Goal: Contribute content: Contribute content

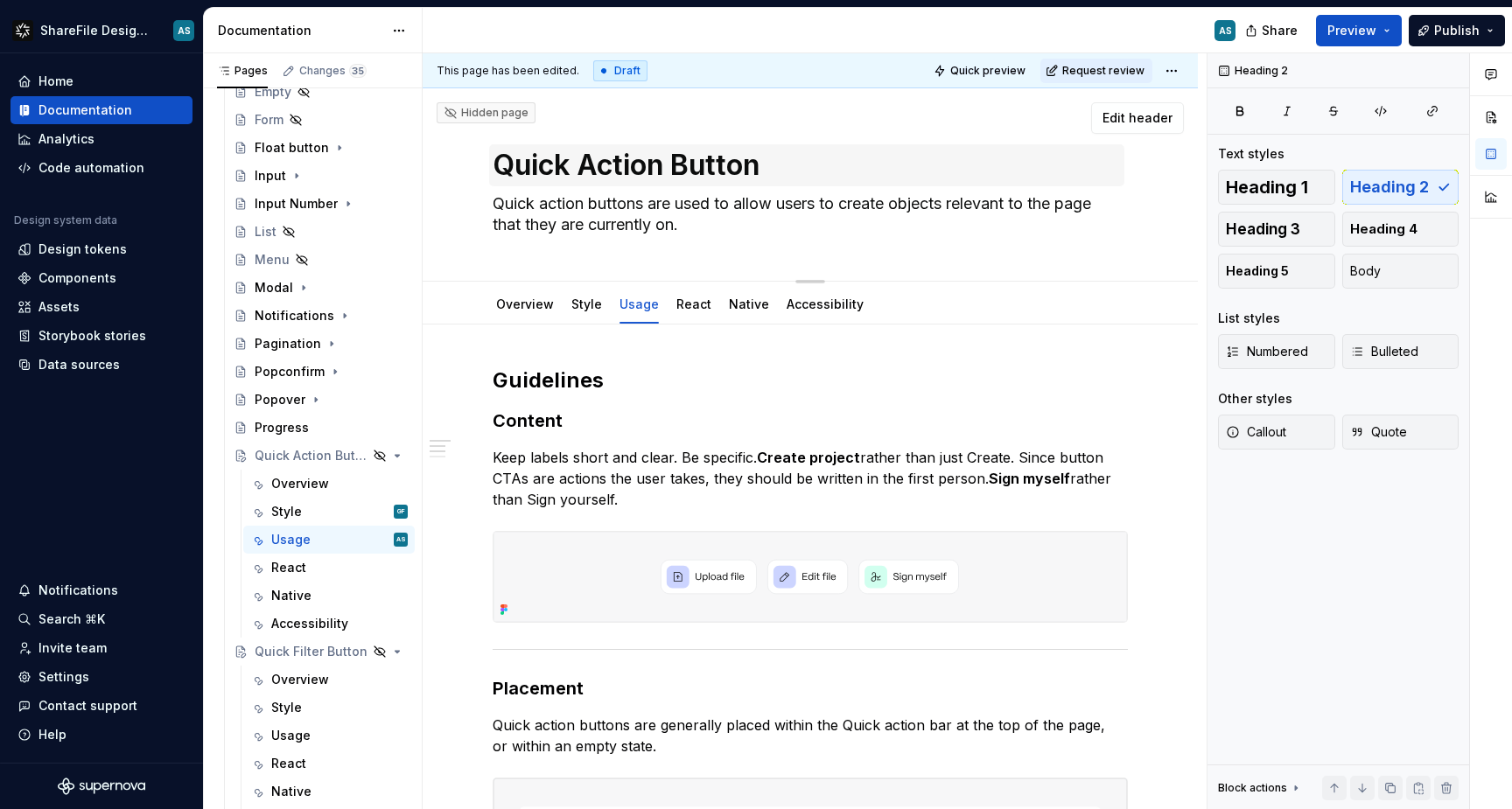
type textarea "*"
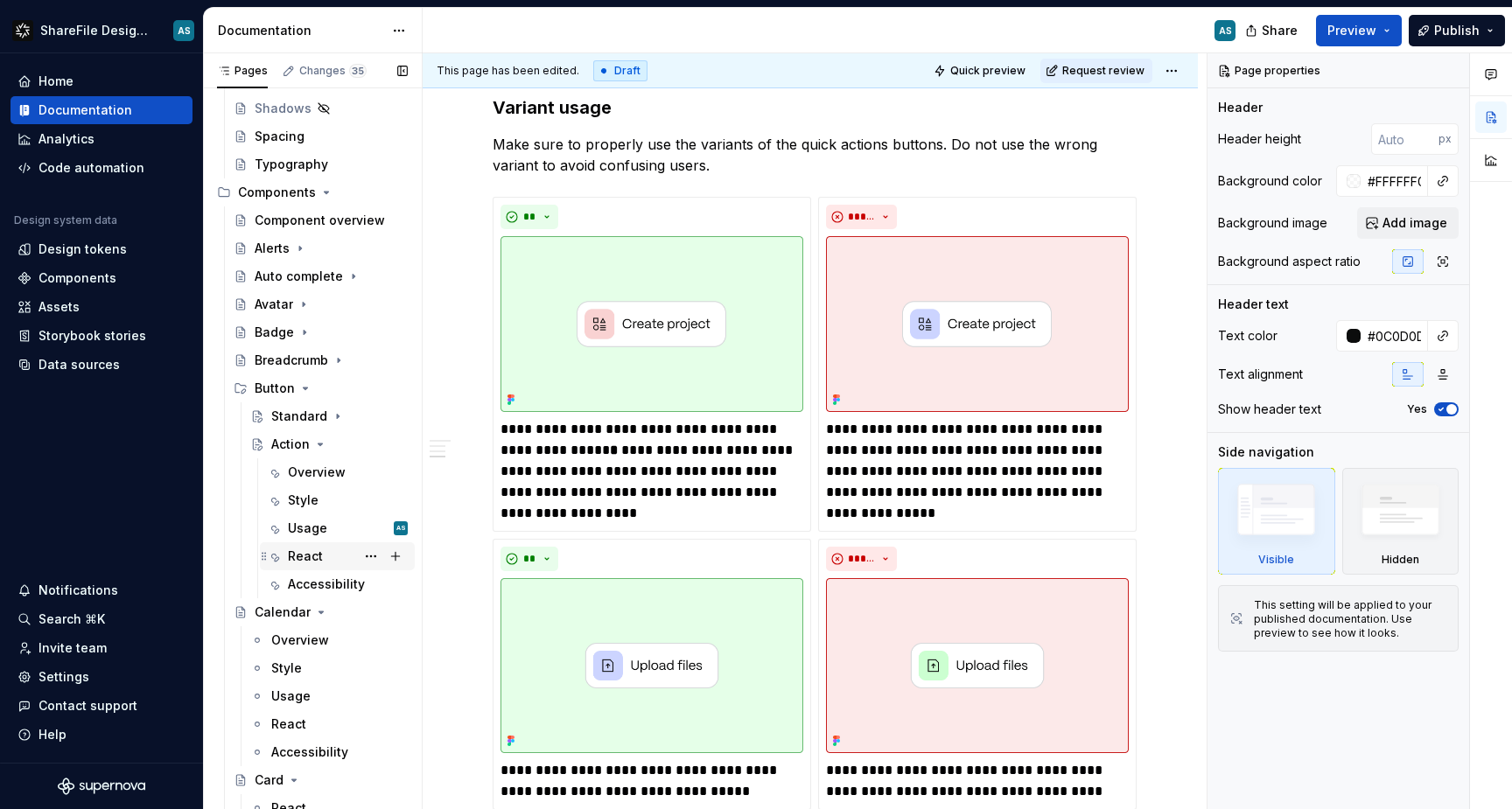
scroll to position [722, 0]
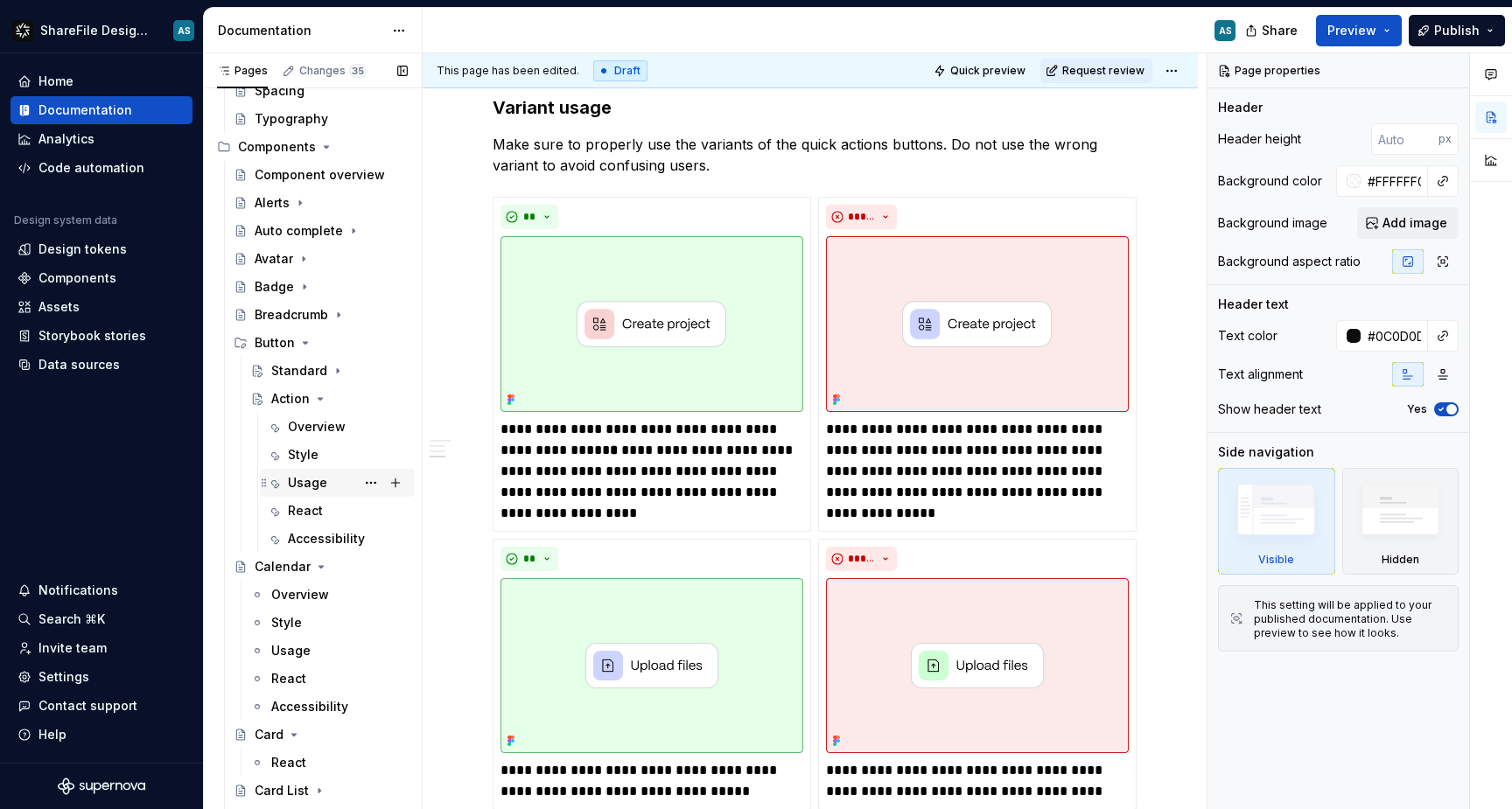
click at [318, 484] on div "Usage" at bounding box center [308, 482] width 40 height 17
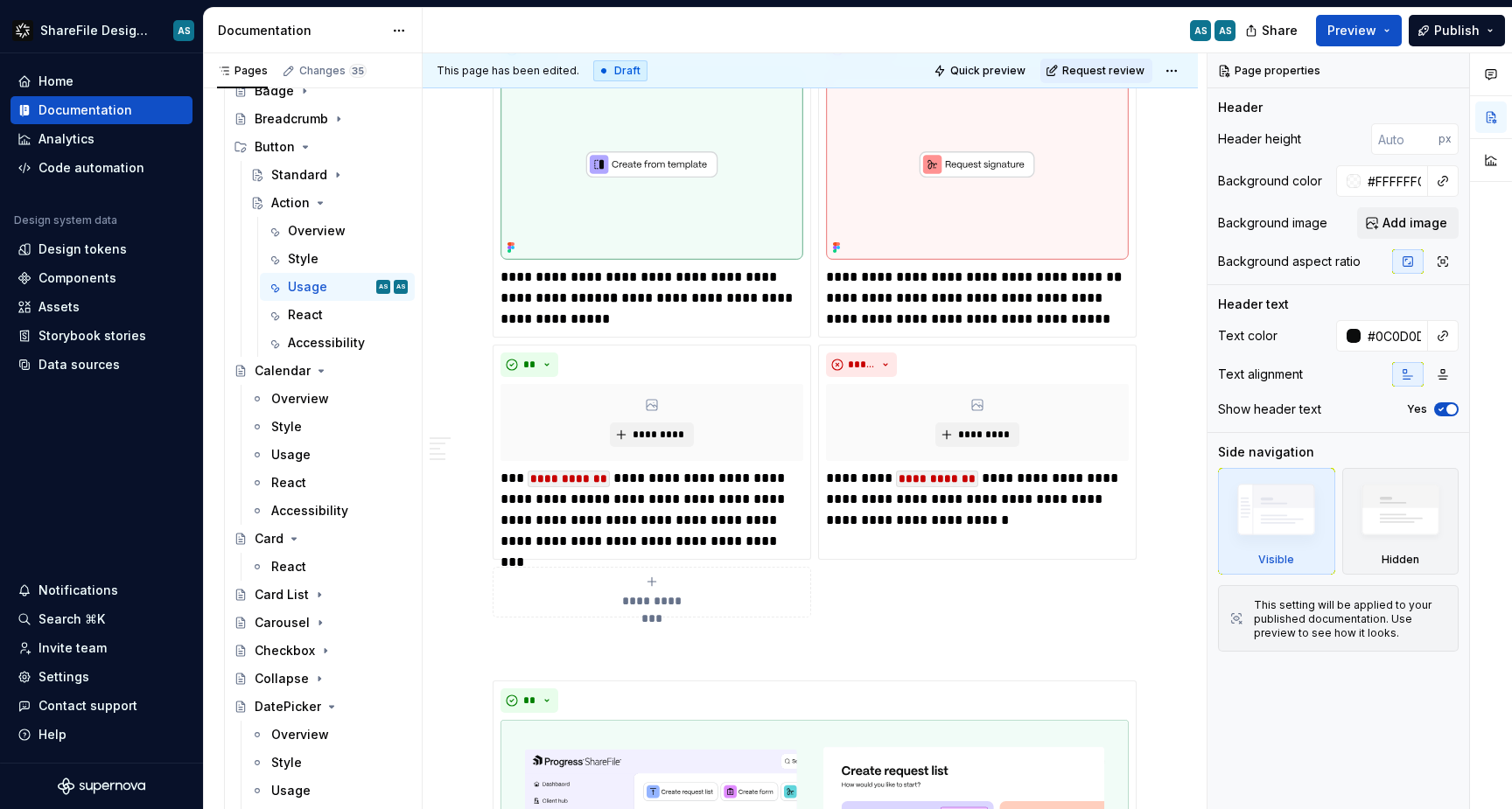
scroll to position [2064, 0]
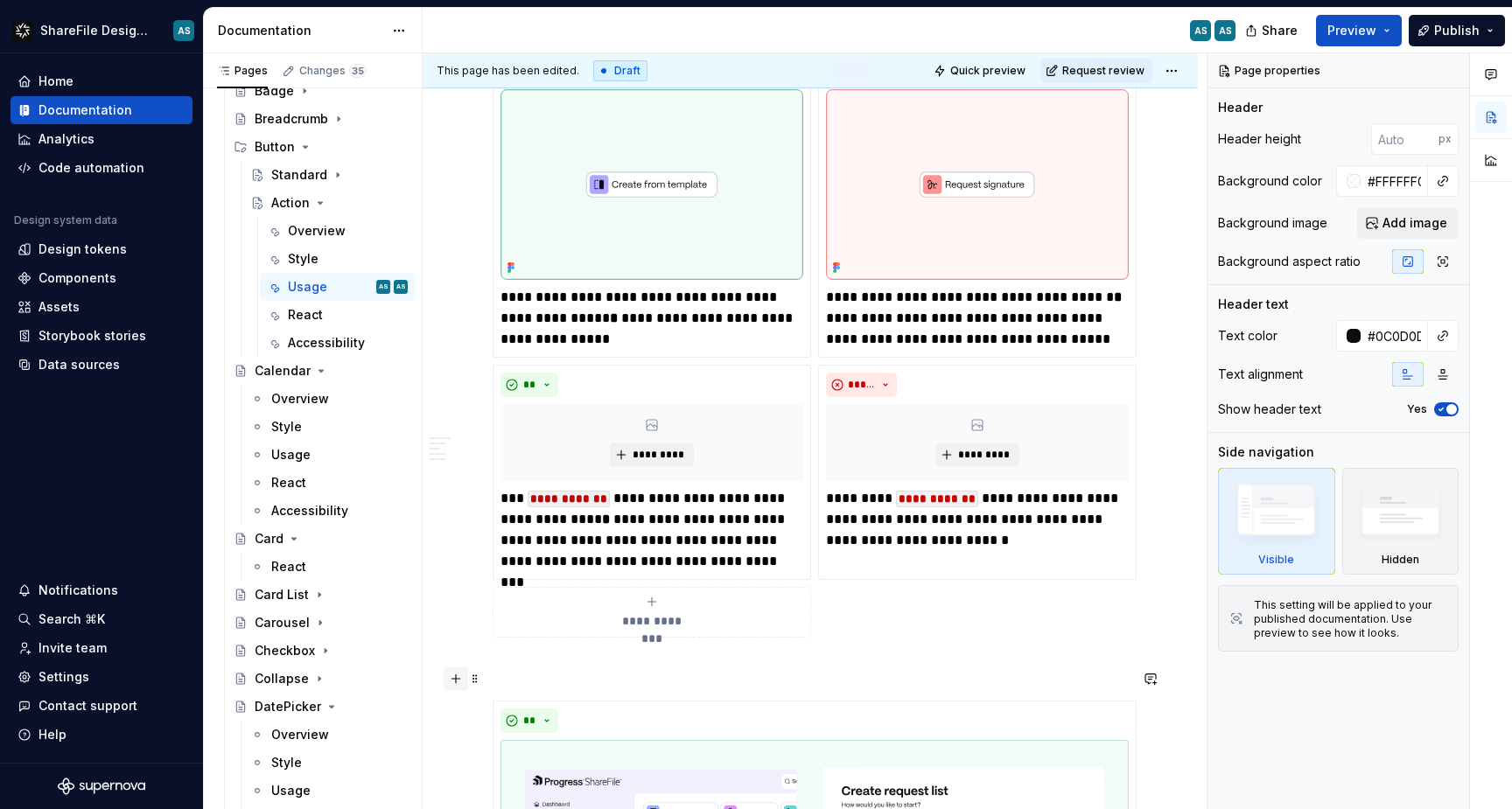
click at [455, 678] on button "button" at bounding box center [455, 678] width 24 height 24
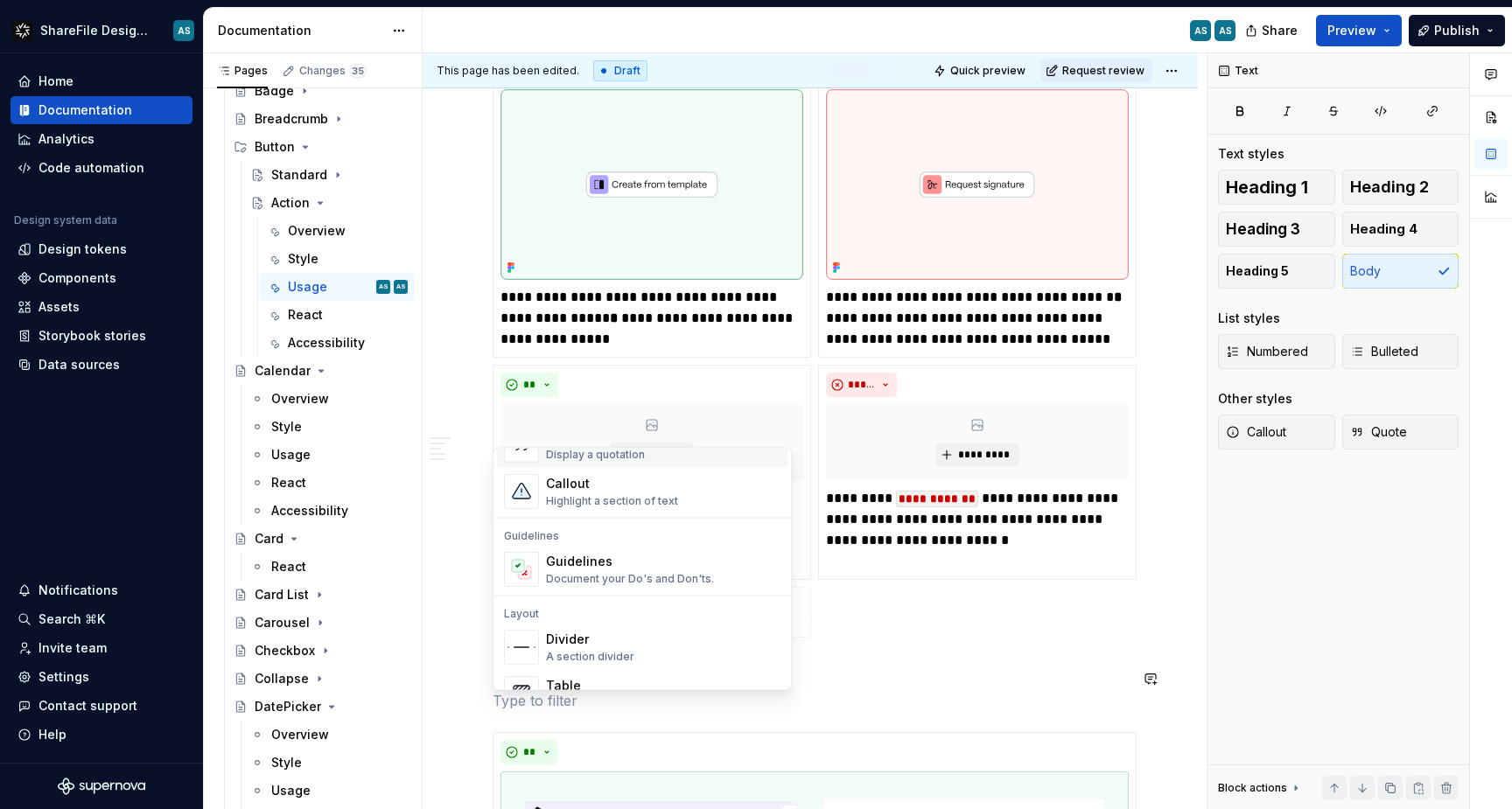
scroll to position [427, 0]
click at [602, 568] on div "Guidelines Document your Do's and Don'ts." at bounding box center [630, 568] width 168 height 33
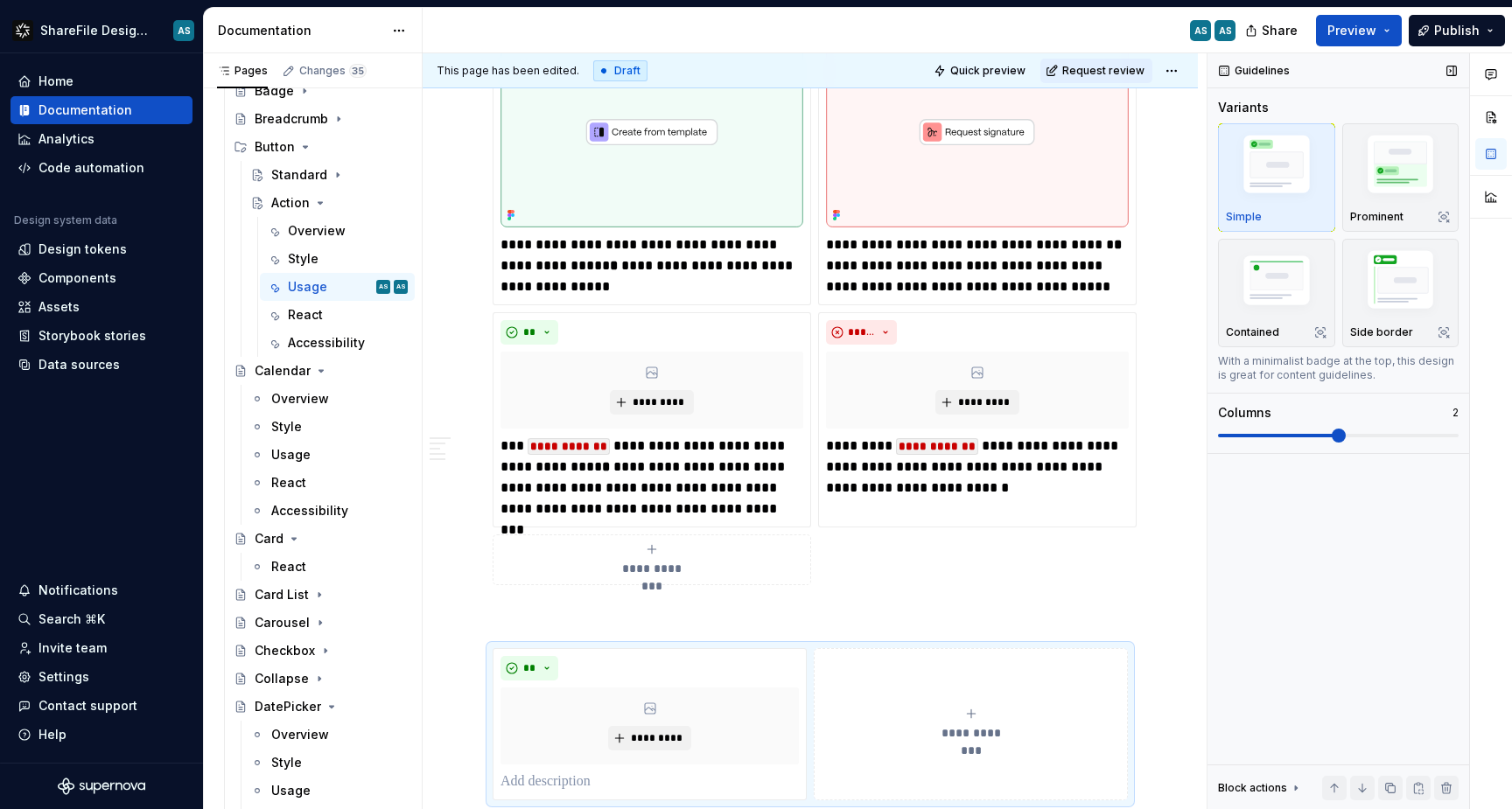
click at [1283, 440] on span at bounding box center [1338, 436] width 241 height 14
click at [1279, 435] on span at bounding box center [1279, 436] width 121 height 4
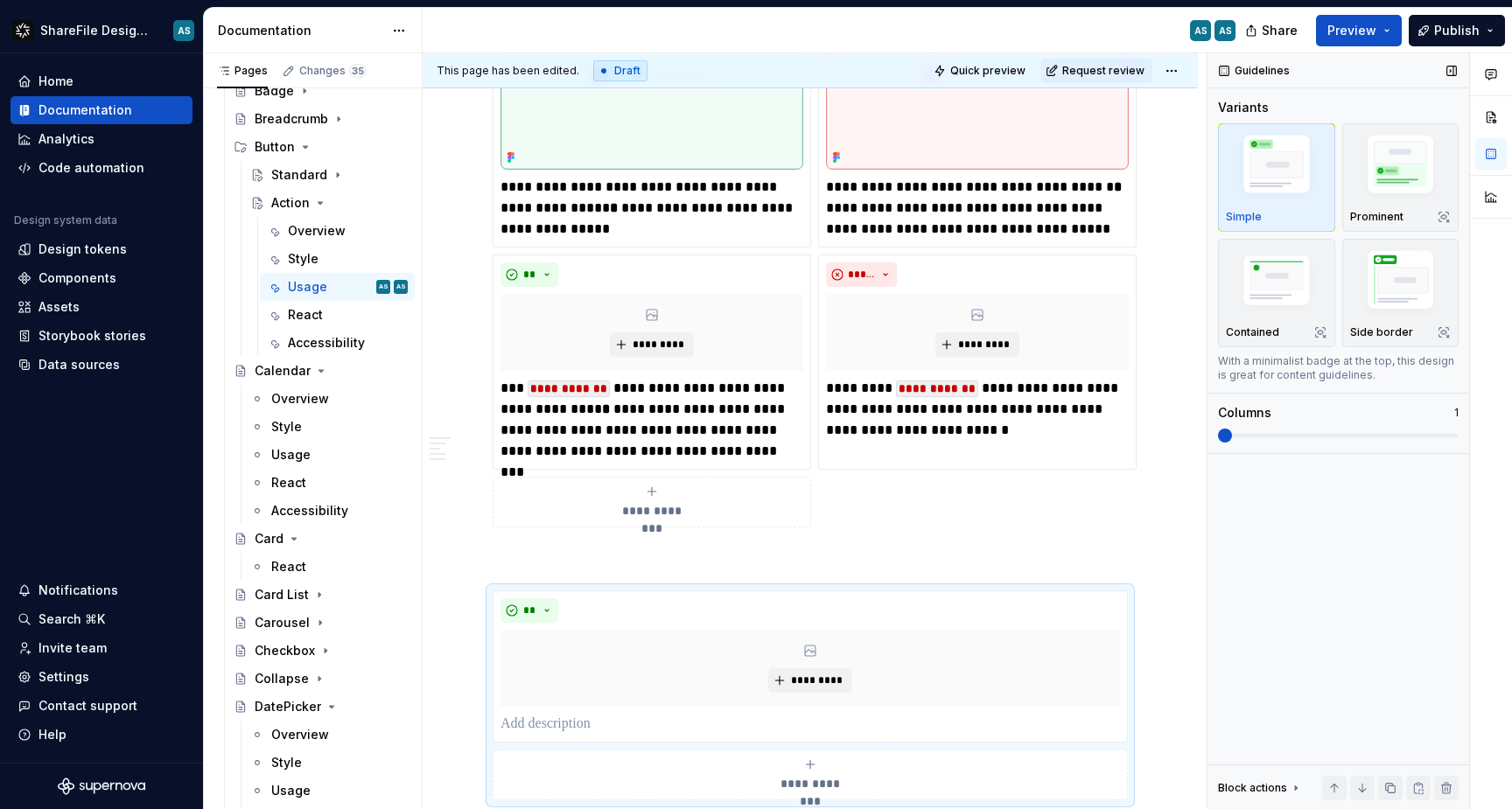
click at [1233, 441] on span at bounding box center [1225, 436] width 14 height 14
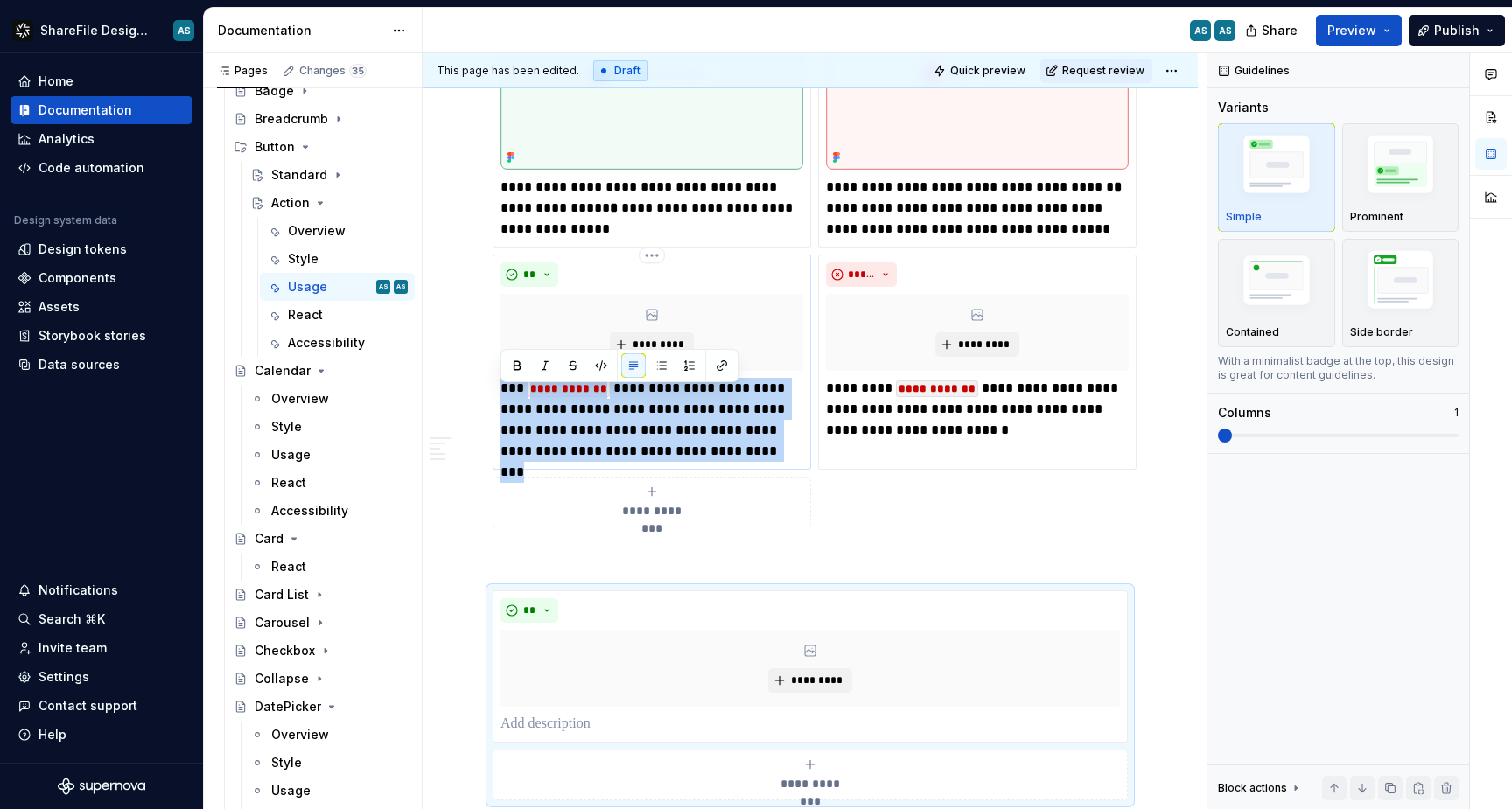
drag, startPoint x: 503, startPoint y: 399, endPoint x: 760, endPoint y: 459, distance: 263.9
click at [760, 459] on p "**********" at bounding box center [652, 420] width 303 height 84
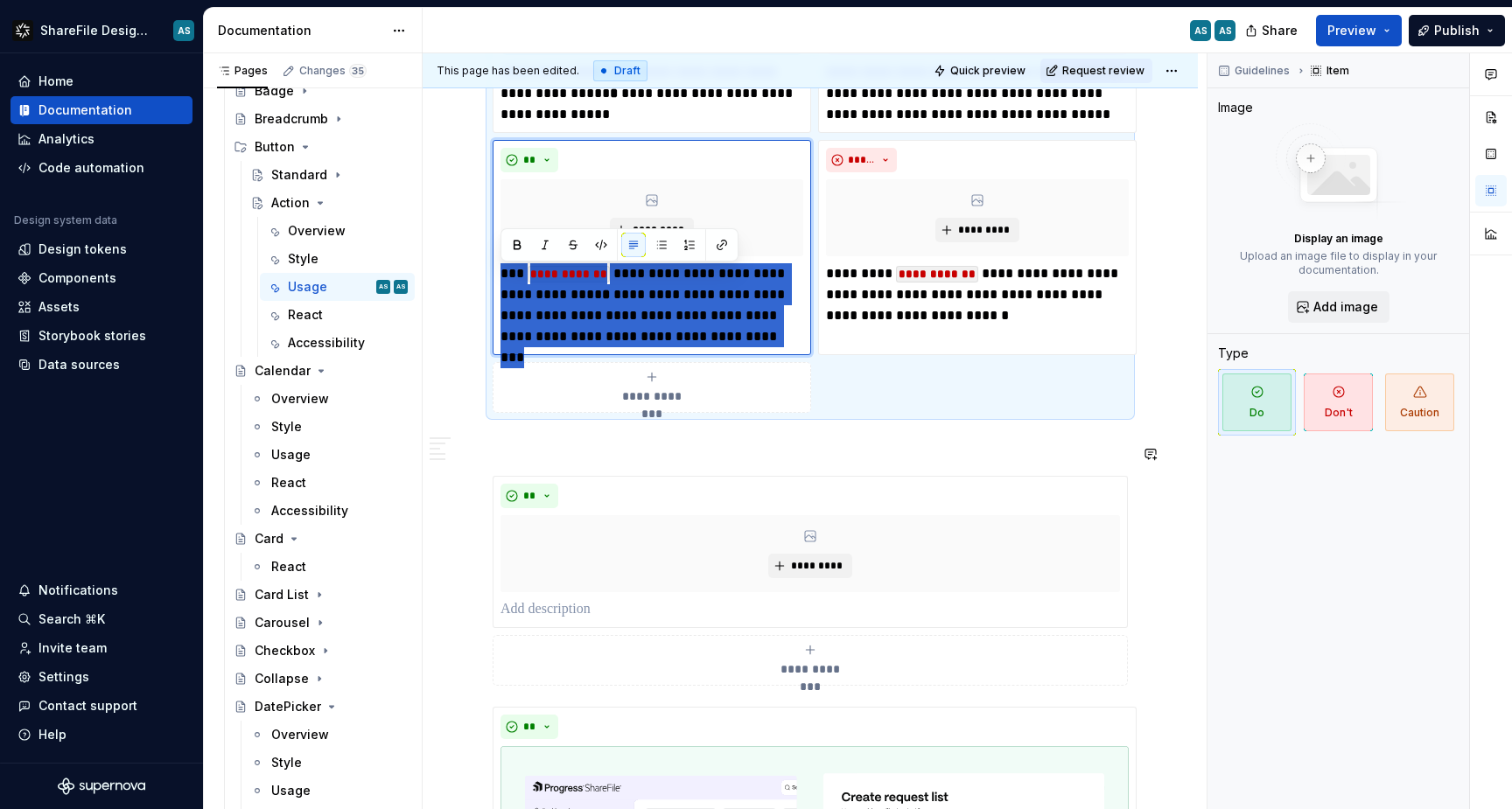
scroll to position [2347, 0]
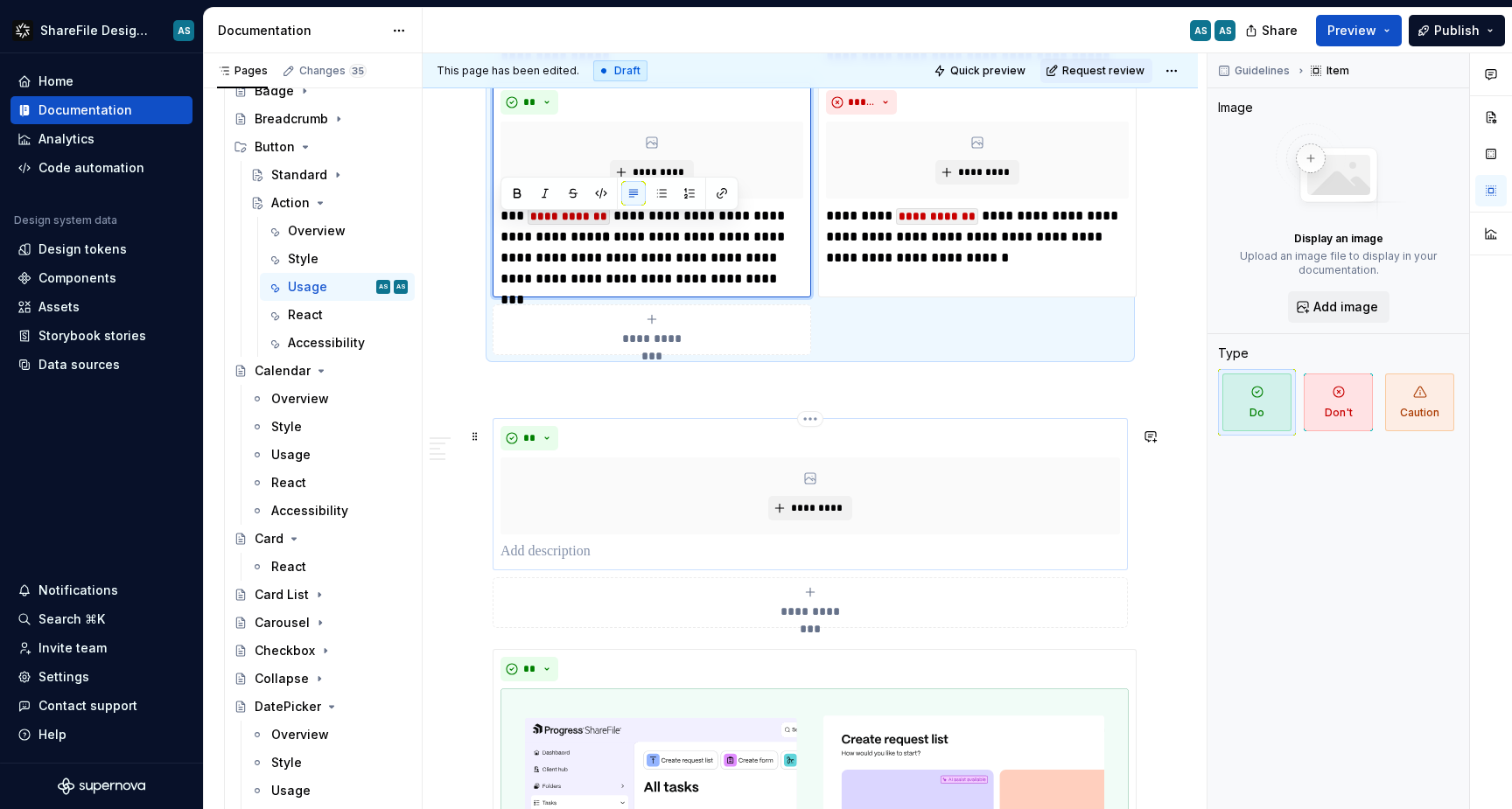
click at [570, 562] on p at bounding box center [811, 551] width 620 height 21
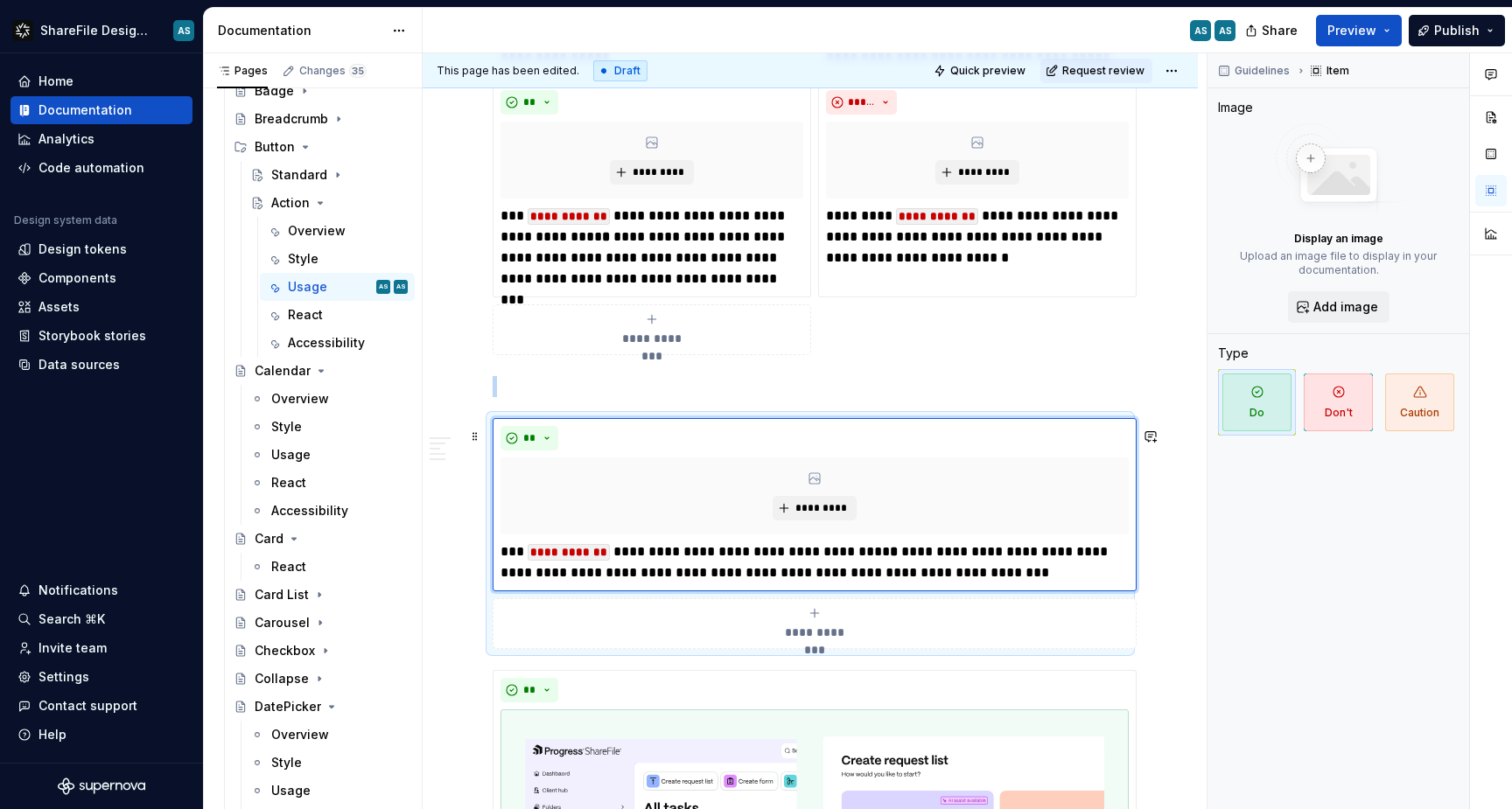
click at [822, 627] on div "**********" at bounding box center [815, 623] width 628 height 35
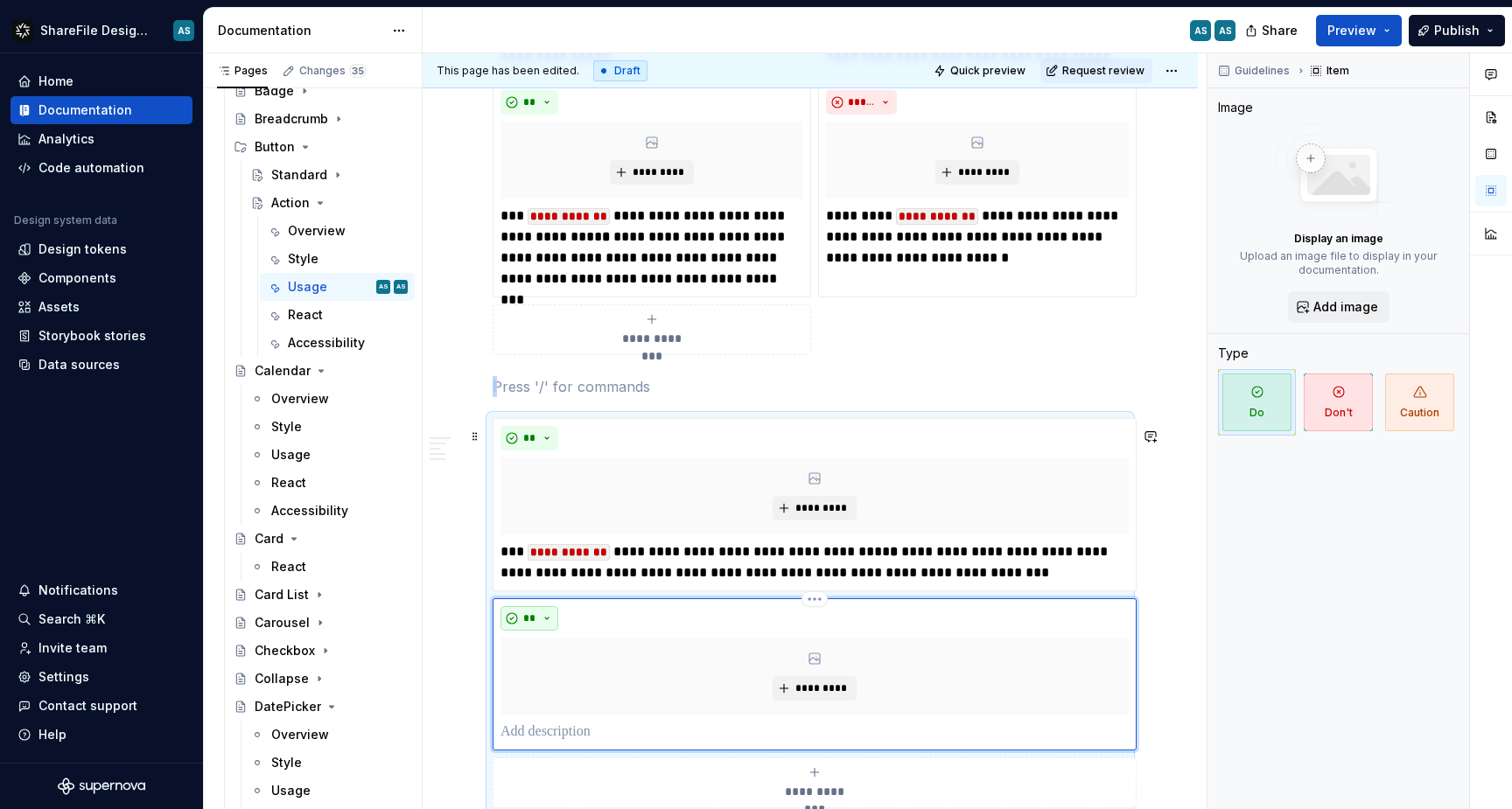
click at [546, 631] on button "**" at bounding box center [530, 618] width 58 height 24
click at [567, 690] on div "Don't" at bounding box center [570, 690] width 32 height 17
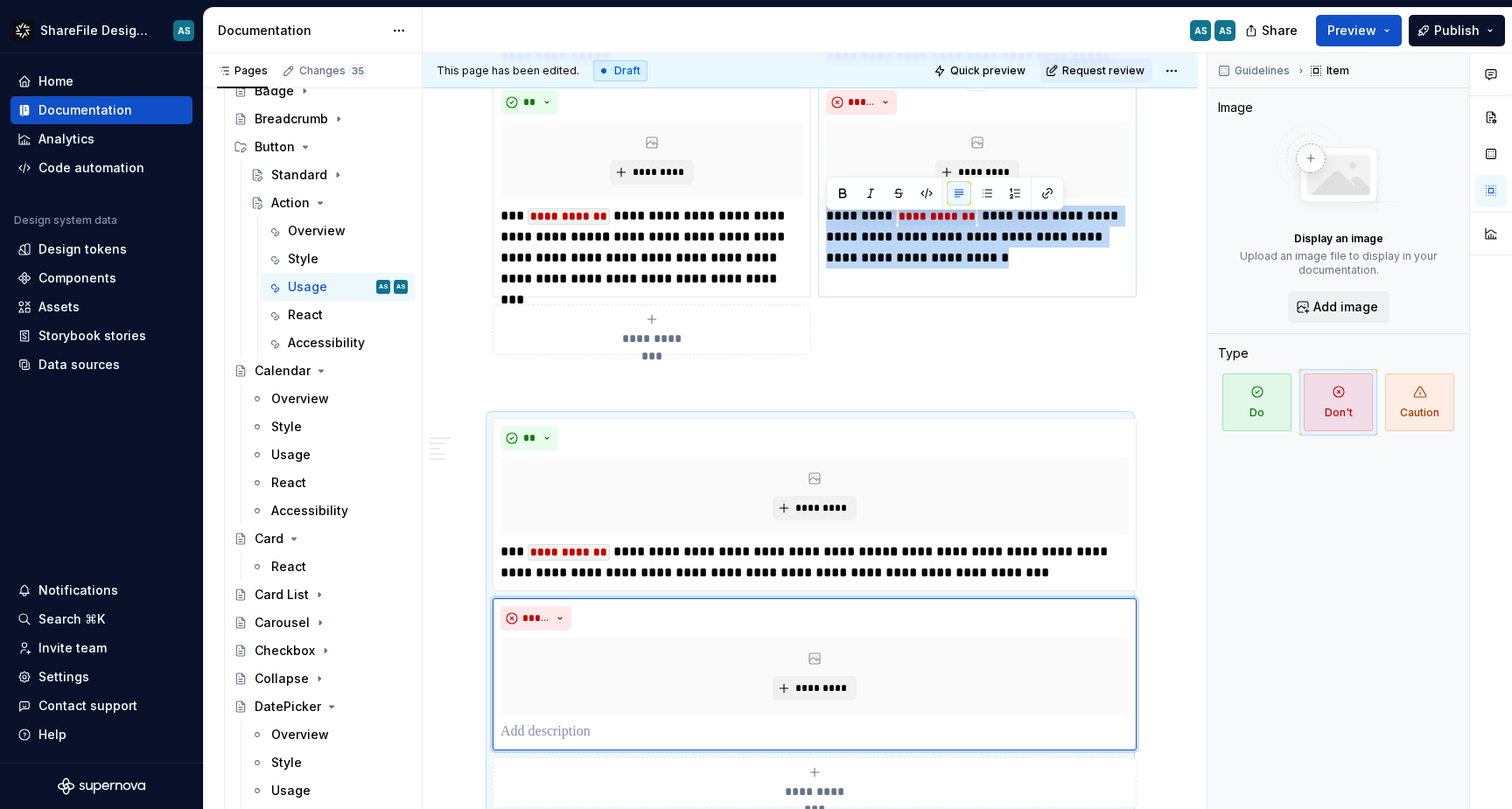
drag, startPoint x: 828, startPoint y: 223, endPoint x: 999, endPoint y: 263, distance: 175.6
click at [999, 263] on p "**********" at bounding box center [978, 237] width 303 height 63
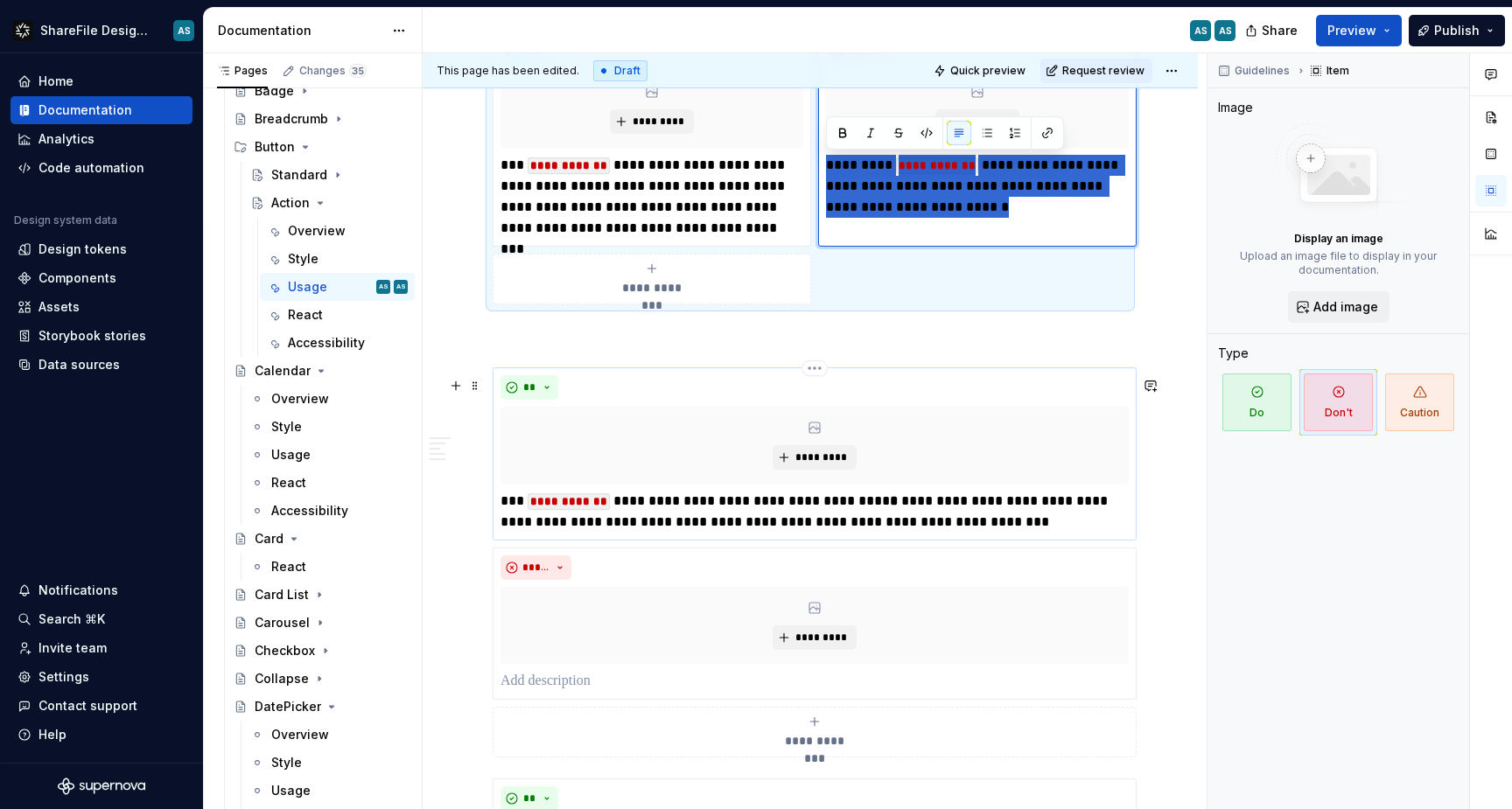
scroll to position [2573, 0]
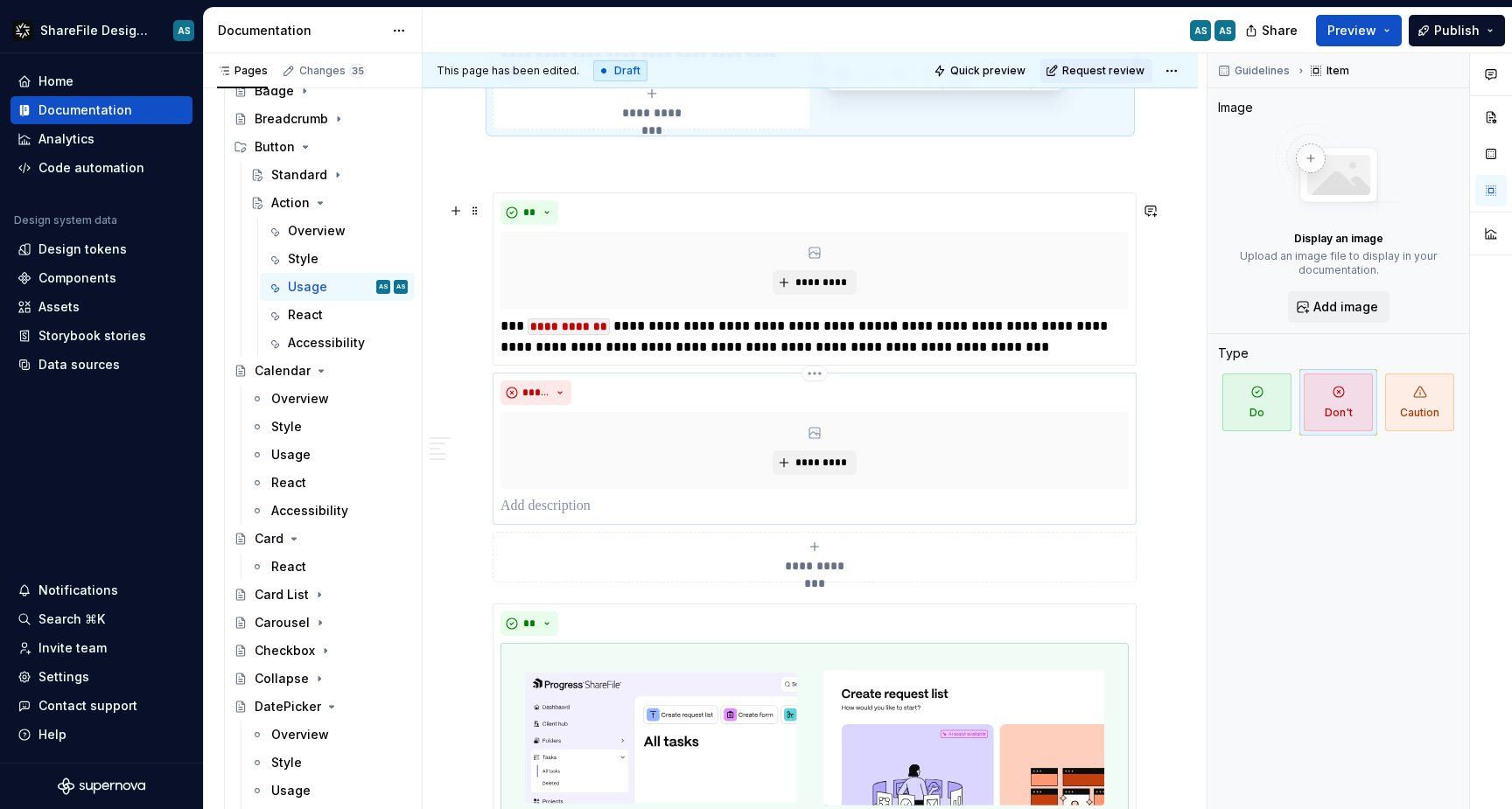
click at [590, 516] on p at bounding box center [815, 506] width 628 height 21
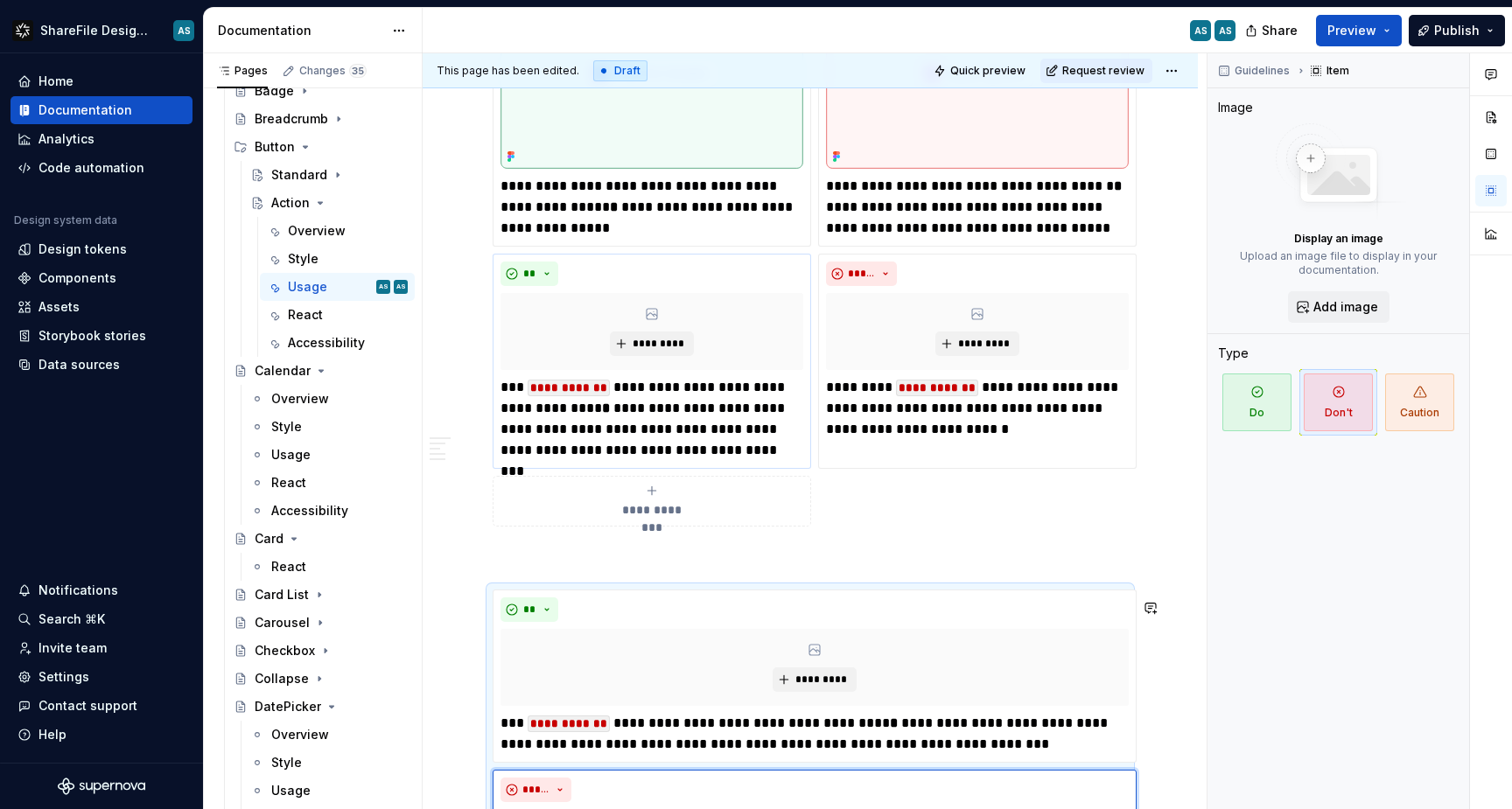
scroll to position [2150, 0]
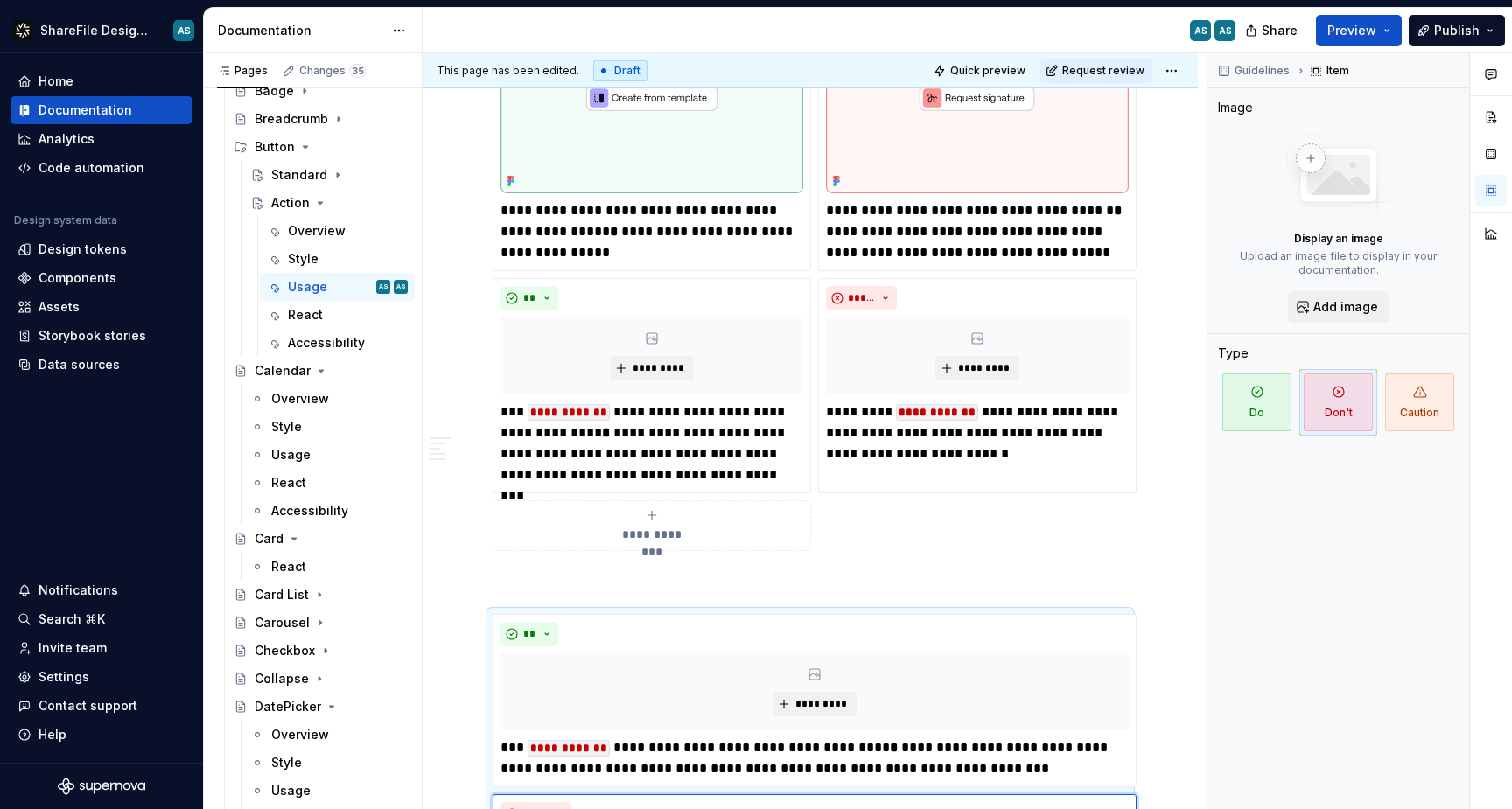
click at [652, 282] on div "**********" at bounding box center [810, 78] width 635 height 945
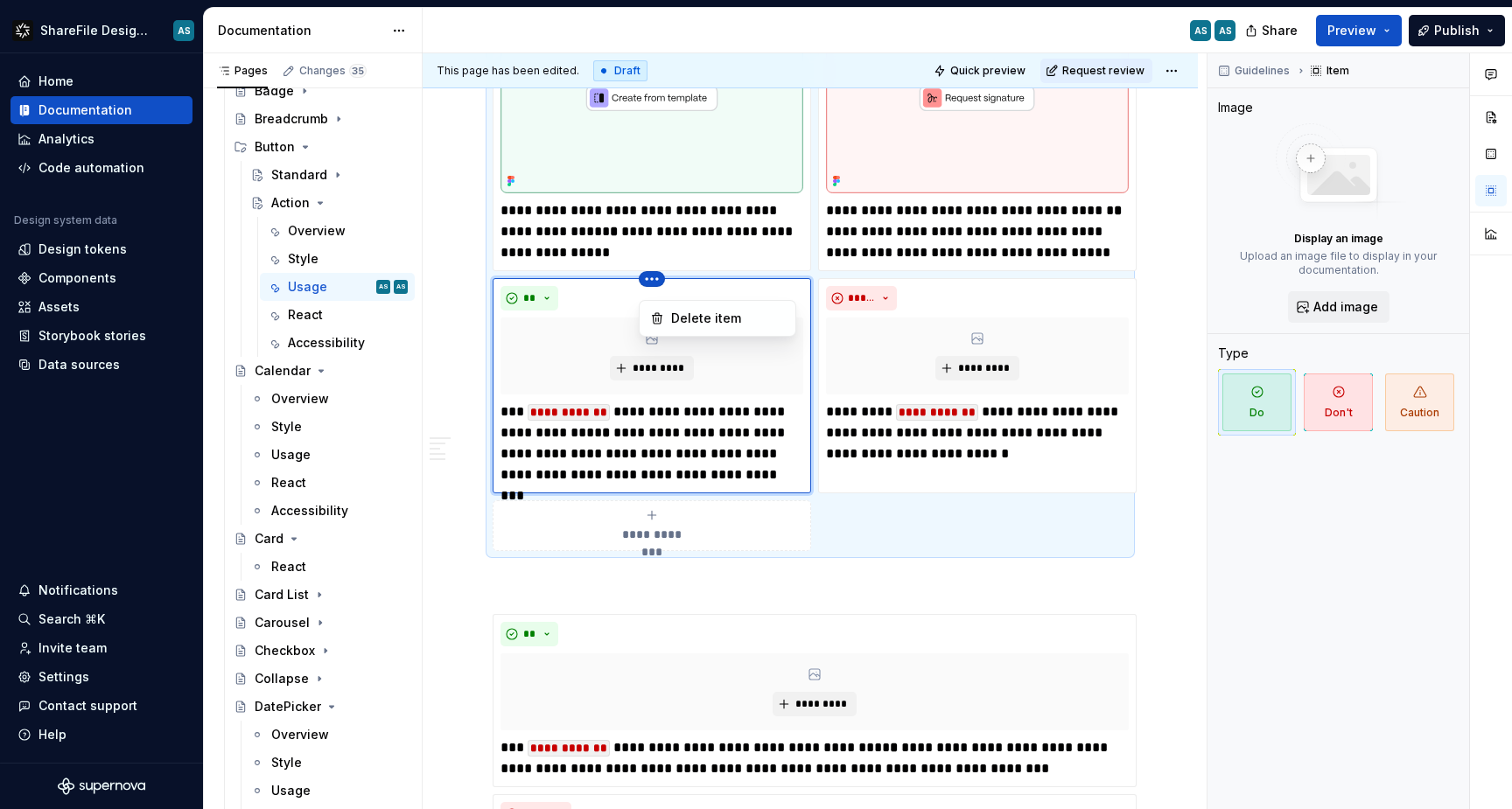
click at [655, 288] on html "ShareFile Design System AS Home Documentation Analytics Code automation Design …" at bounding box center [756, 404] width 1512 height 809
click at [679, 323] on div "Delete item" at bounding box center [728, 318] width 114 height 17
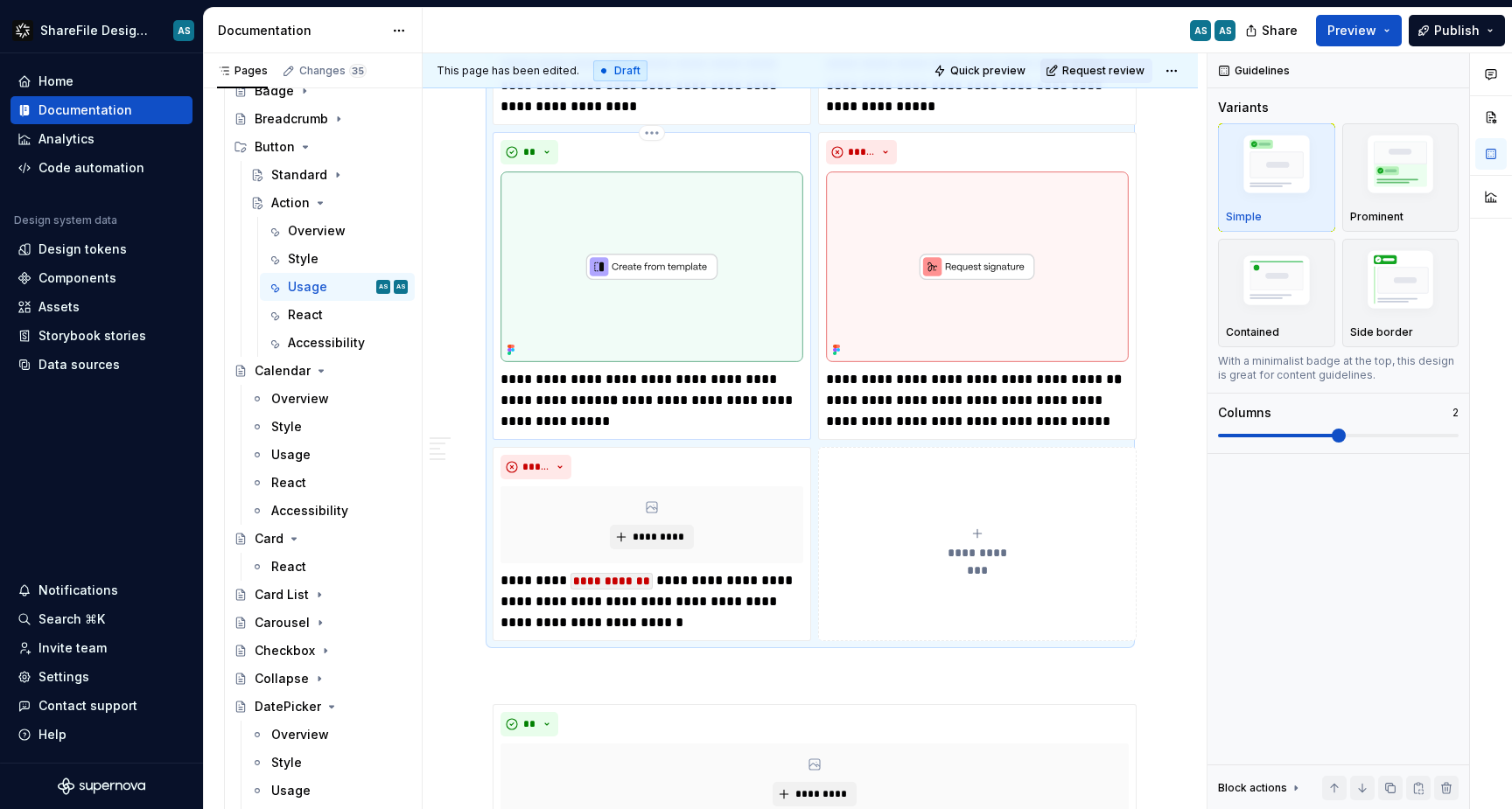
scroll to position [2098, 0]
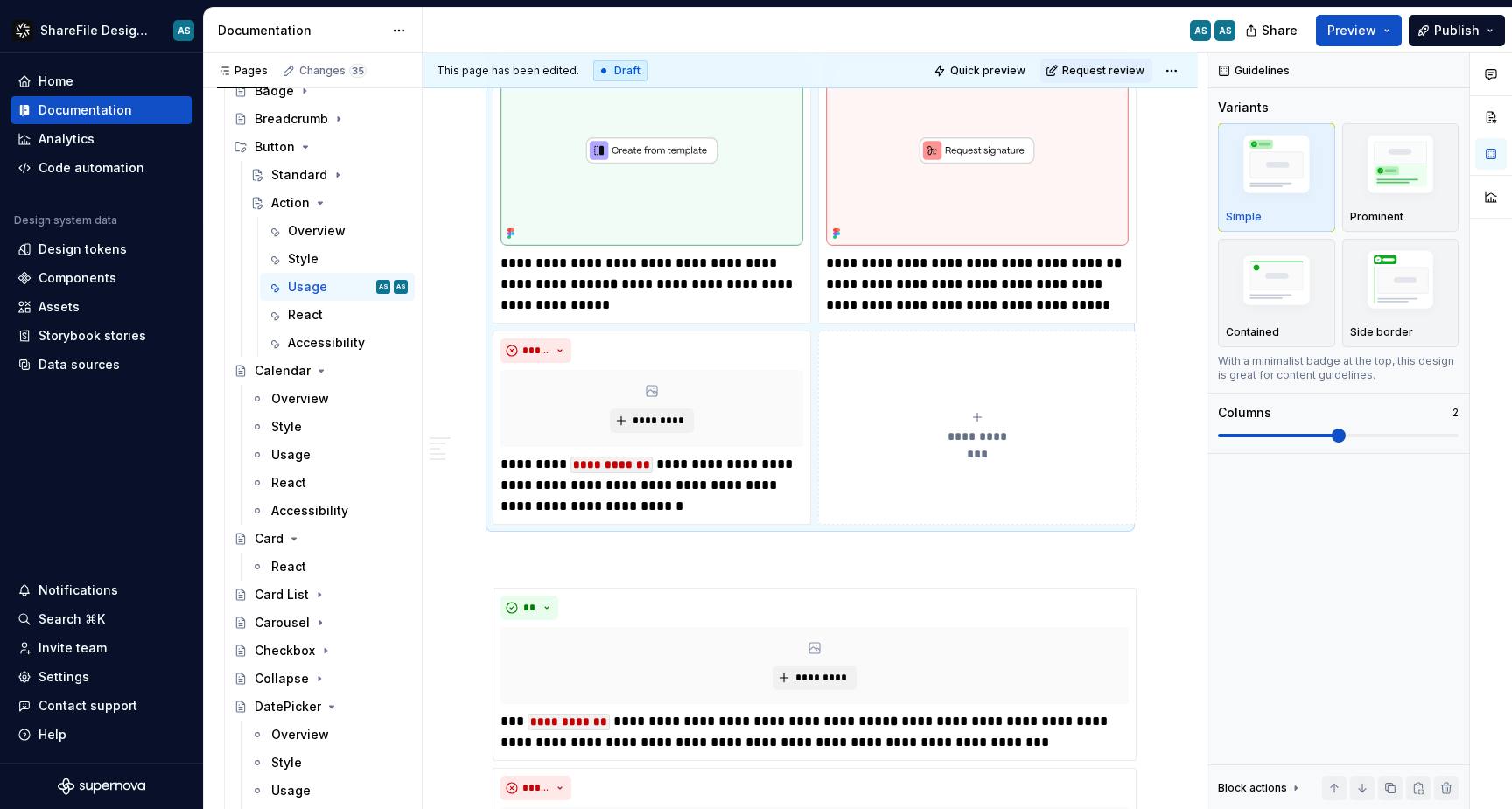
click at [461, 423] on div "**********" at bounding box center [810, 111] width 776 height 3769
click at [654, 341] on html "ShareFile Design System AS Home Documentation Analytics Code automation Design …" at bounding box center [756, 404] width 1512 height 809
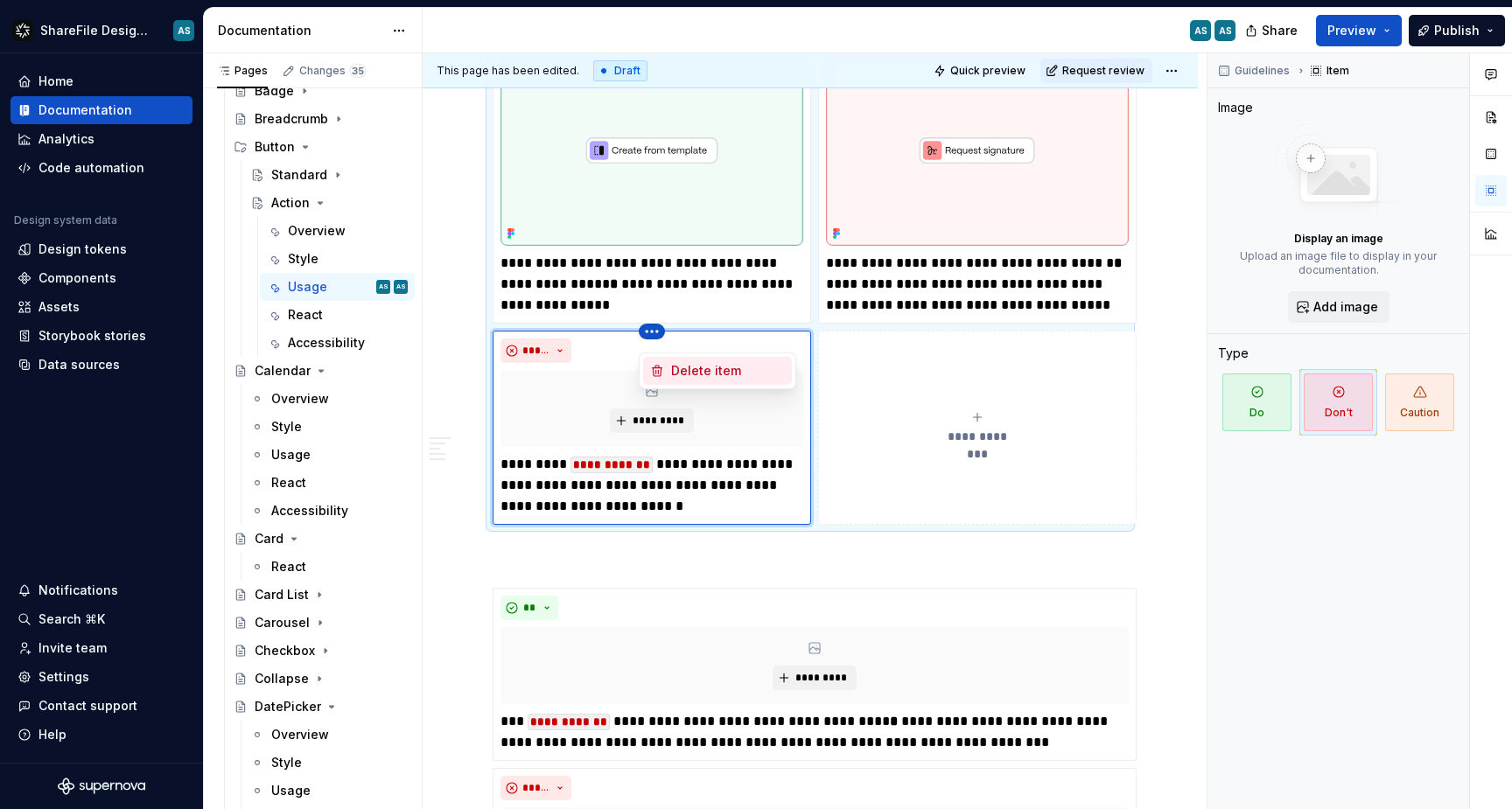
click at [691, 374] on div "Delete item" at bounding box center [728, 370] width 114 height 17
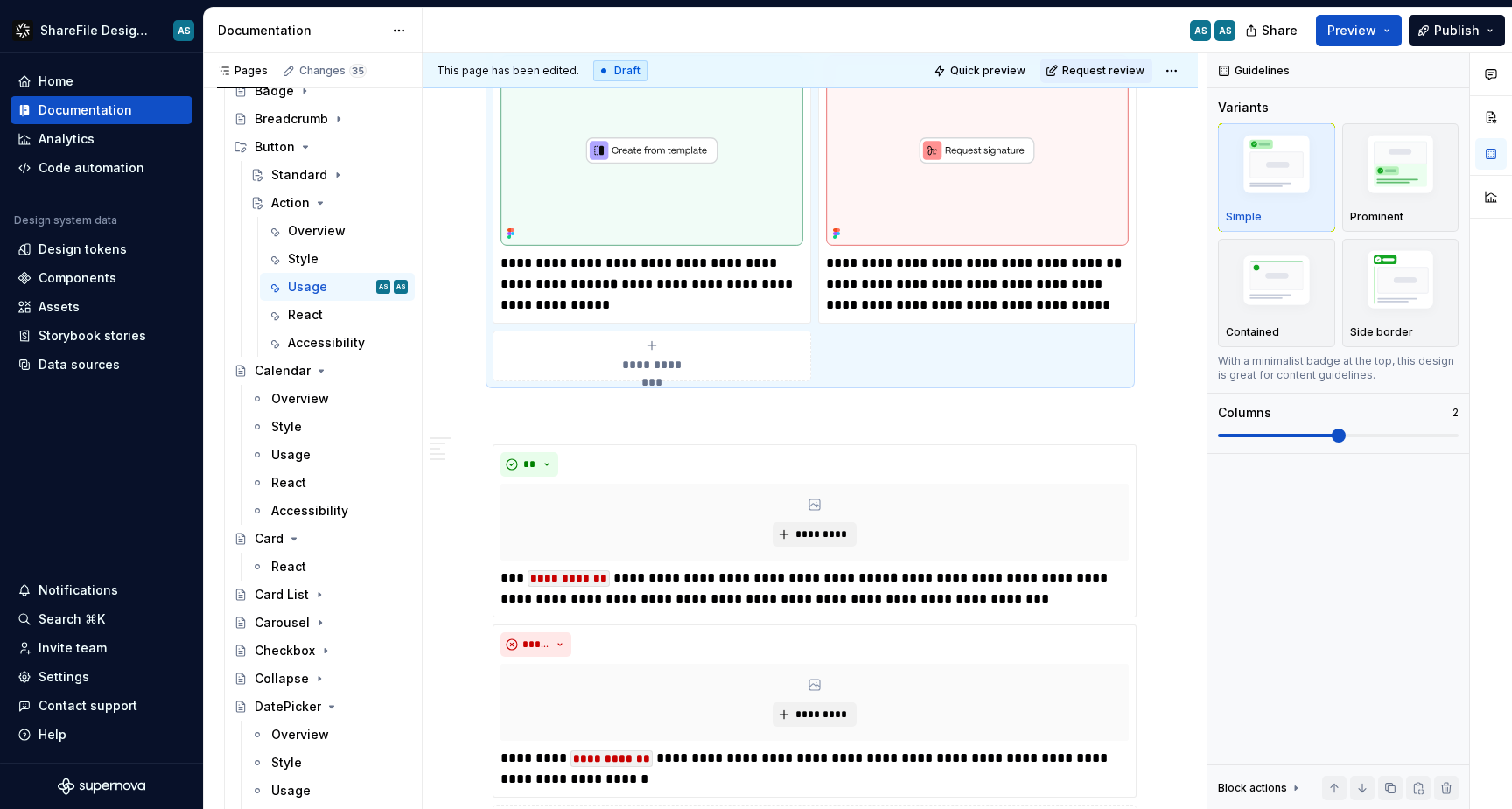
scroll to position [1713, 0]
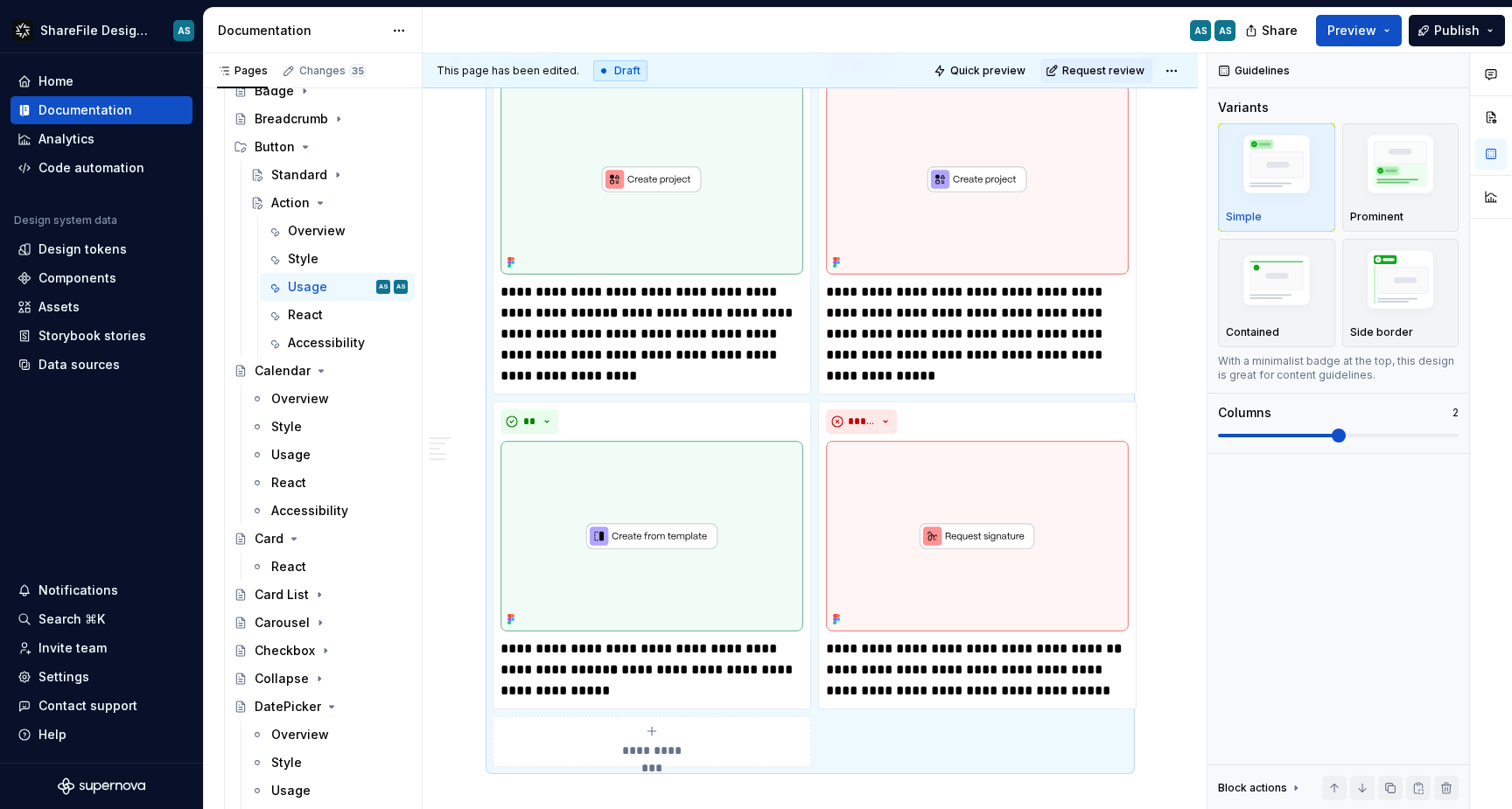
click at [473, 450] on div "**********" at bounding box center [810, 425] width 776 height 3626
click at [507, 431] on button "**" at bounding box center [530, 422] width 58 height 24
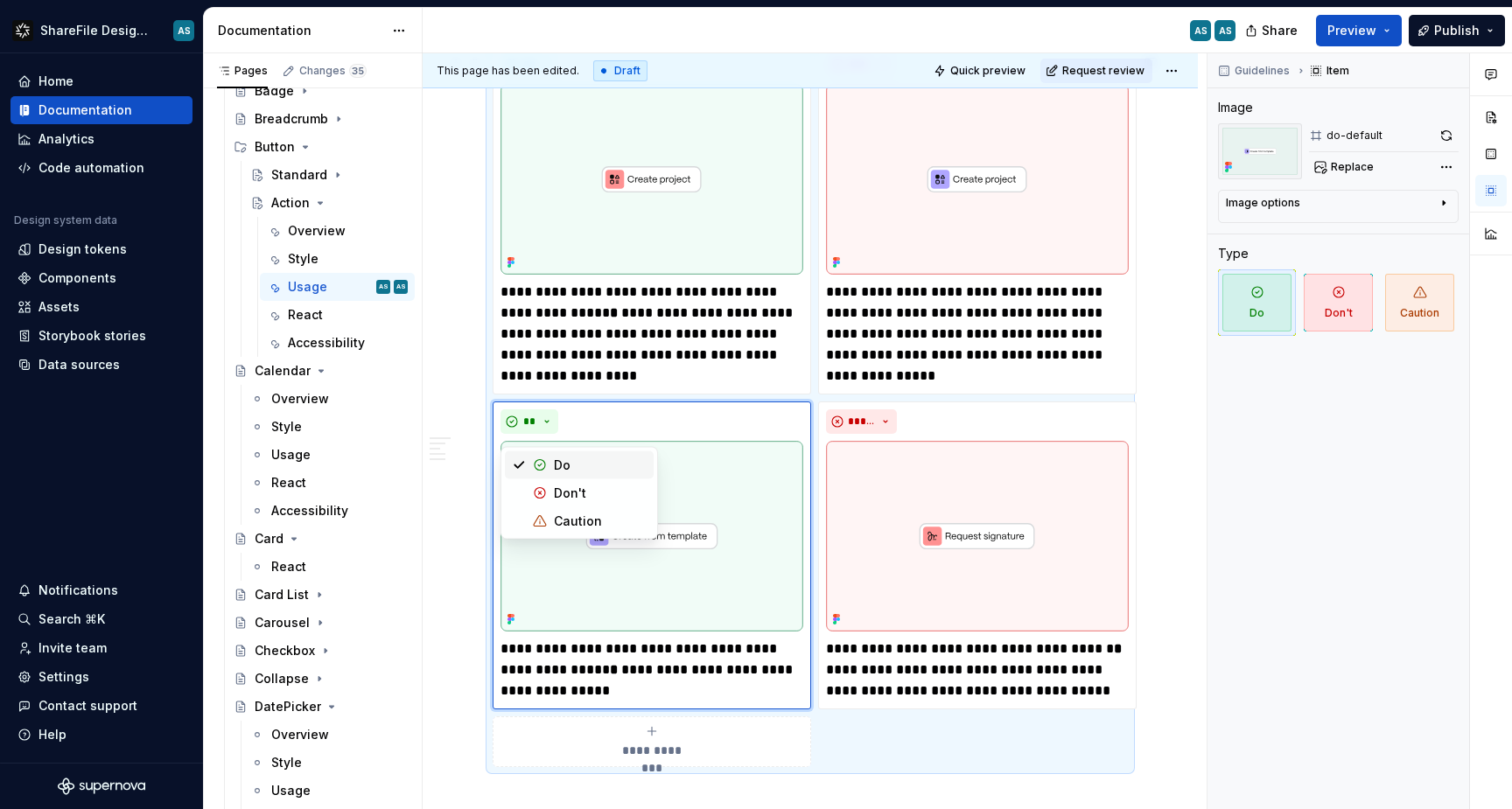
click at [448, 403] on div "**********" at bounding box center [810, 425] width 776 height 3626
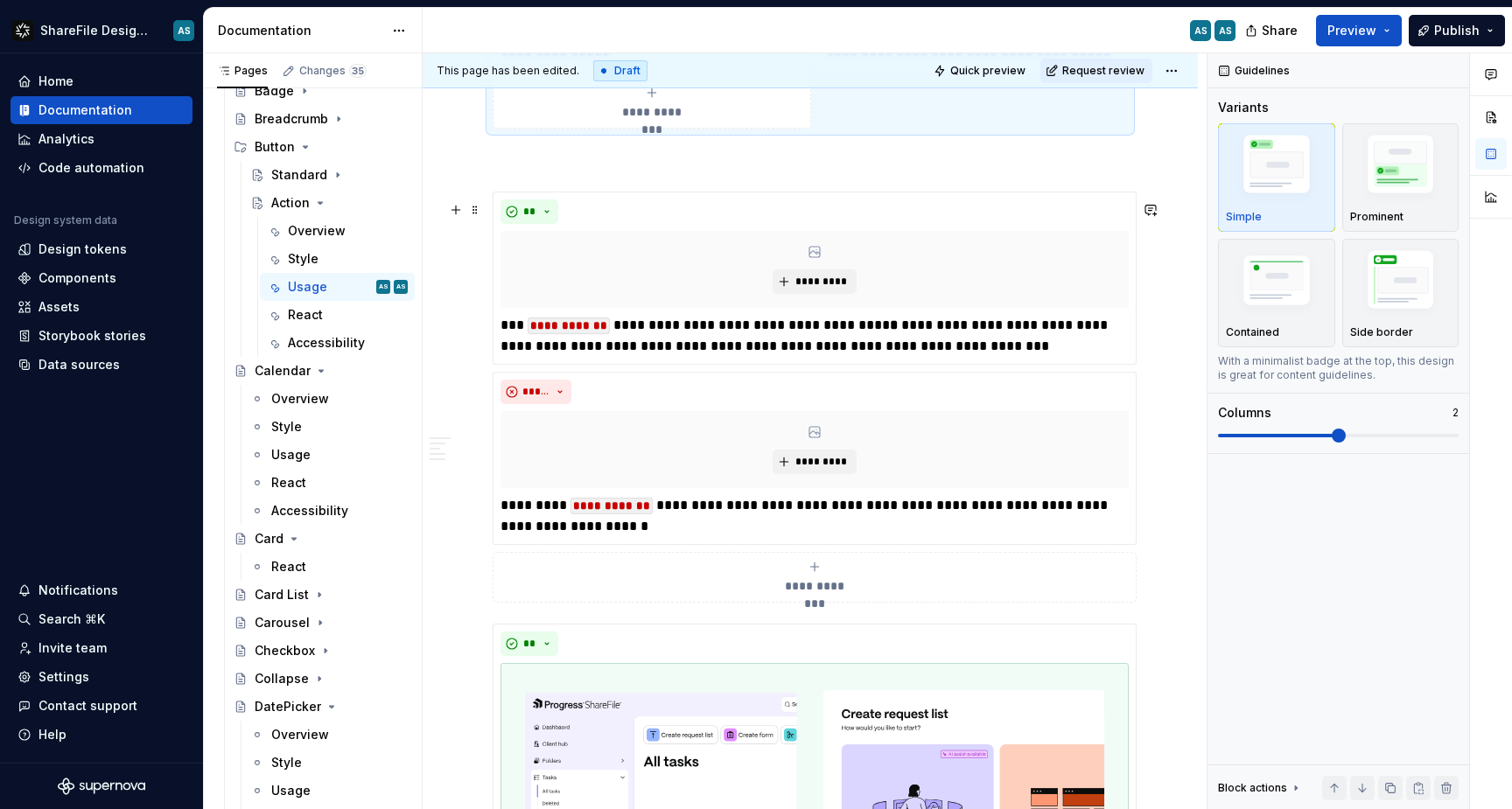
scroll to position [2365, 0]
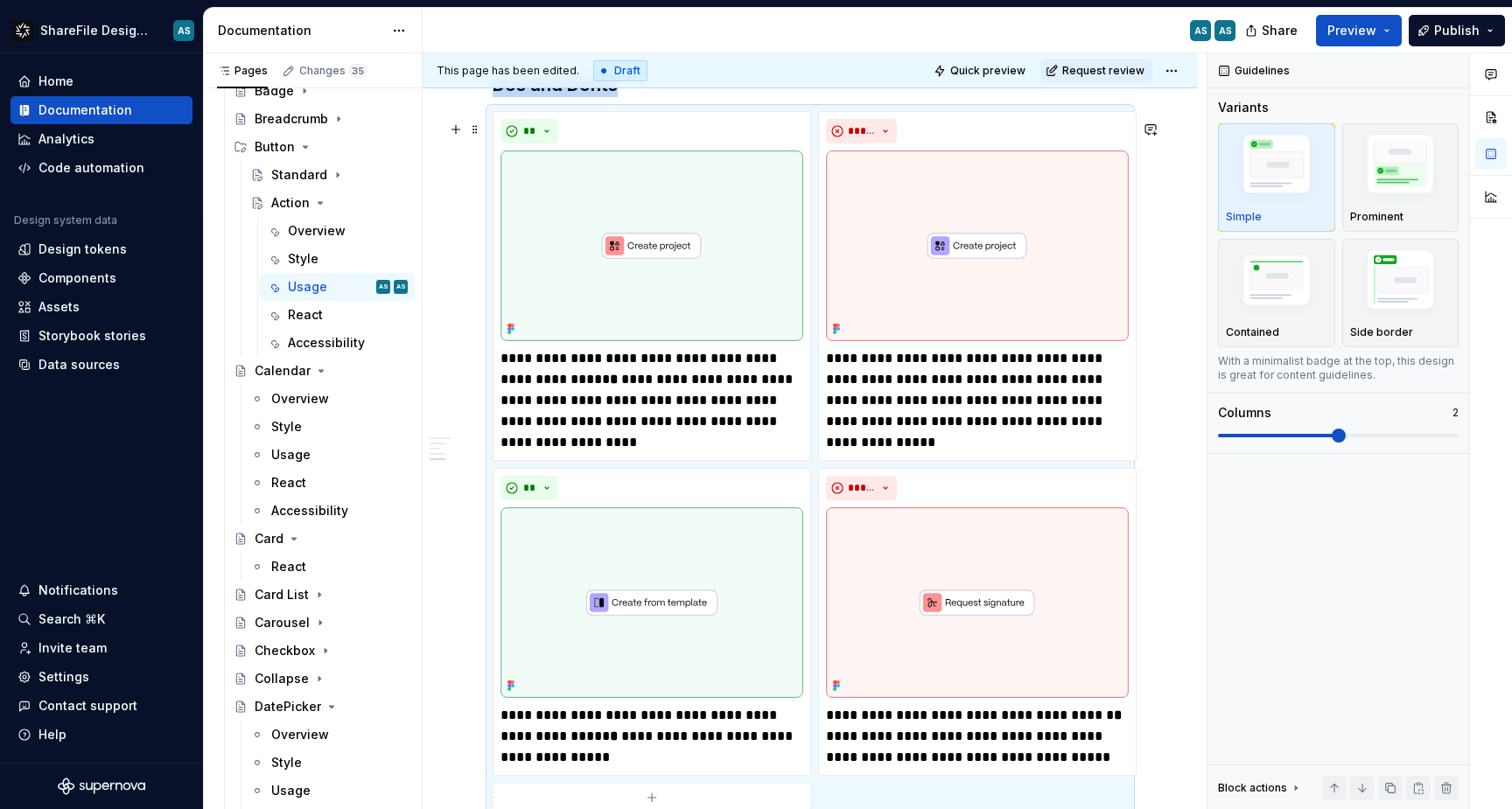
click at [481, 346] on div "**********" at bounding box center [810, 491] width 776 height 3626
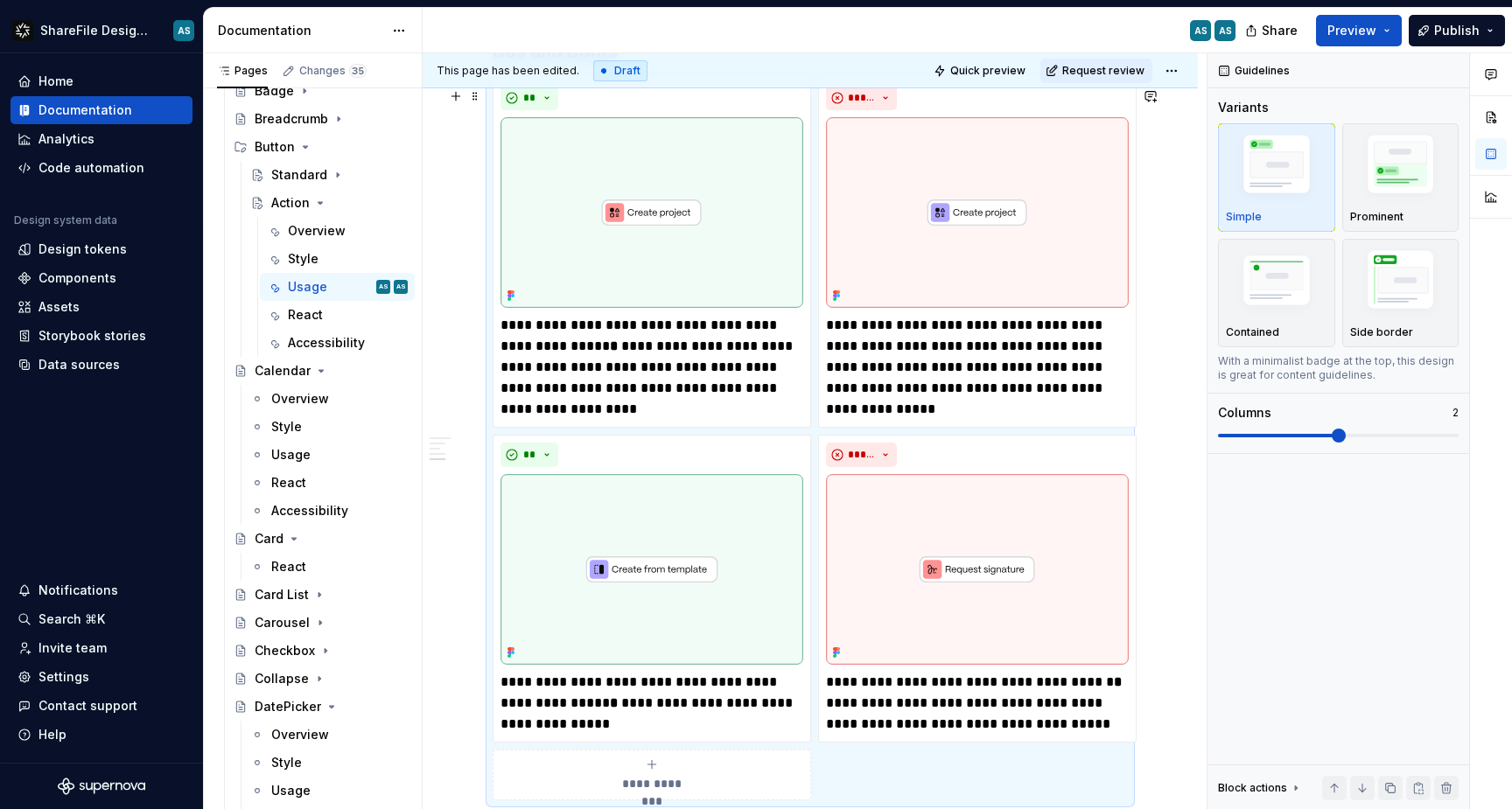
click at [481, 346] on div "**********" at bounding box center [810, 458] width 776 height 3626
click at [611, 388] on p "**********" at bounding box center [652, 357] width 303 height 84
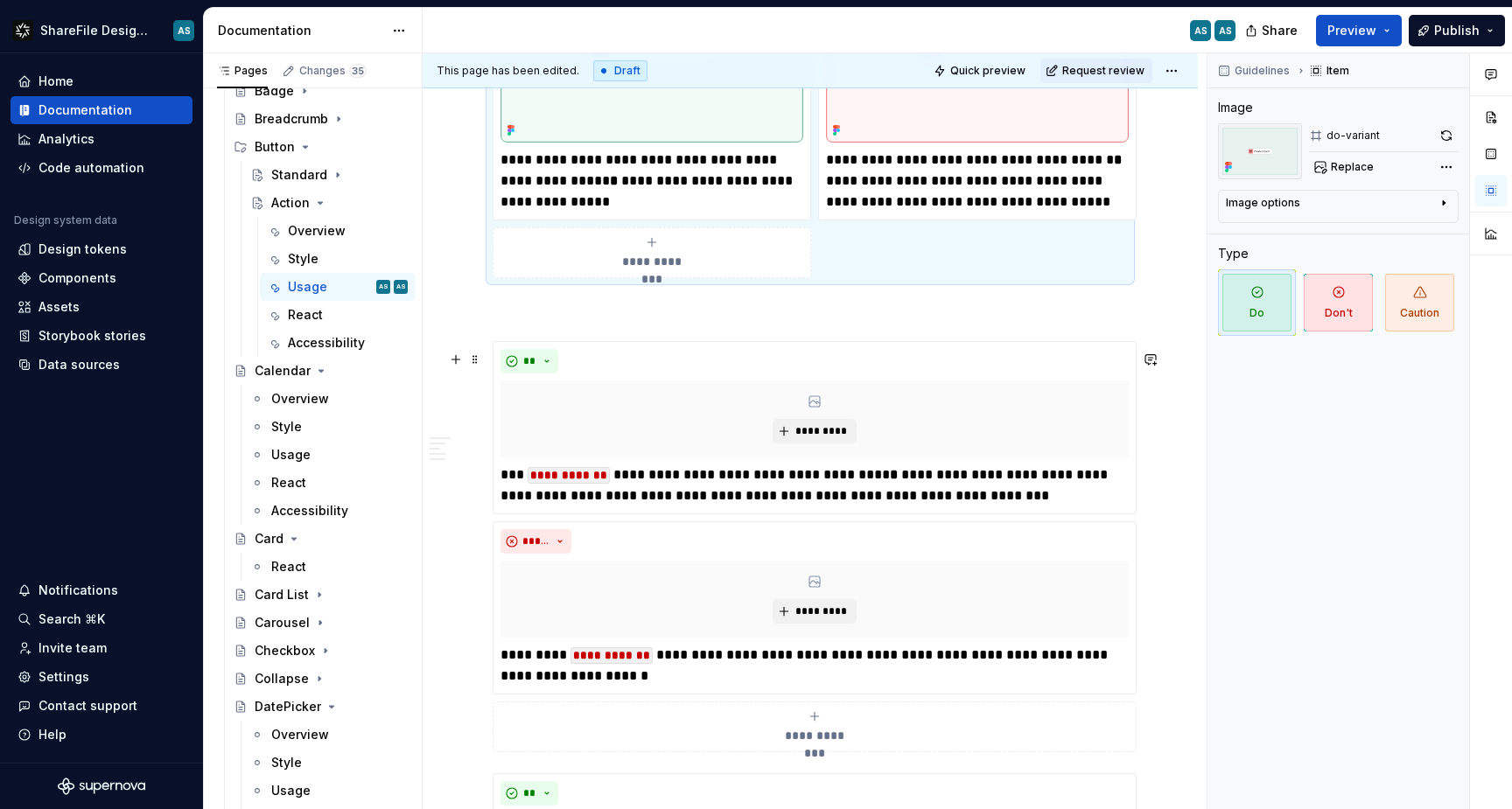
scroll to position [2221, 0]
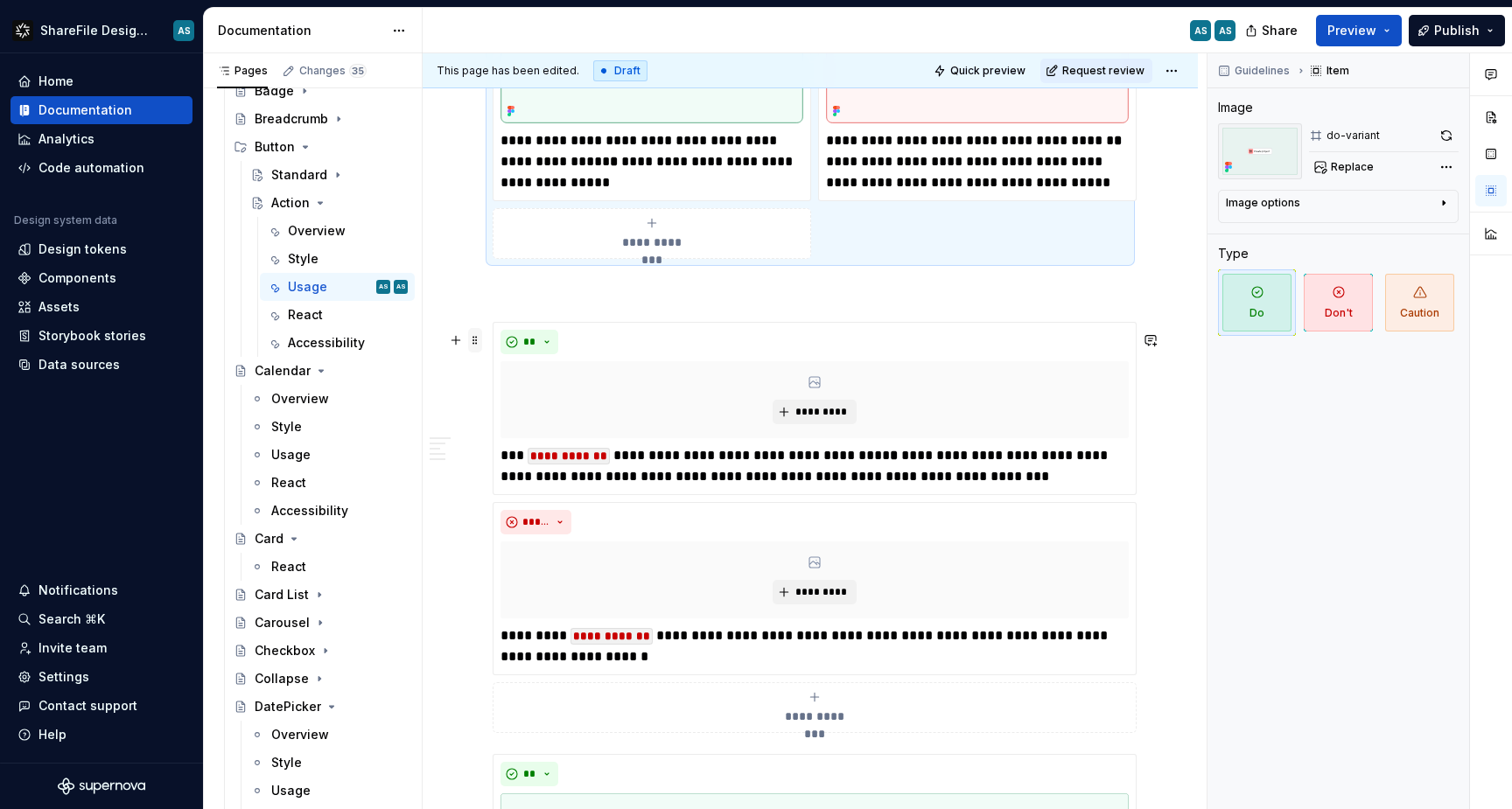
click at [478, 341] on span at bounding box center [476, 340] width 14 height 24
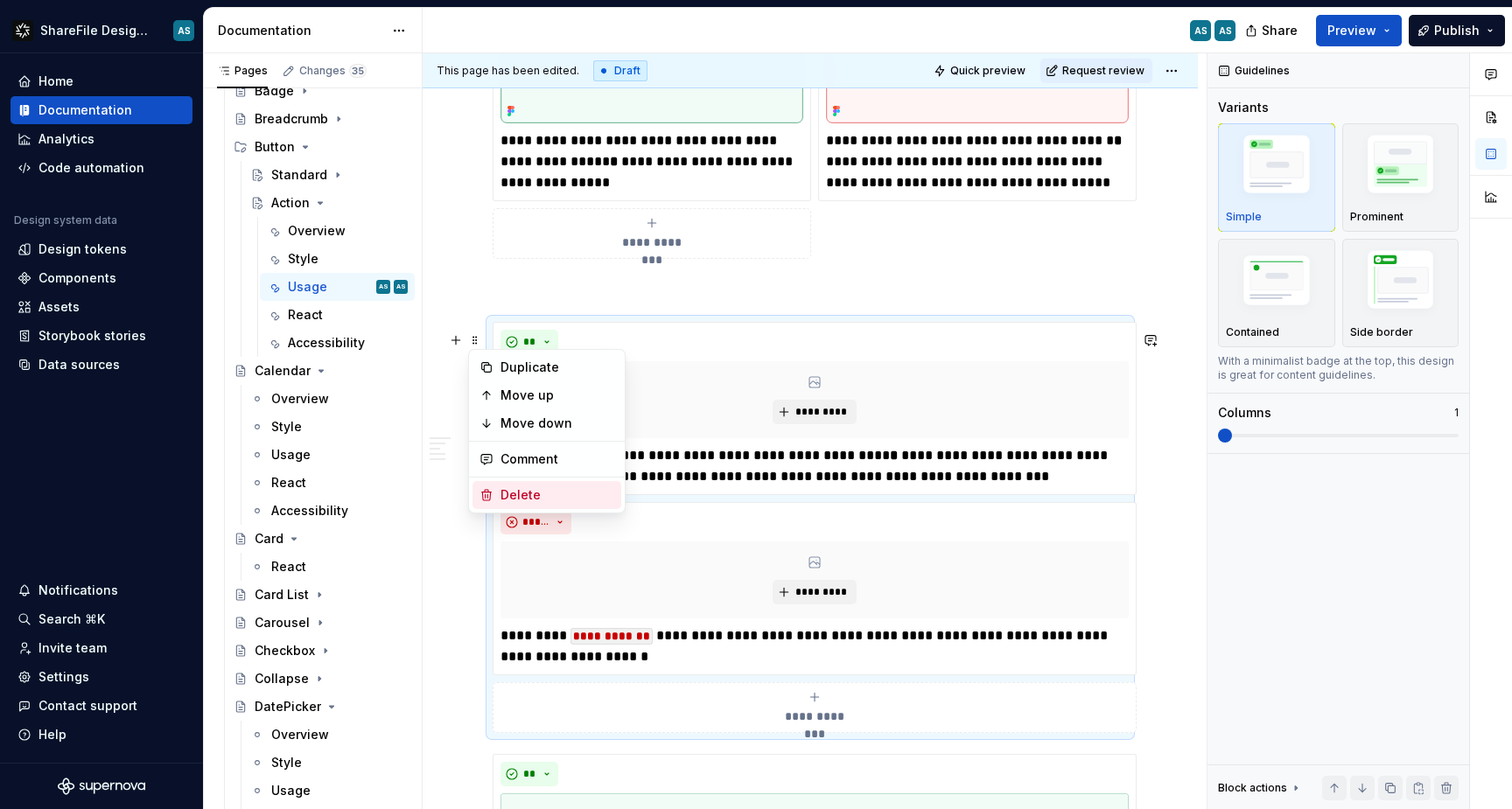
click at [560, 504] on div "Delete" at bounding box center [547, 495] width 149 height 28
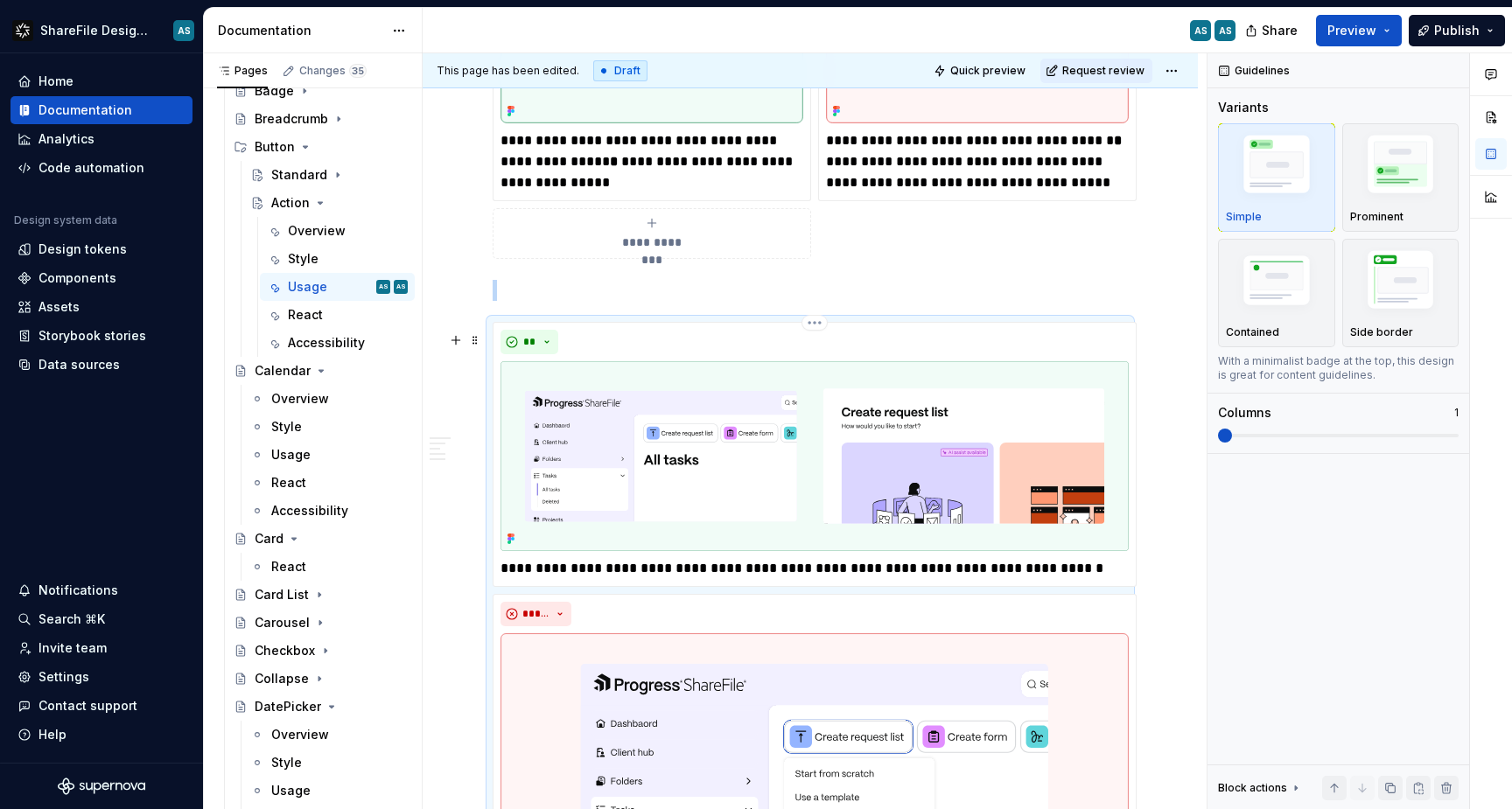
scroll to position [2455, 0]
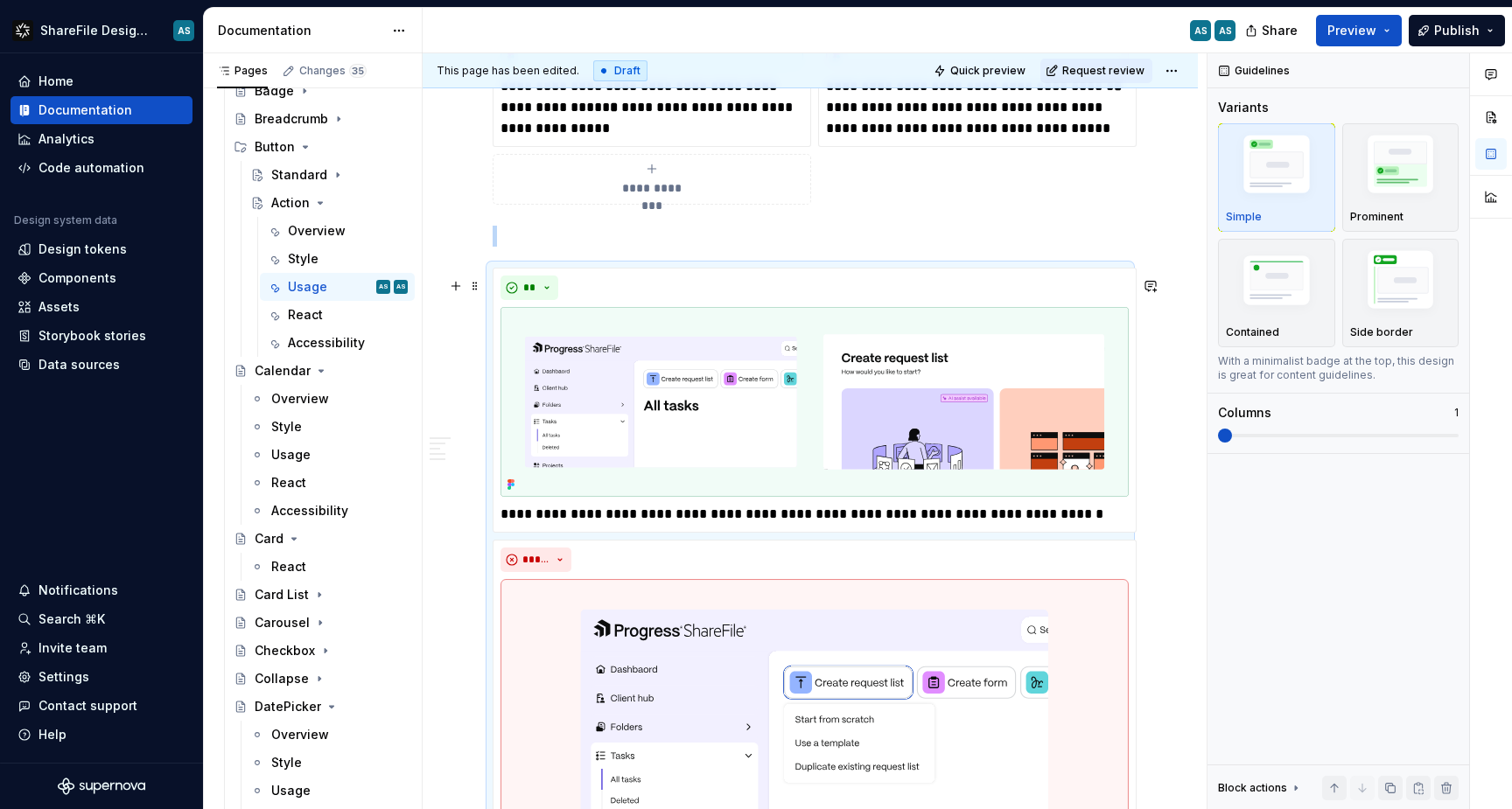
scroll to position [1979, 0]
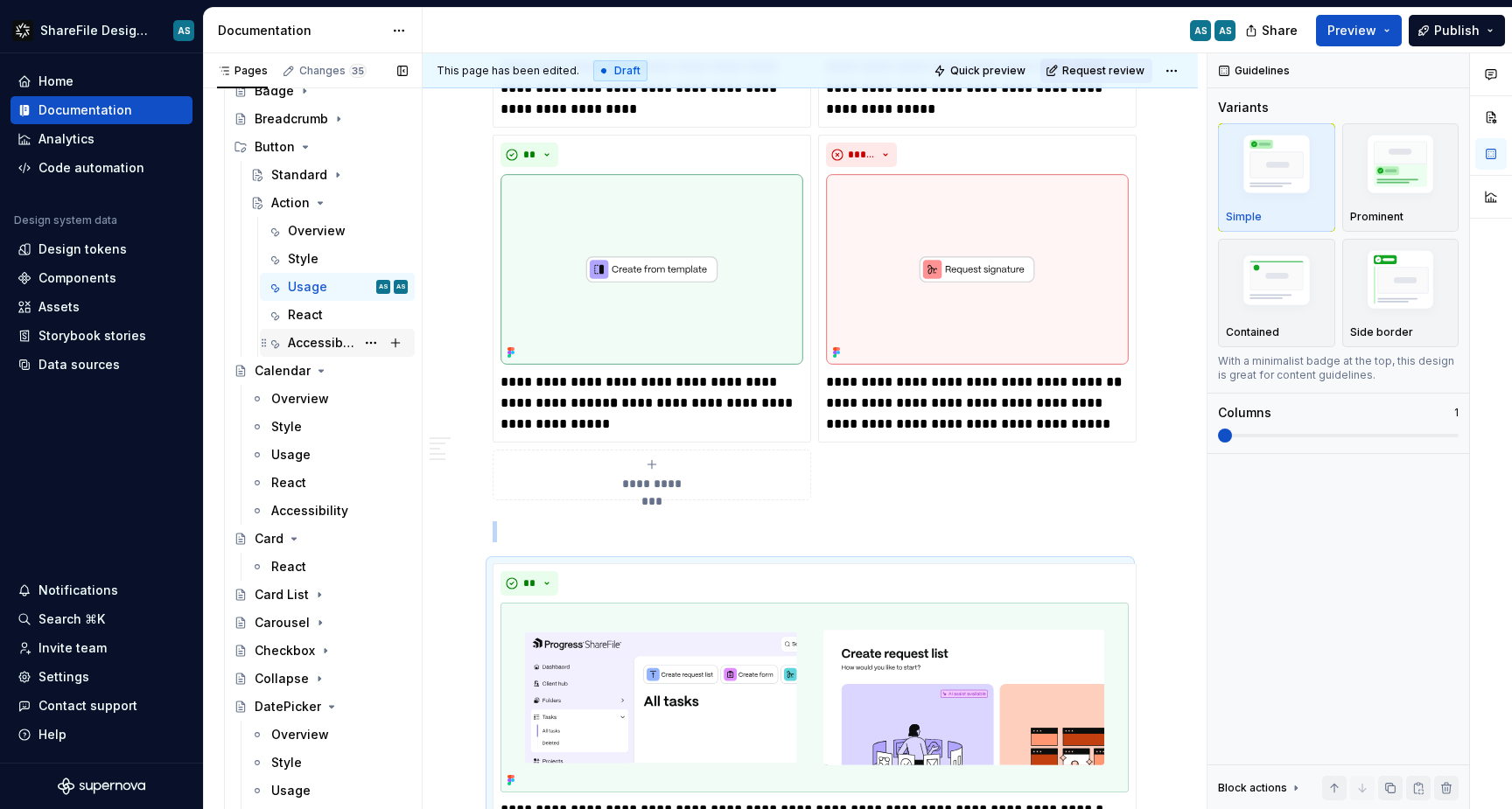
click at [341, 344] on div "Accessibility" at bounding box center [322, 342] width 68 height 17
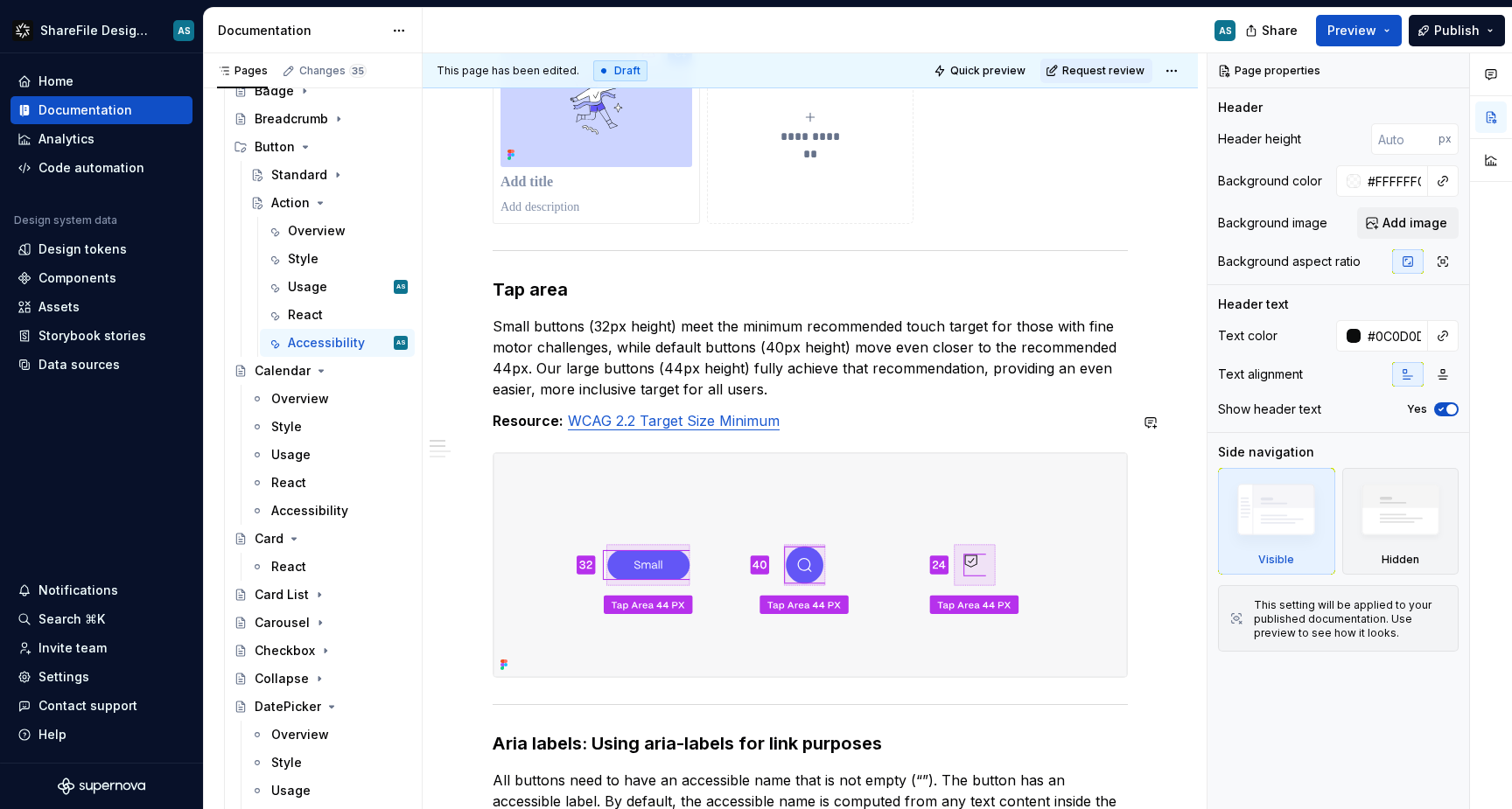
scroll to position [442, 0]
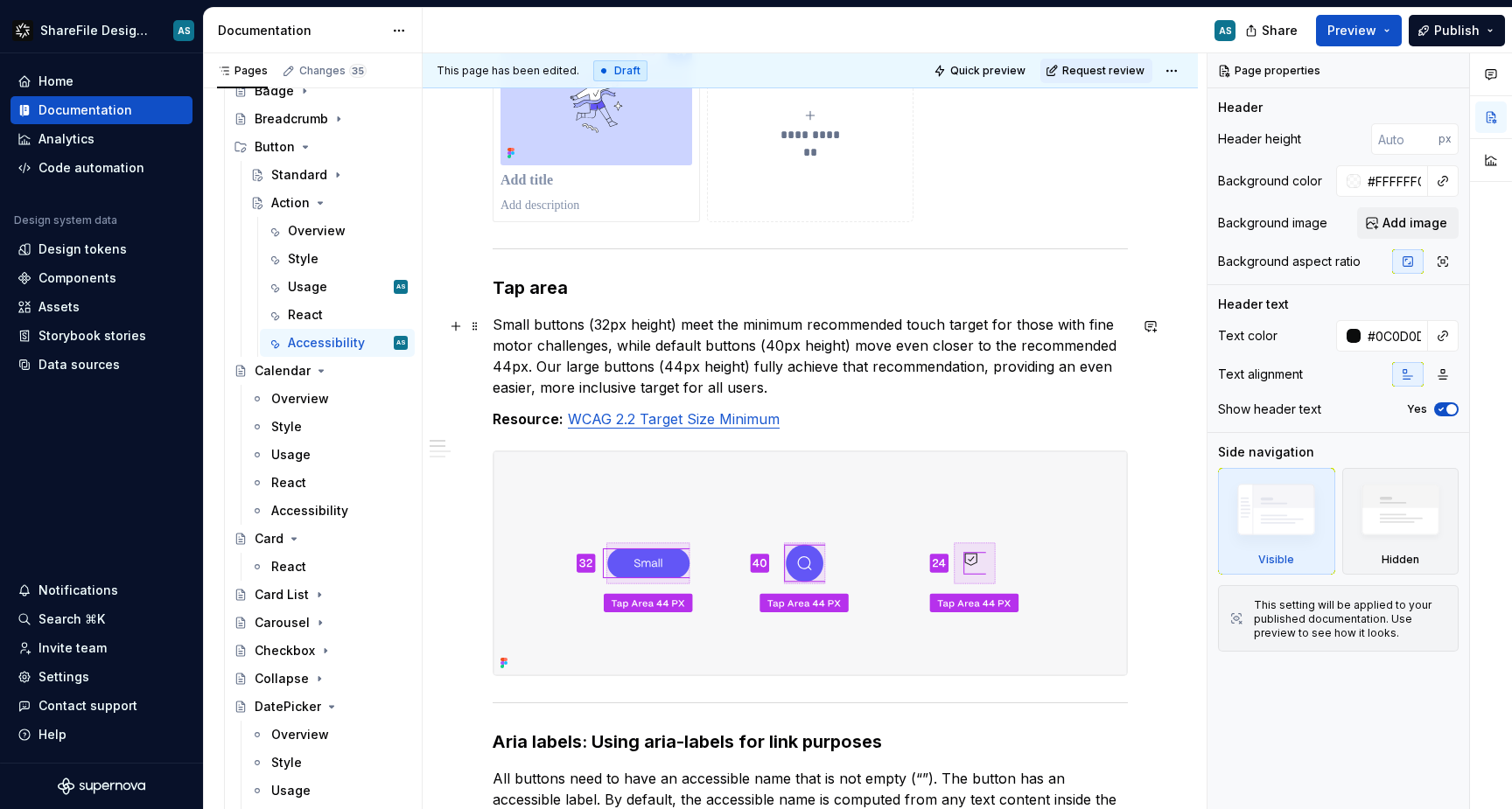
type textarea "*"
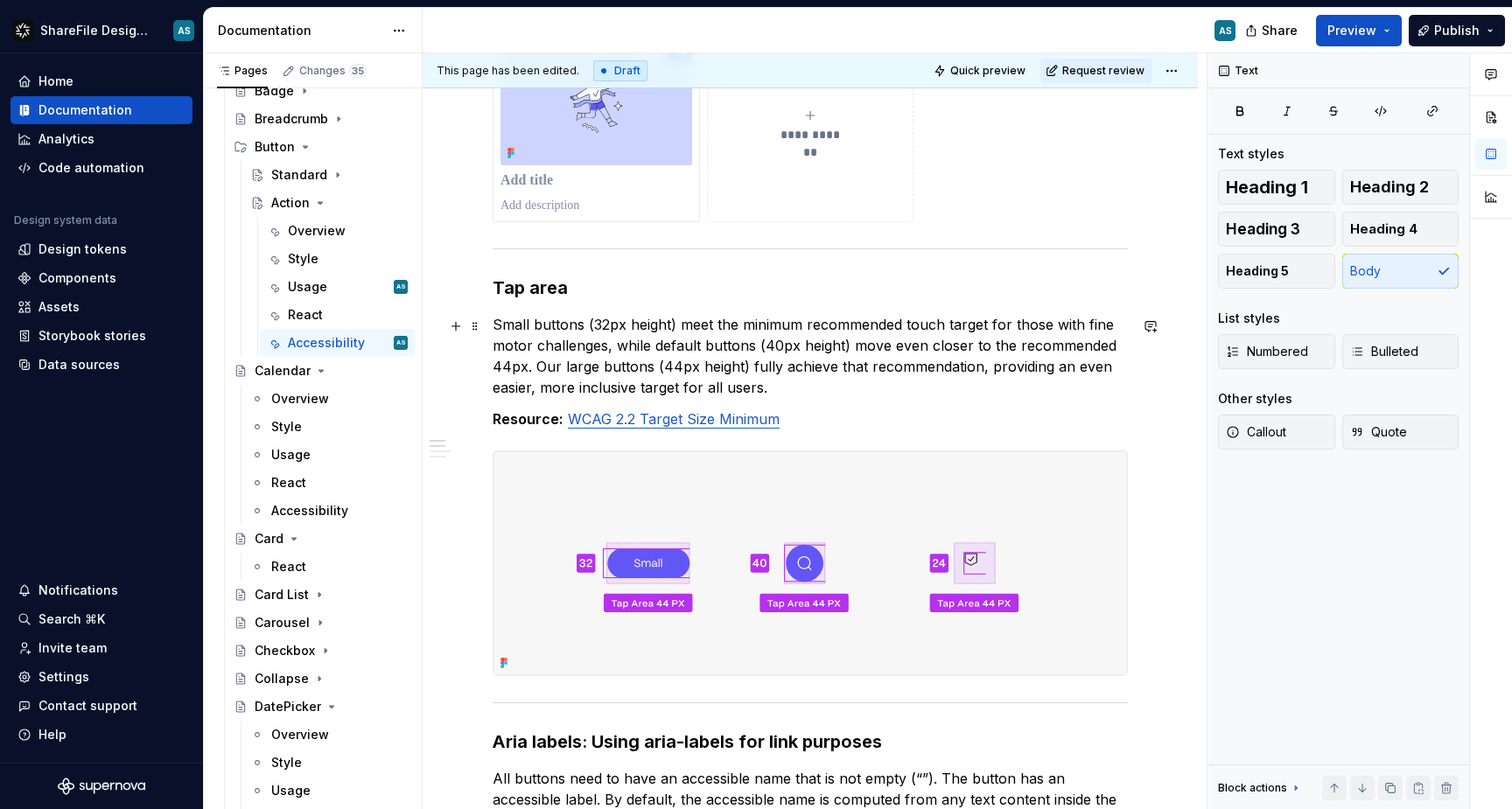
click at [699, 345] on p "Small buttons (32px height) meet the minimum recommended touch target for those…" at bounding box center [810, 356] width 635 height 84
click at [788, 346] on p "Small buttons (32px height) meet the minimum recommended touch target for those…" at bounding box center [810, 356] width 635 height 84
click at [675, 370] on p "Small buttons (32px height) meet the minimum recommended touch target for those…" at bounding box center [810, 356] width 635 height 84
drag, startPoint x: 861, startPoint y: 350, endPoint x: 990, endPoint y: 349, distance: 129.0
click at [990, 349] on p "Small buttons (32px height) meet the minimum recommended touch target for those…" at bounding box center [810, 356] width 635 height 84
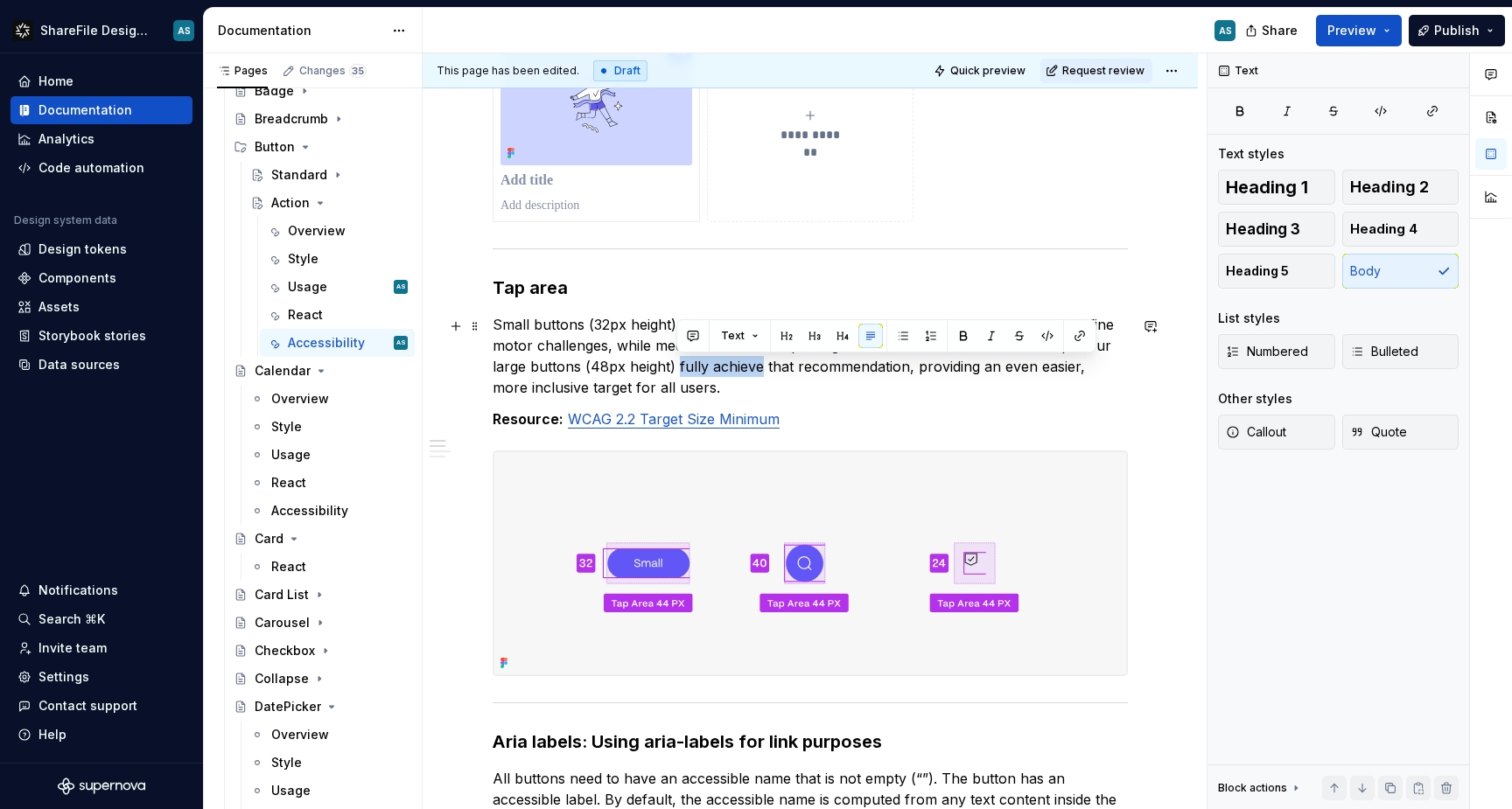
drag, startPoint x: 679, startPoint y: 368, endPoint x: 757, endPoint y: 374, distance: 78.2
click at [757, 374] on p "Small buttons (32px height) meet the minimum recommended touch target for those…" at bounding box center [810, 356] width 635 height 84
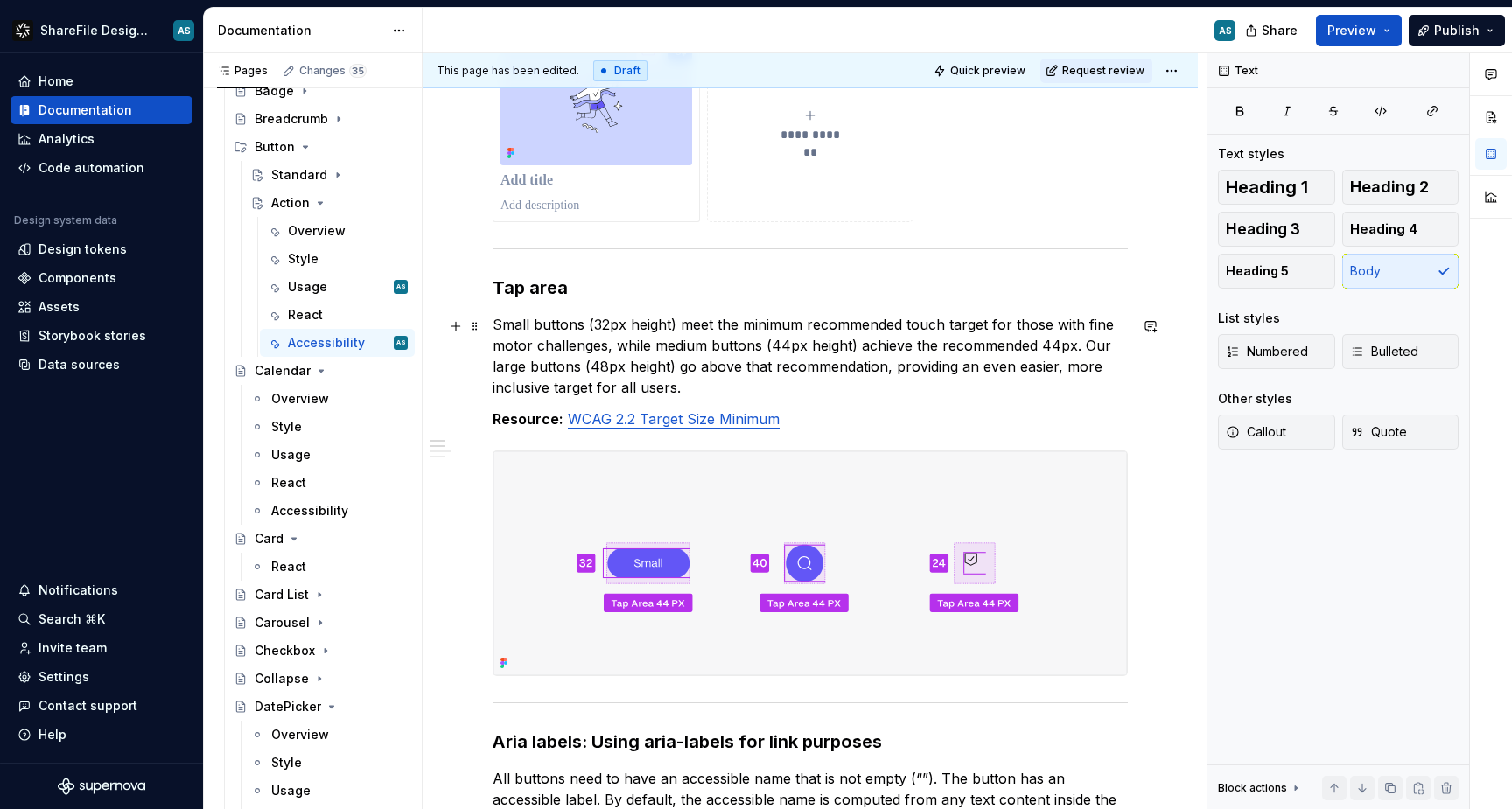
click at [765, 369] on p "Small buttons (32px height) meet the minimum recommended touch target for those…" at bounding box center [810, 356] width 635 height 84
click at [877, 374] on p "Small buttons (32px height) meet the minimum recommended touch target for those…" at bounding box center [810, 356] width 635 height 84
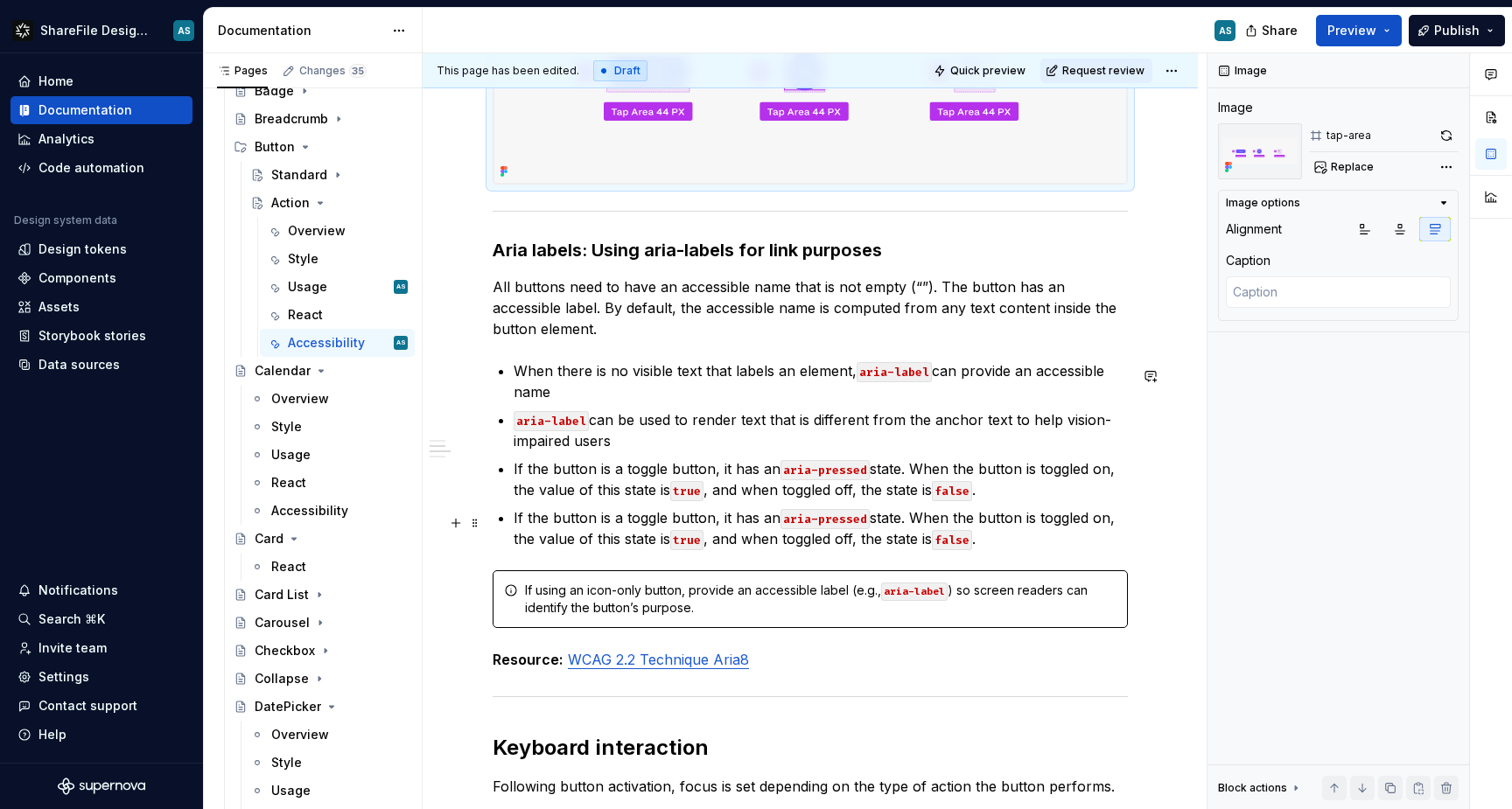
scroll to position [956, 0]
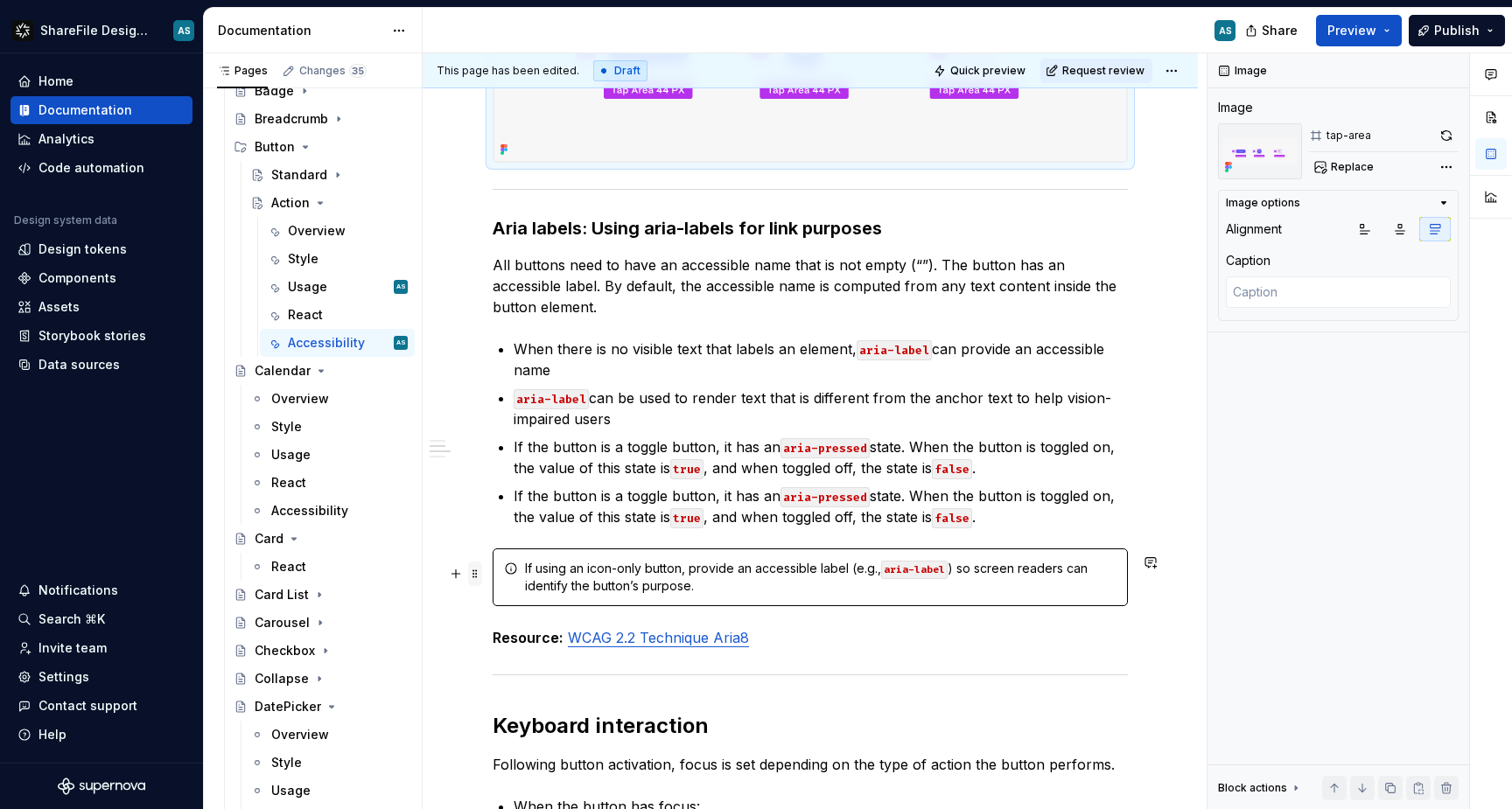
click at [476, 576] on span at bounding box center [476, 574] width 14 height 24
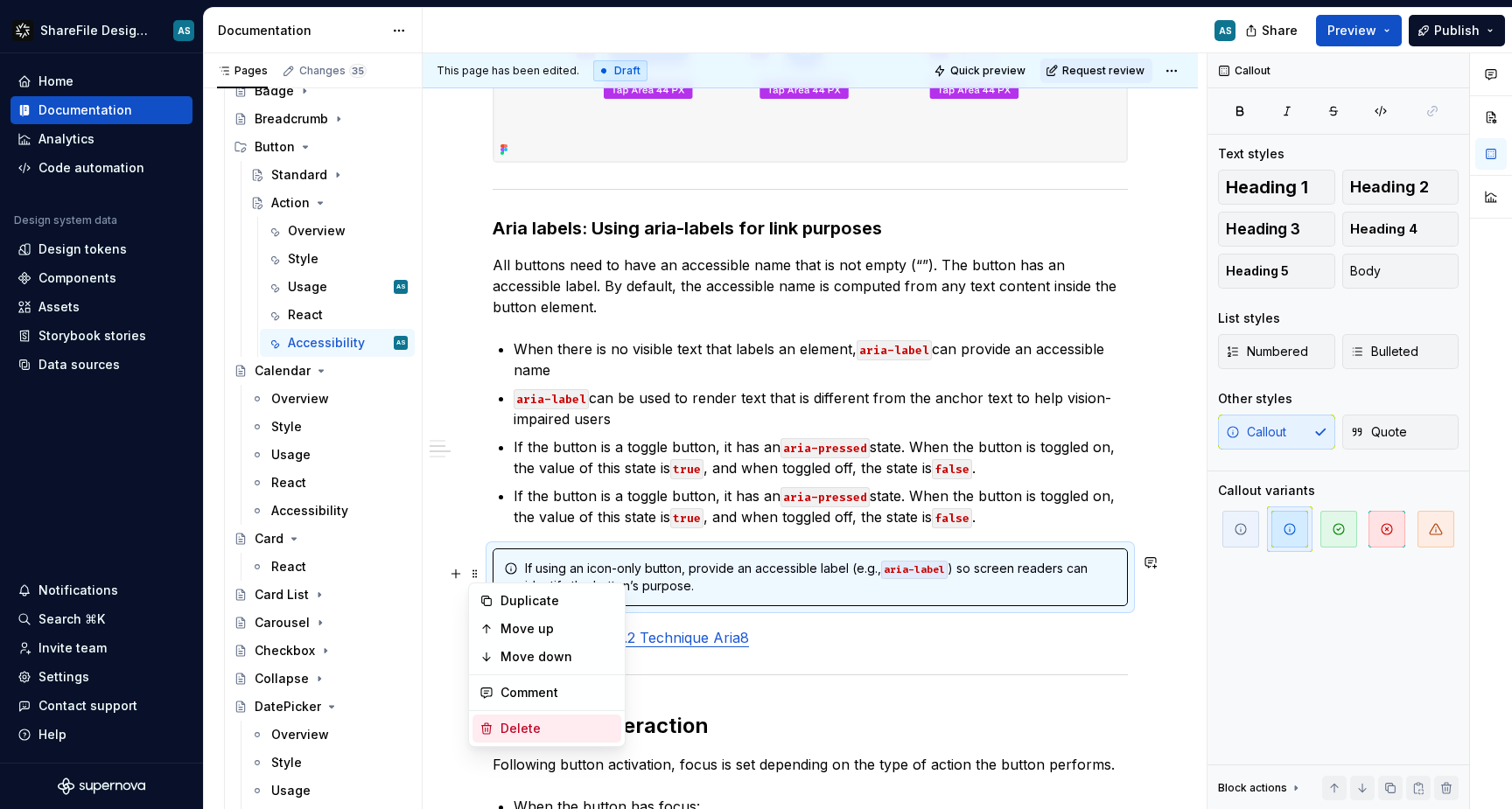
click at [544, 734] on div "Delete" at bounding box center [558, 728] width 114 height 17
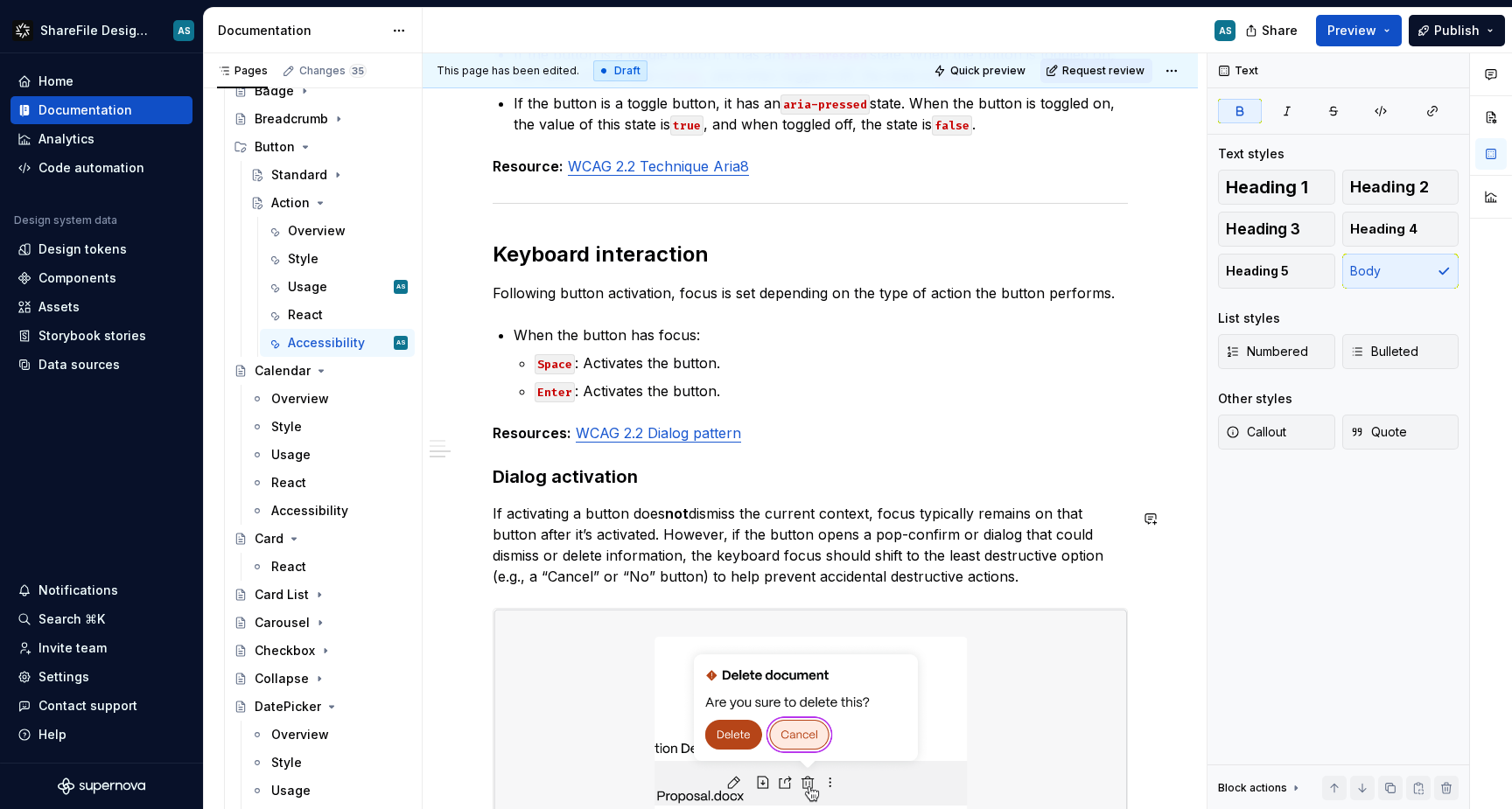
scroll to position [1377, 0]
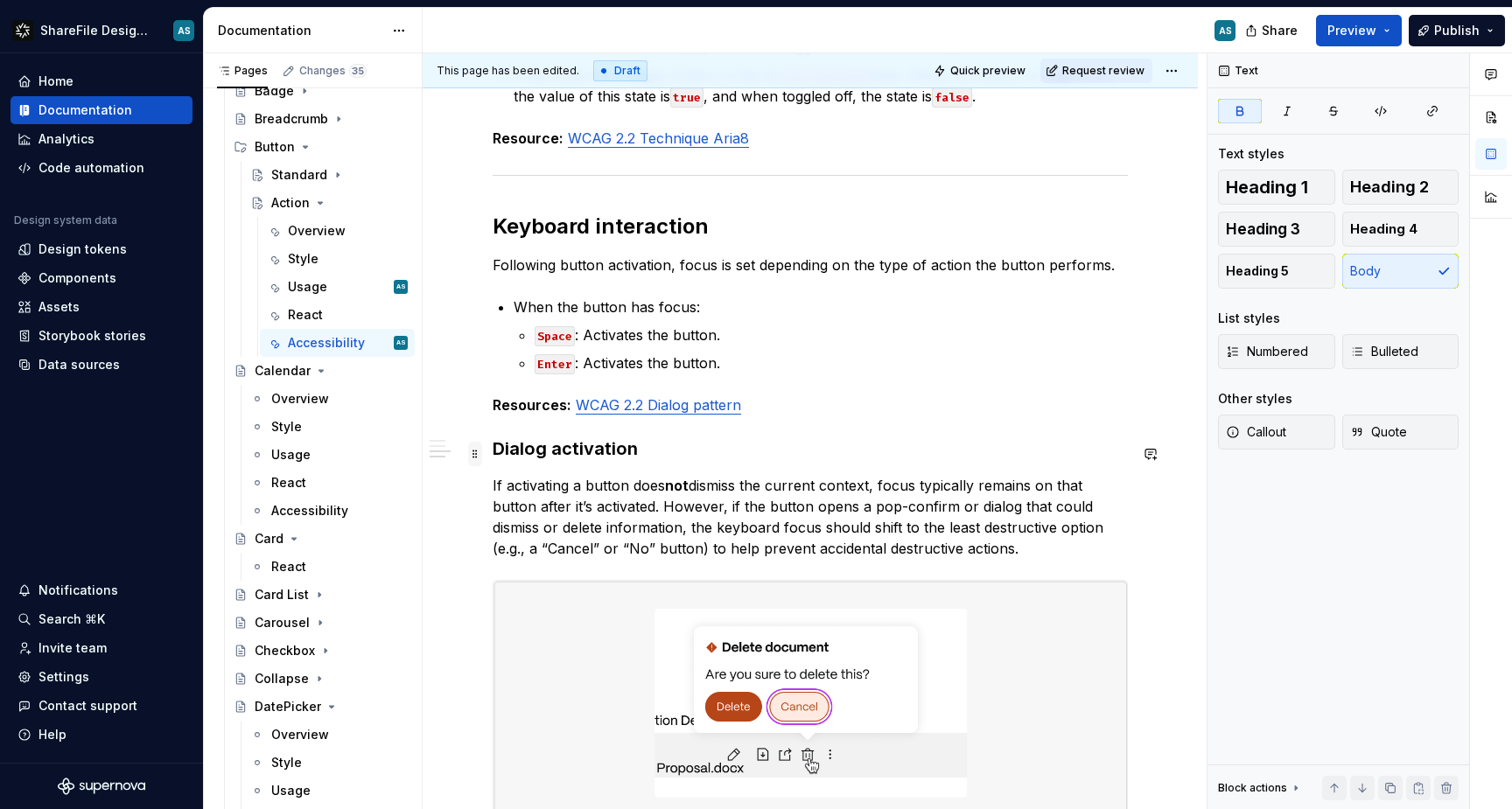
click at [476, 458] on span at bounding box center [476, 454] width 14 height 24
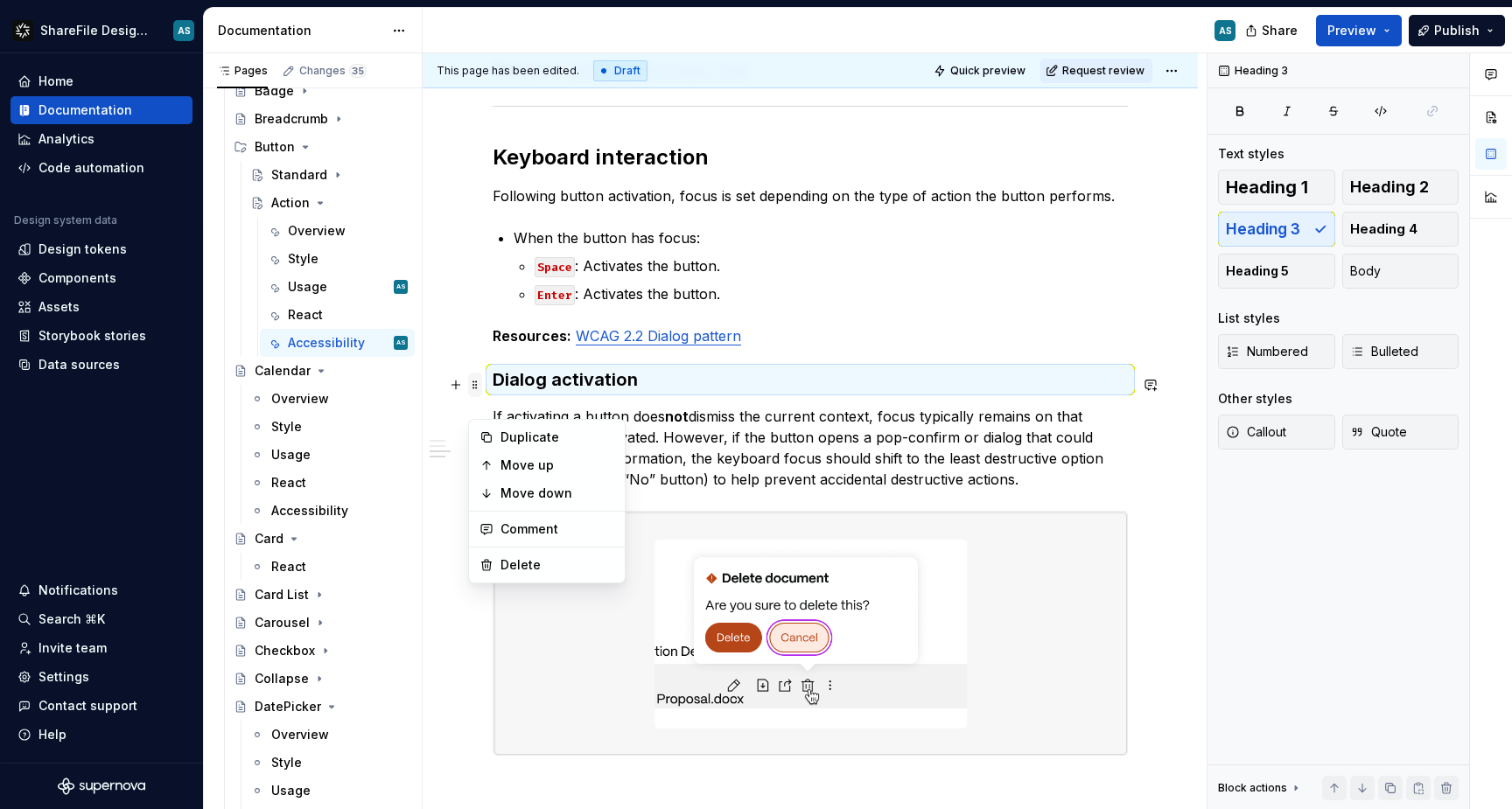
scroll to position [1481, 0]
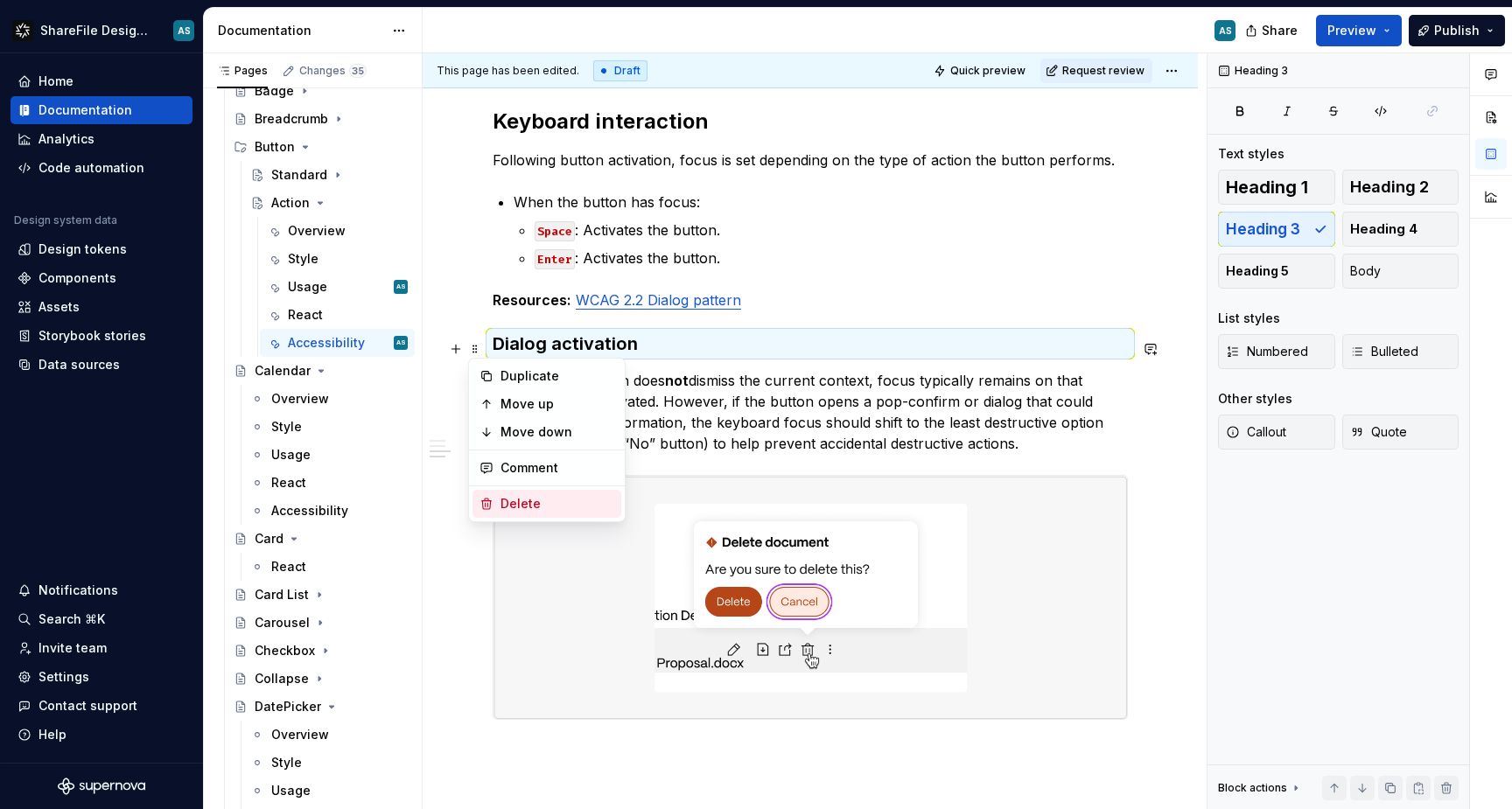
click at [531, 499] on div "Delete" at bounding box center [558, 504] width 114 height 17
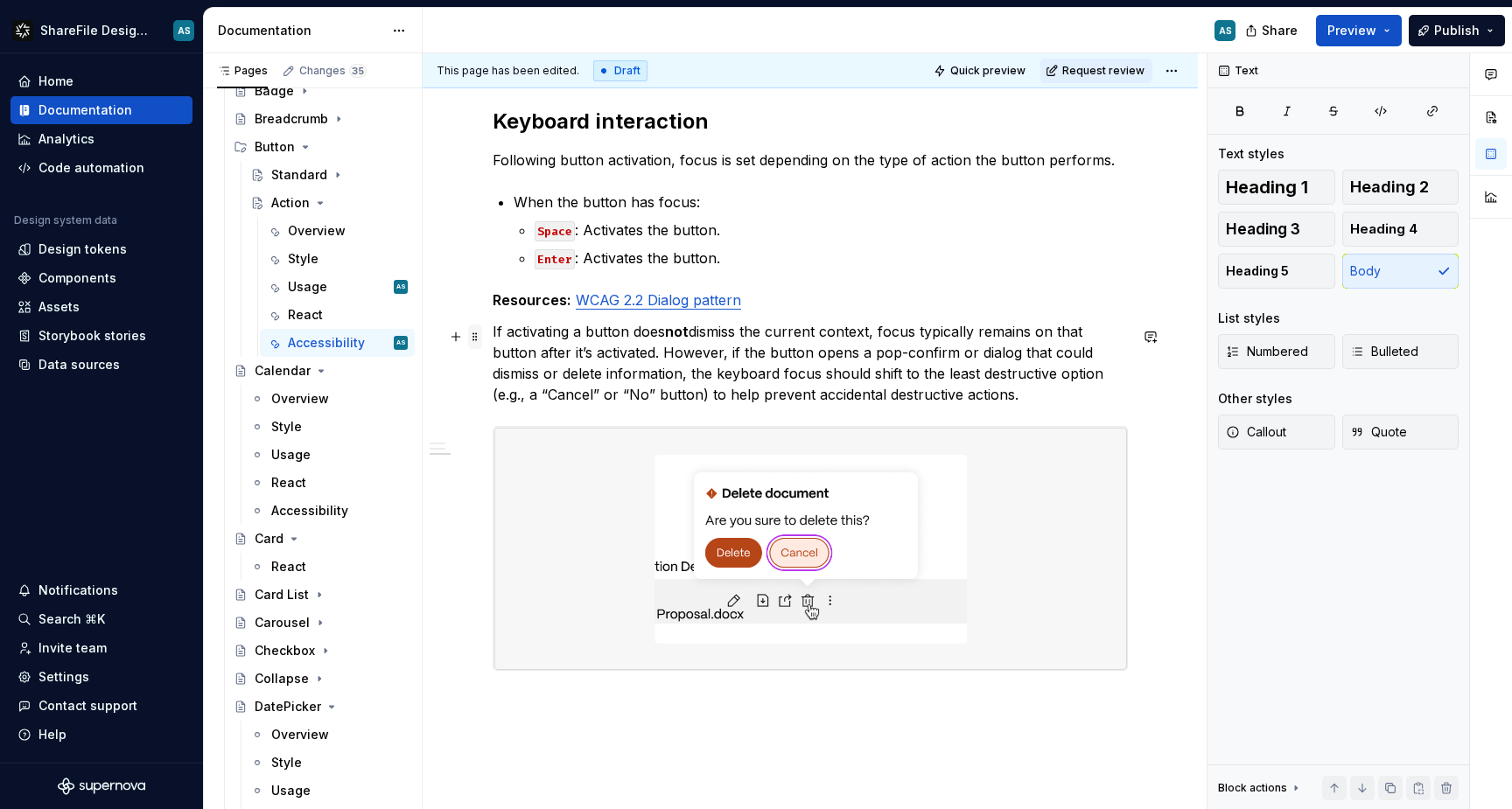
click at [475, 340] on span at bounding box center [476, 336] width 14 height 24
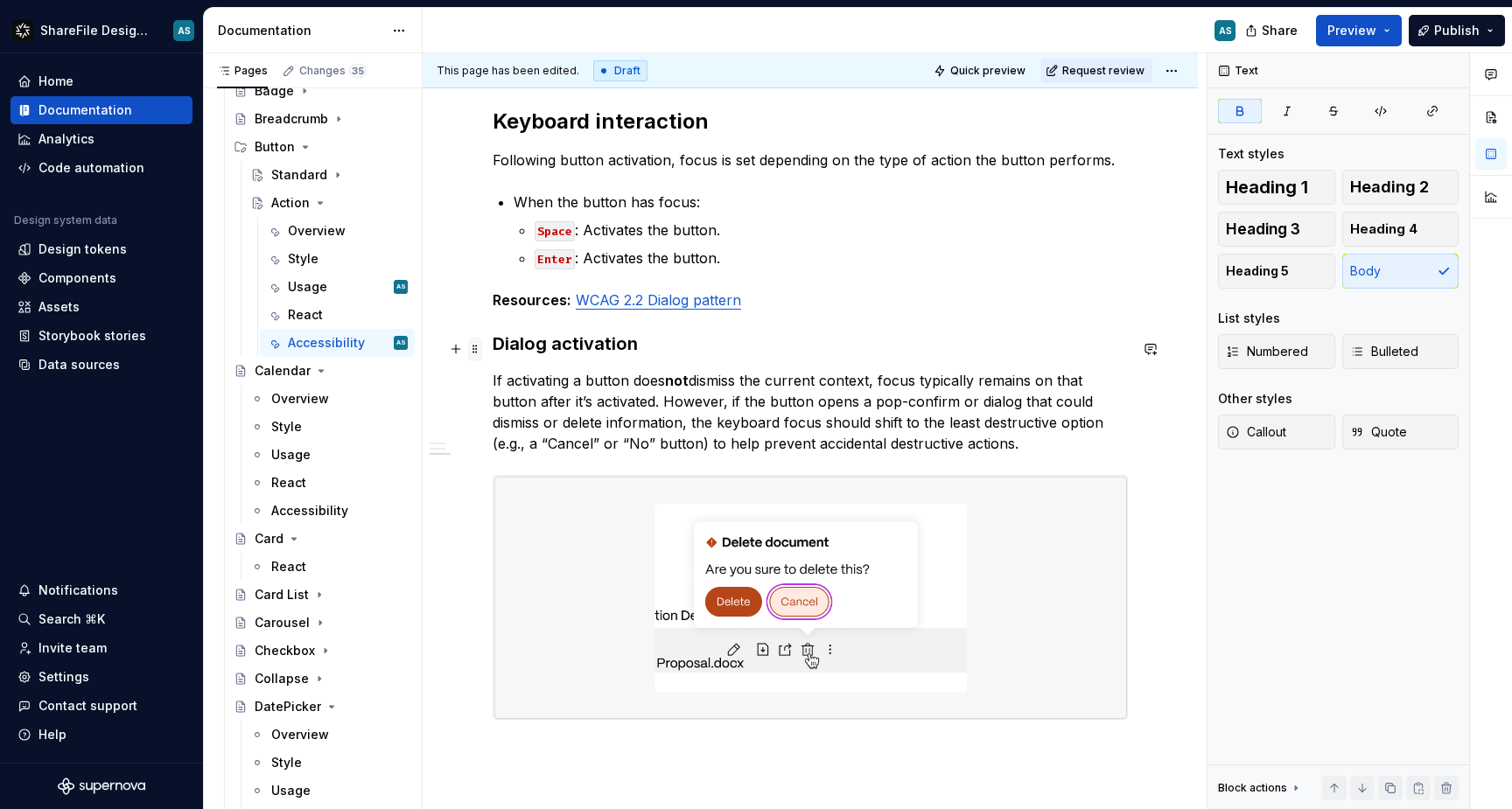
click at [475, 349] on span at bounding box center [476, 349] width 14 height 24
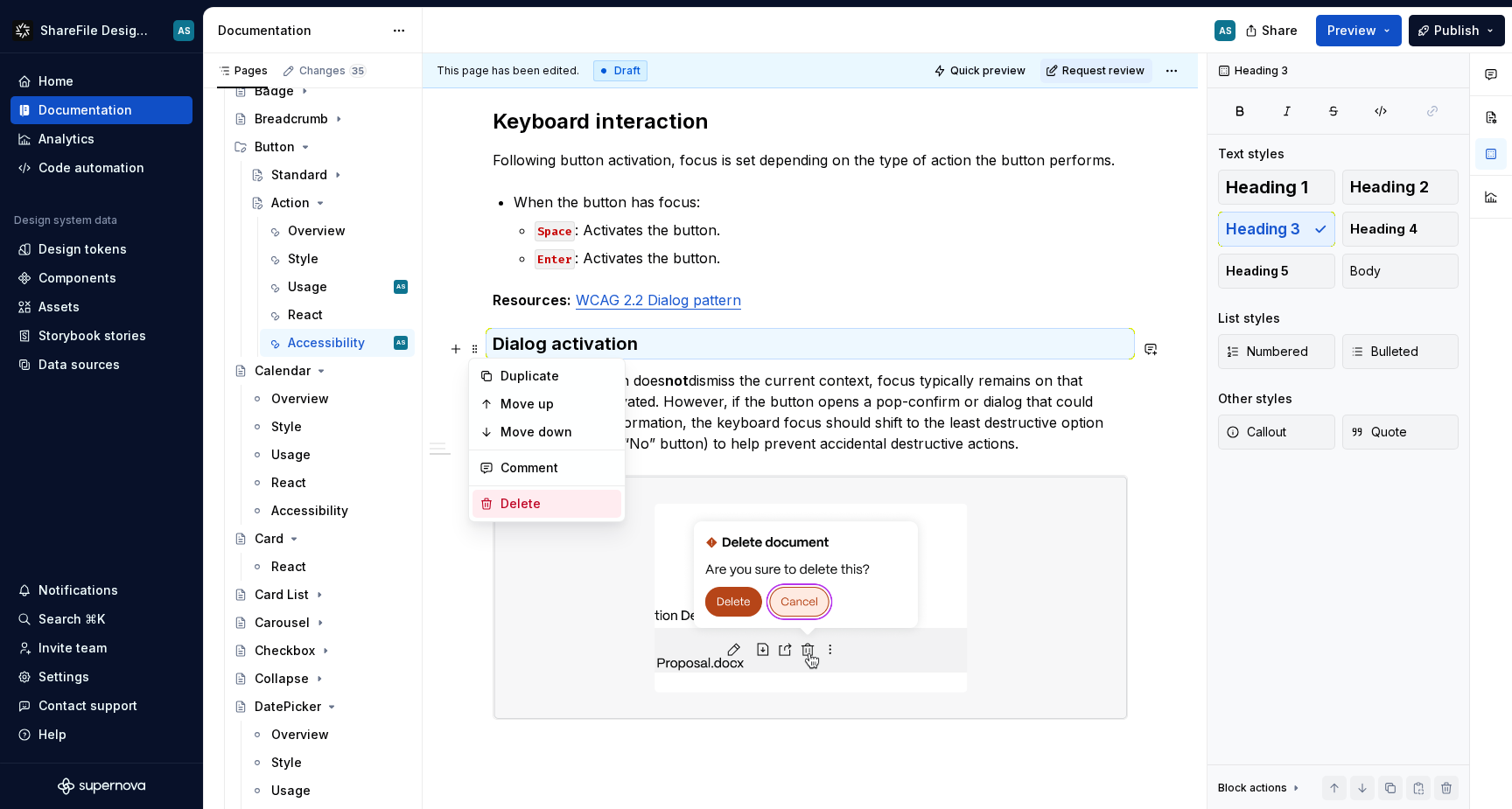
click at [520, 491] on div "Delete" at bounding box center [547, 504] width 149 height 28
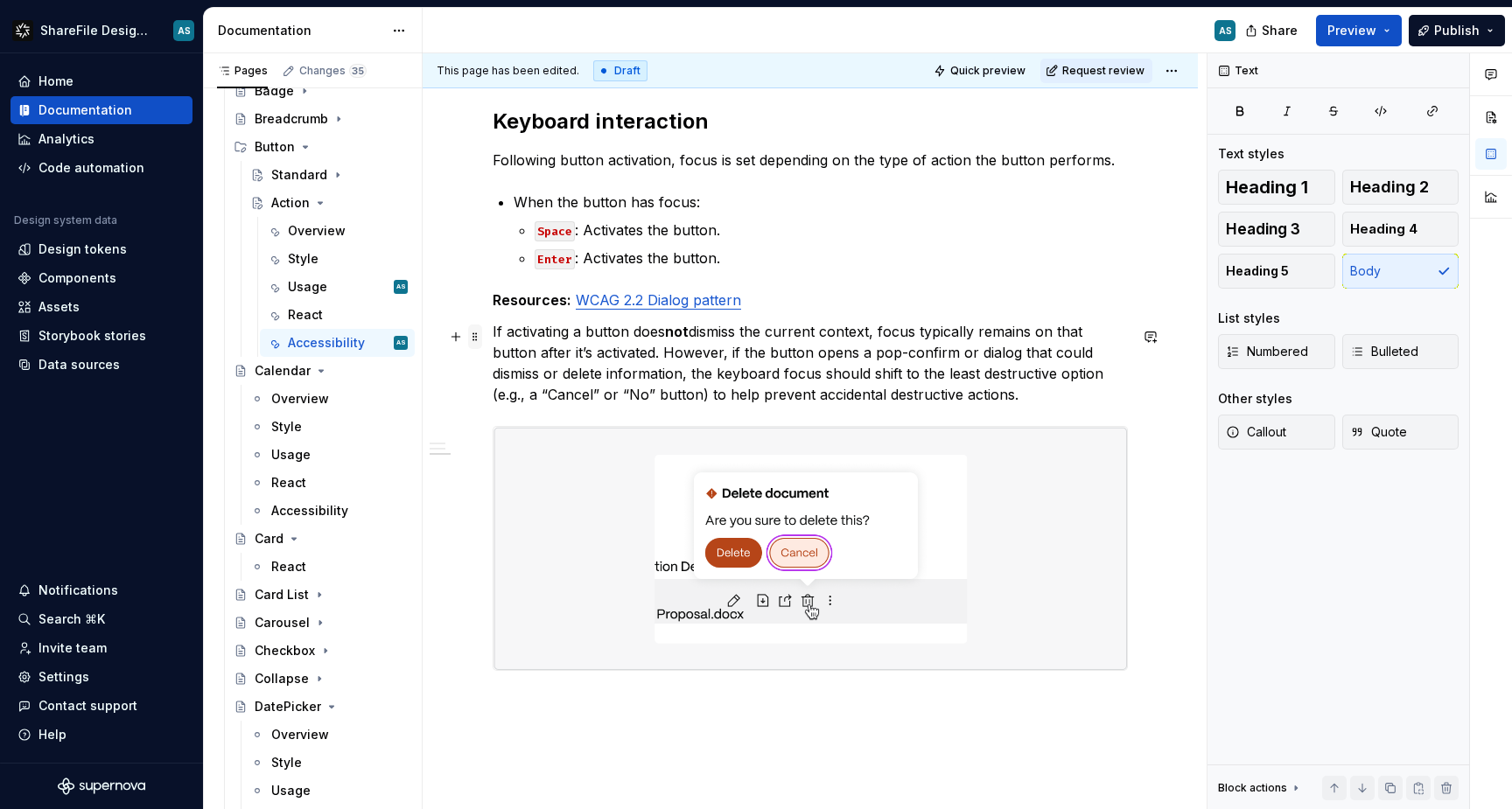
click at [473, 338] on span at bounding box center [476, 336] width 14 height 24
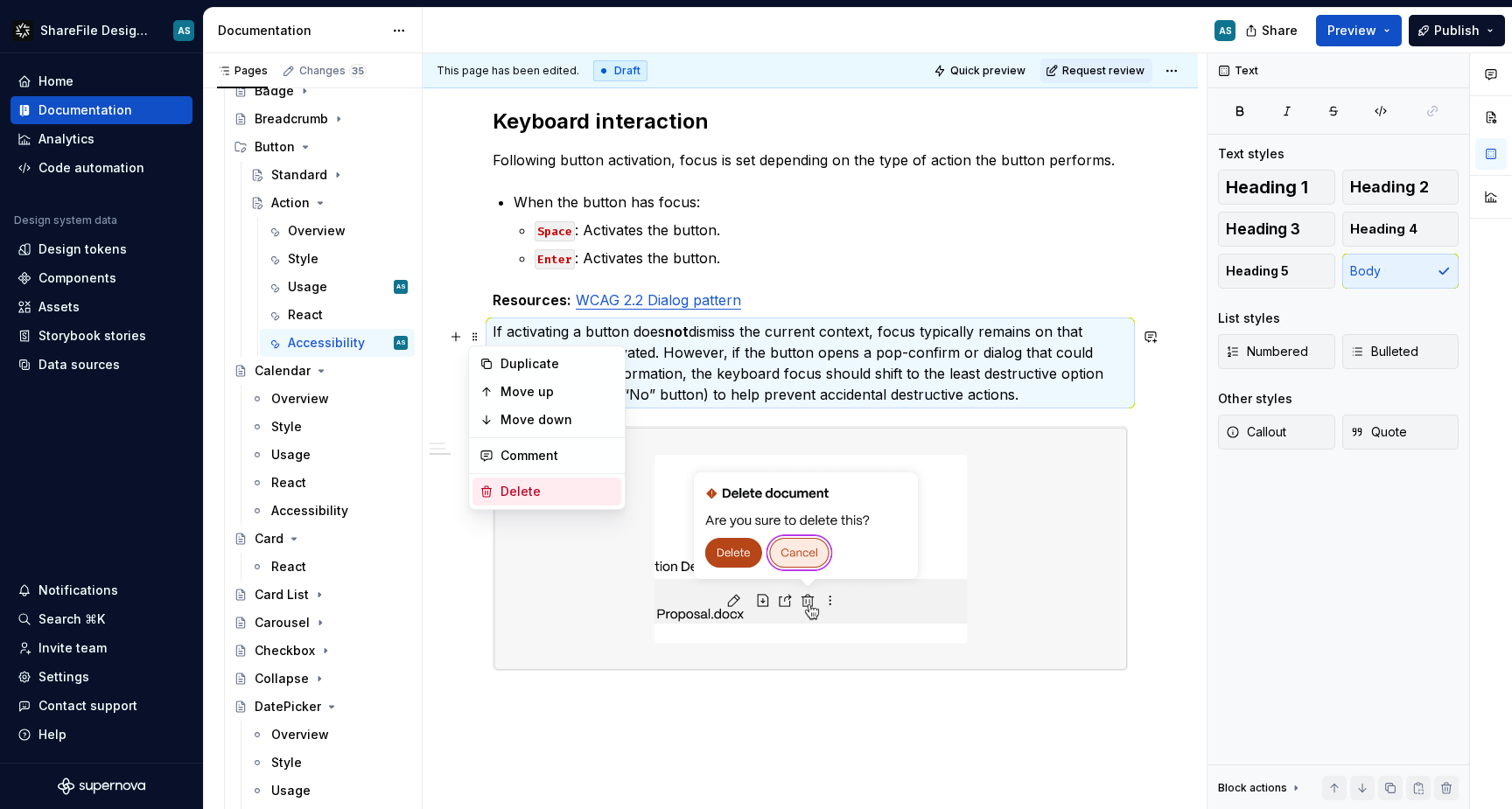
click at [518, 486] on div "Delete" at bounding box center [558, 491] width 114 height 17
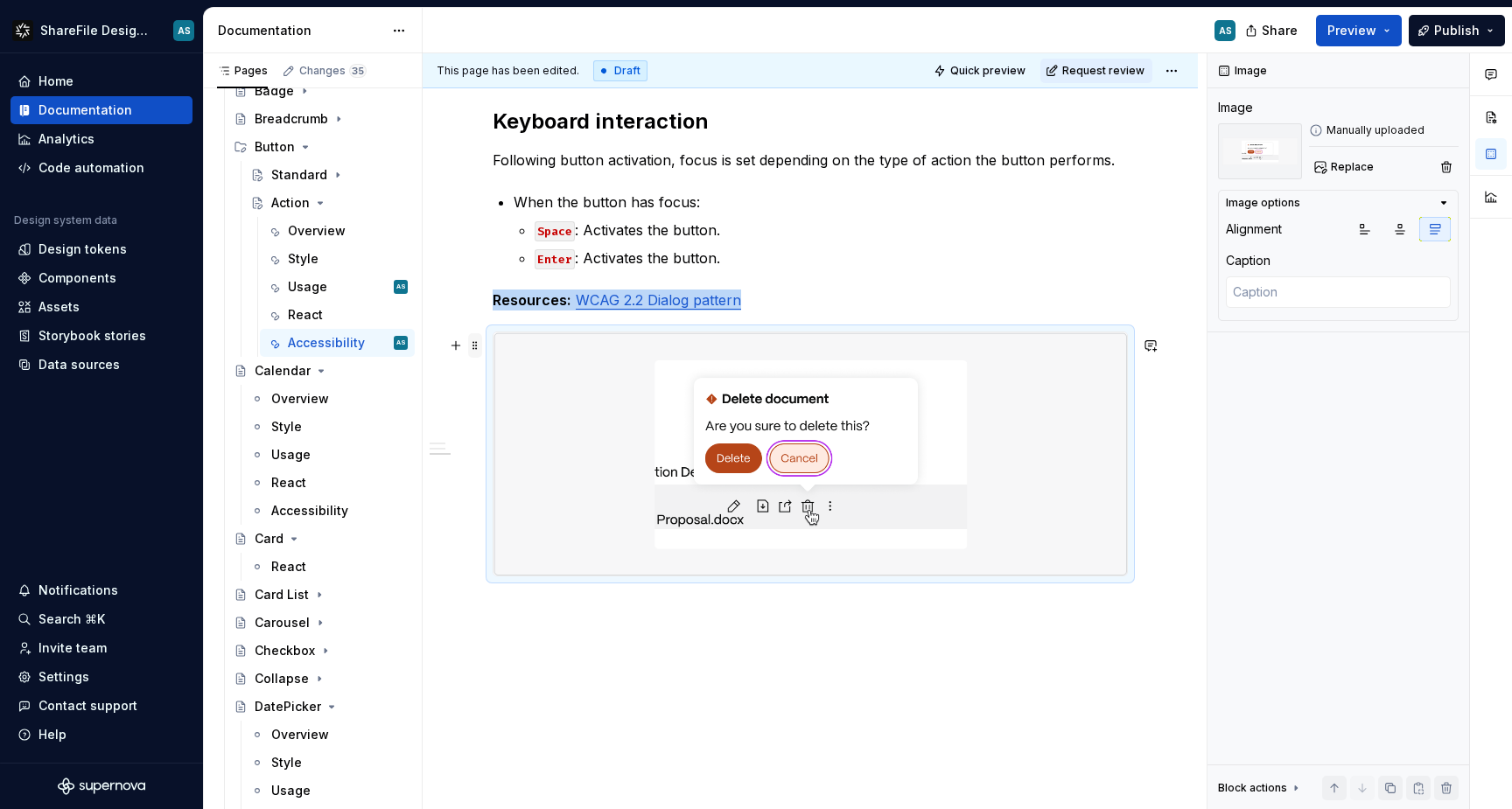
click at [479, 348] on span at bounding box center [476, 345] width 14 height 24
click at [542, 499] on div "Delete" at bounding box center [558, 500] width 114 height 17
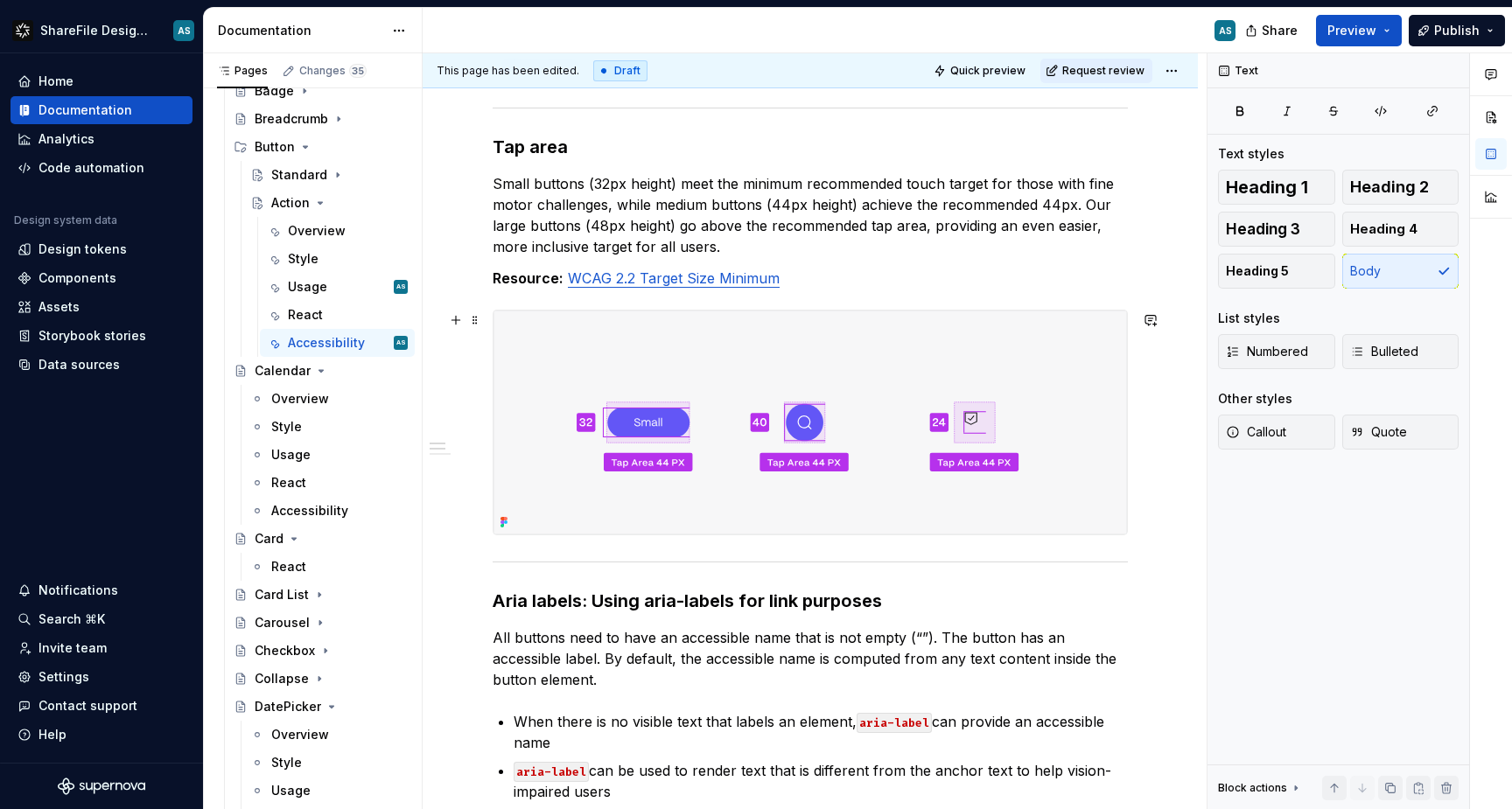
scroll to position [563, 0]
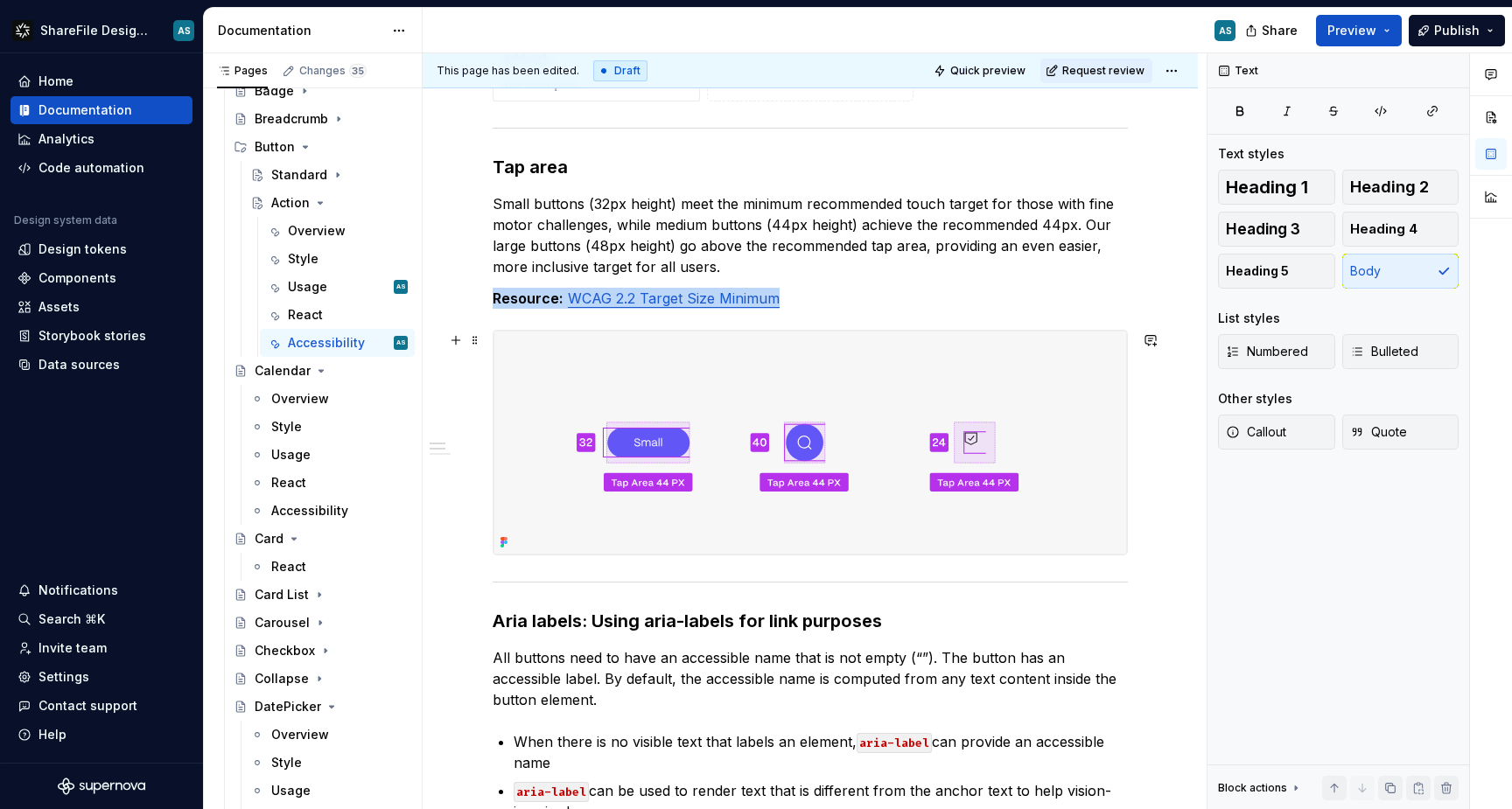
click at [545, 417] on img at bounding box center [810, 442] width 633 height 224
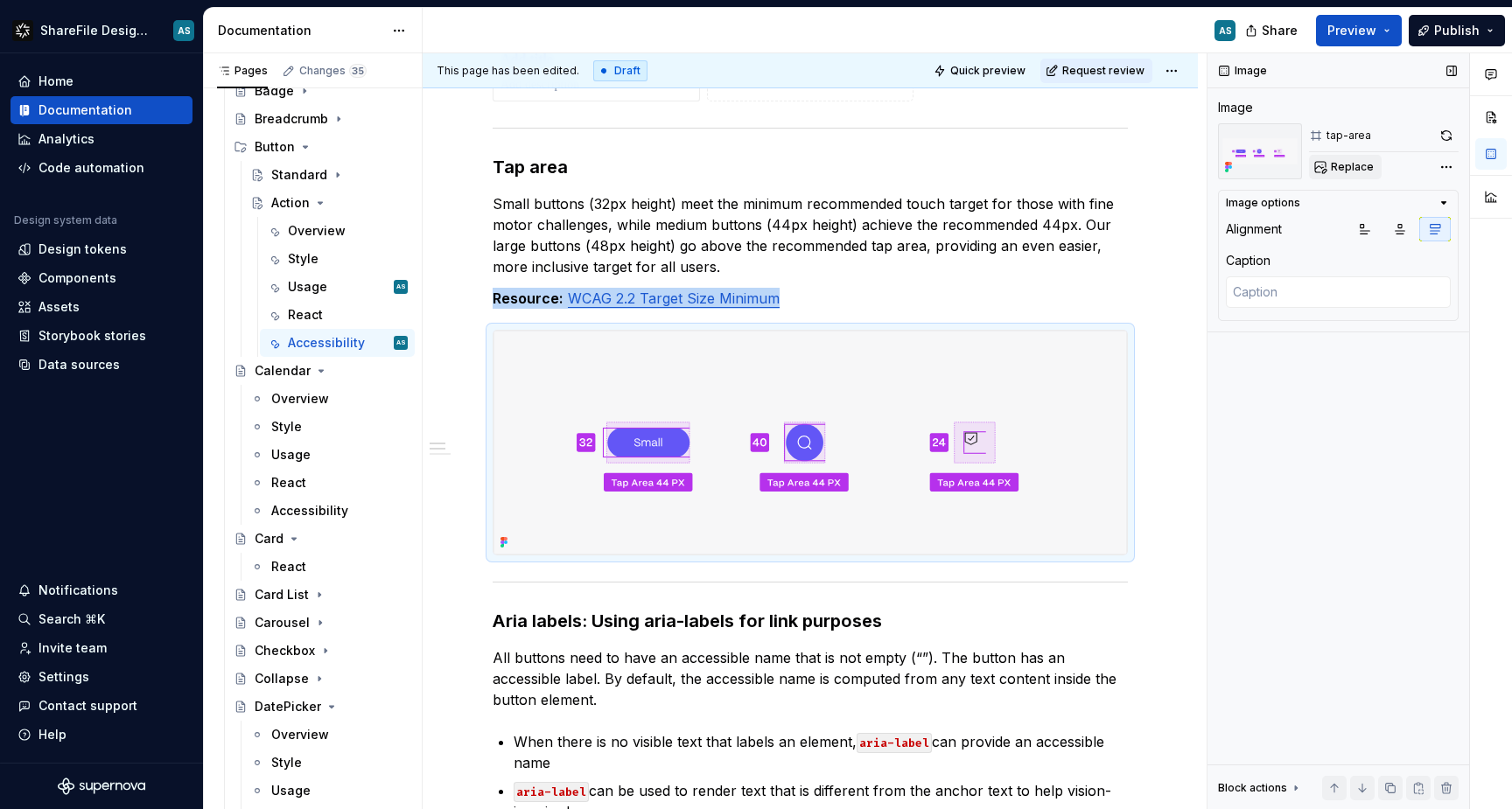
click at [1356, 162] on span "Replace" at bounding box center [1353, 168] width 43 height 14
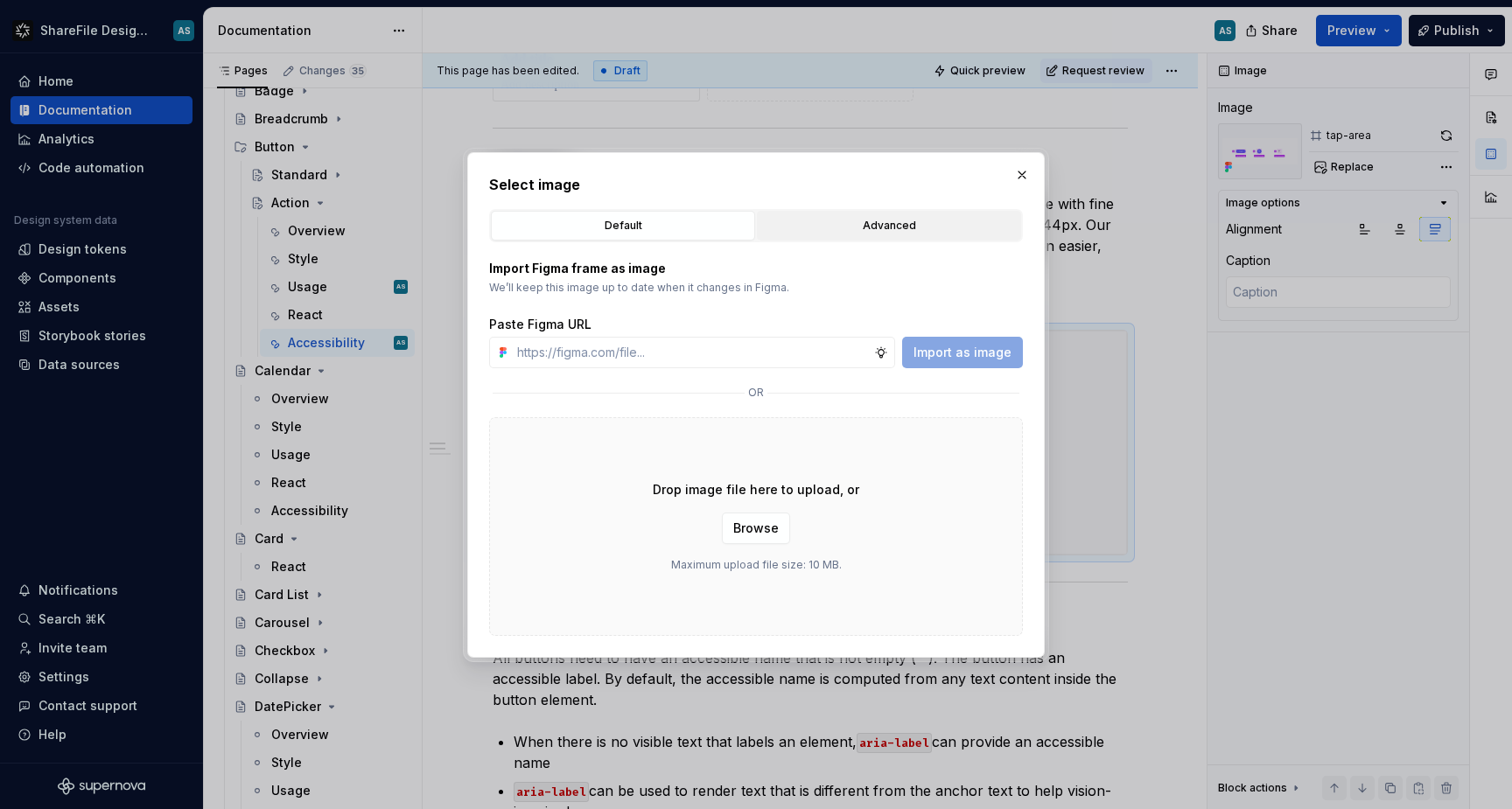
click at [915, 224] on div "Advanced" at bounding box center [889, 225] width 252 height 17
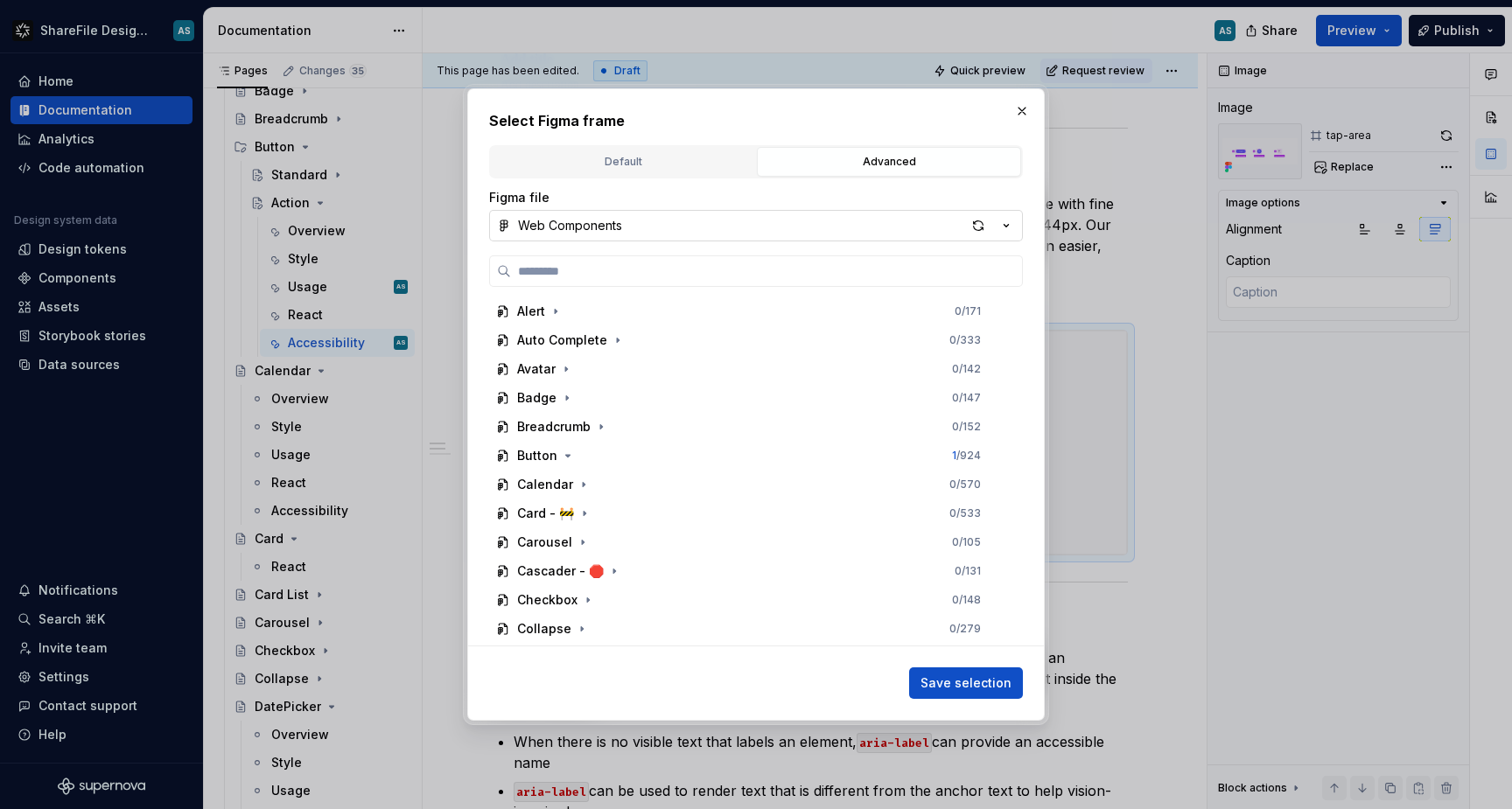
click at [1011, 218] on icon "button" at bounding box center [1006, 225] width 17 height 17
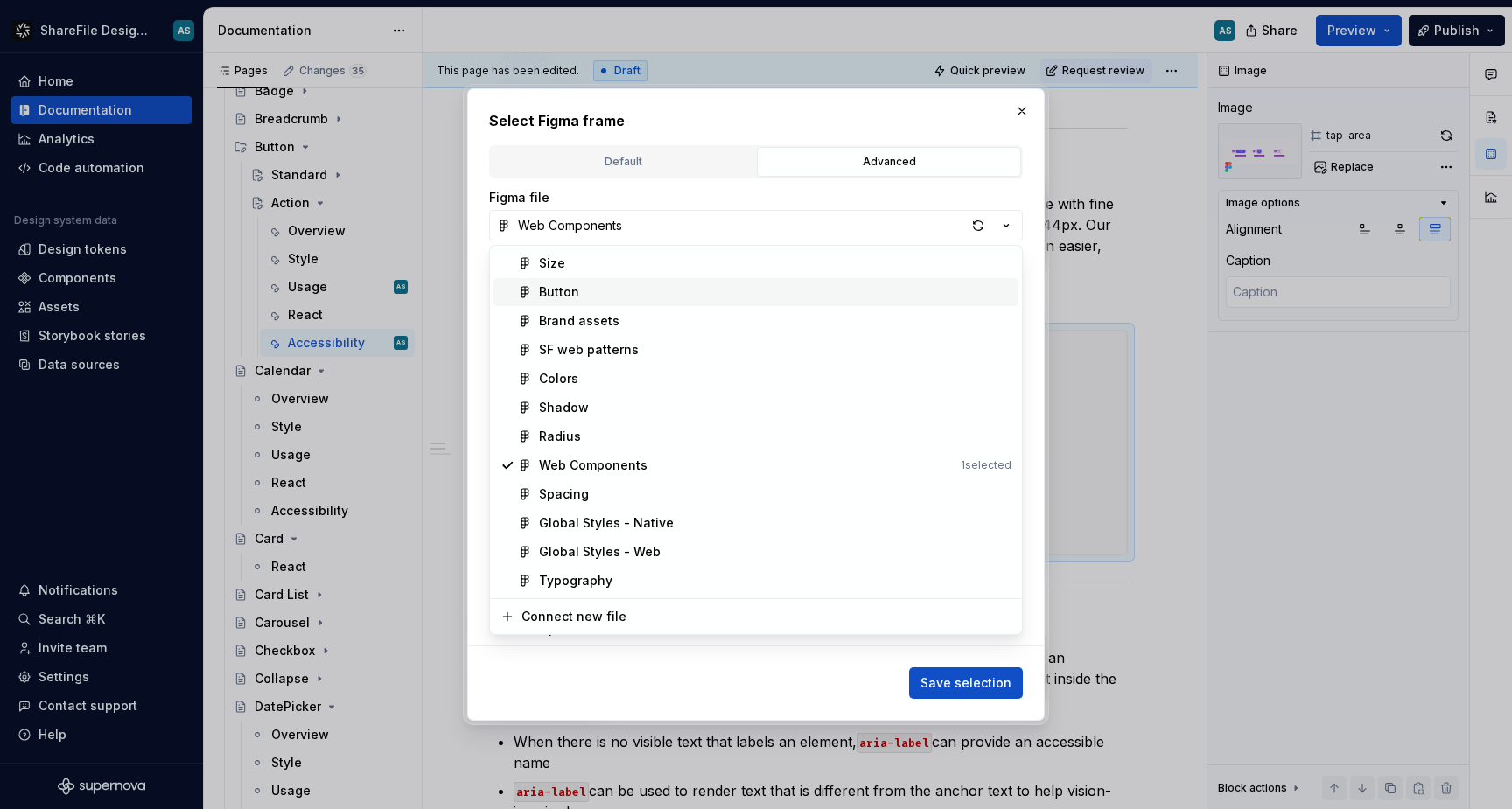
click at [719, 294] on div "Button" at bounding box center [775, 292] width 473 height 17
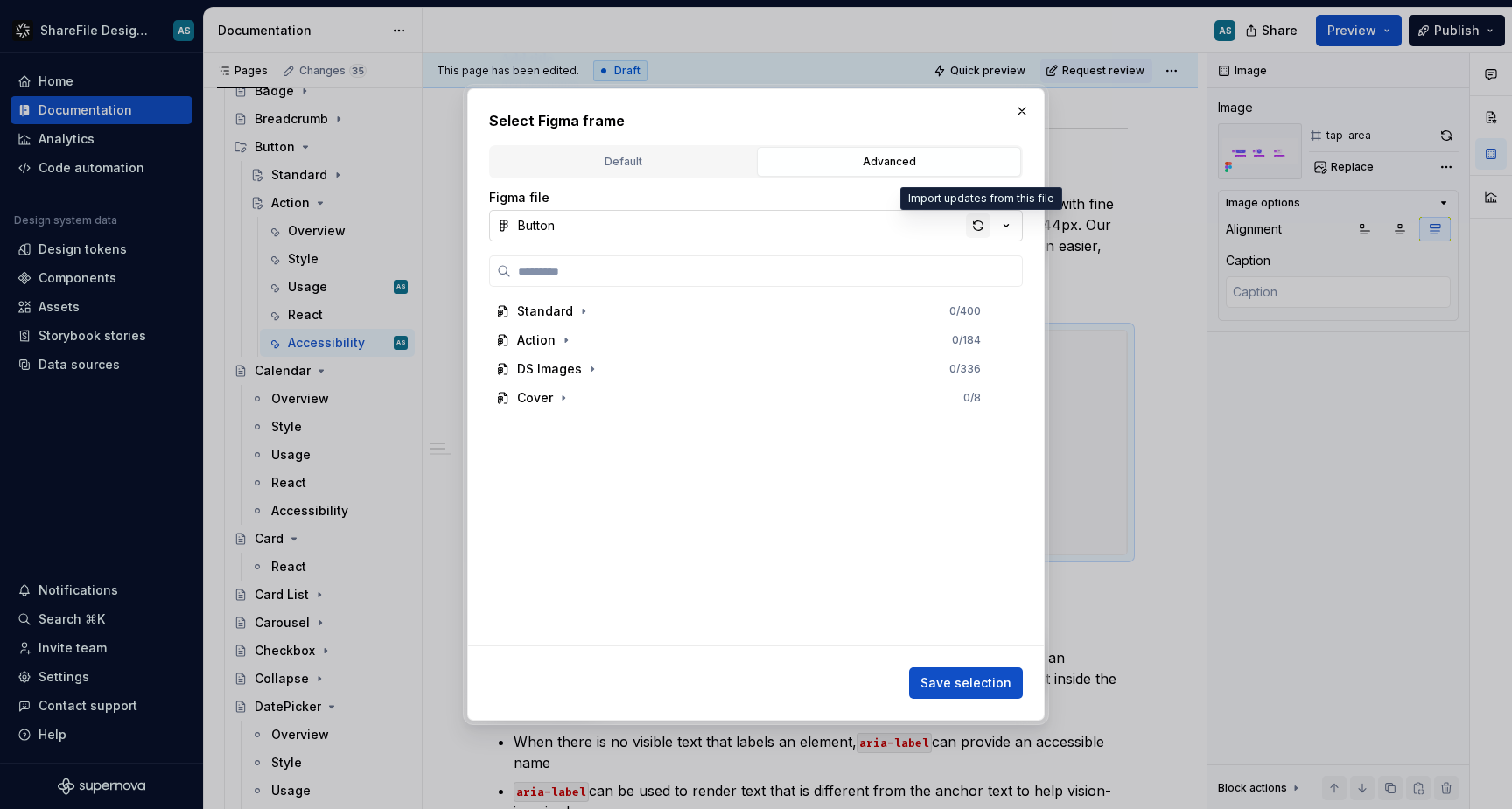
click at [980, 227] on div "button" at bounding box center [978, 225] width 24 height 24
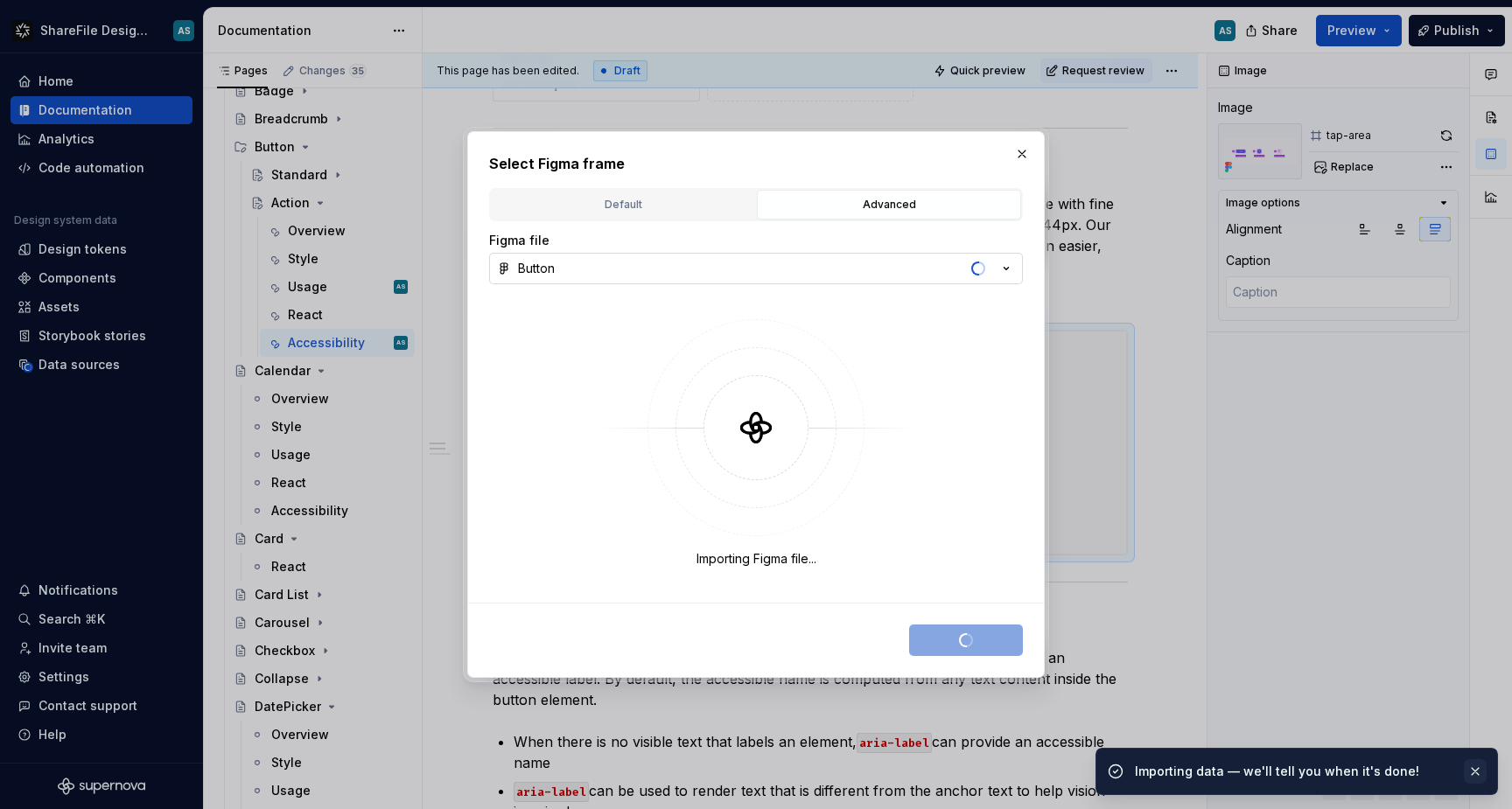
click at [1478, 768] on button "button" at bounding box center [1475, 771] width 23 height 24
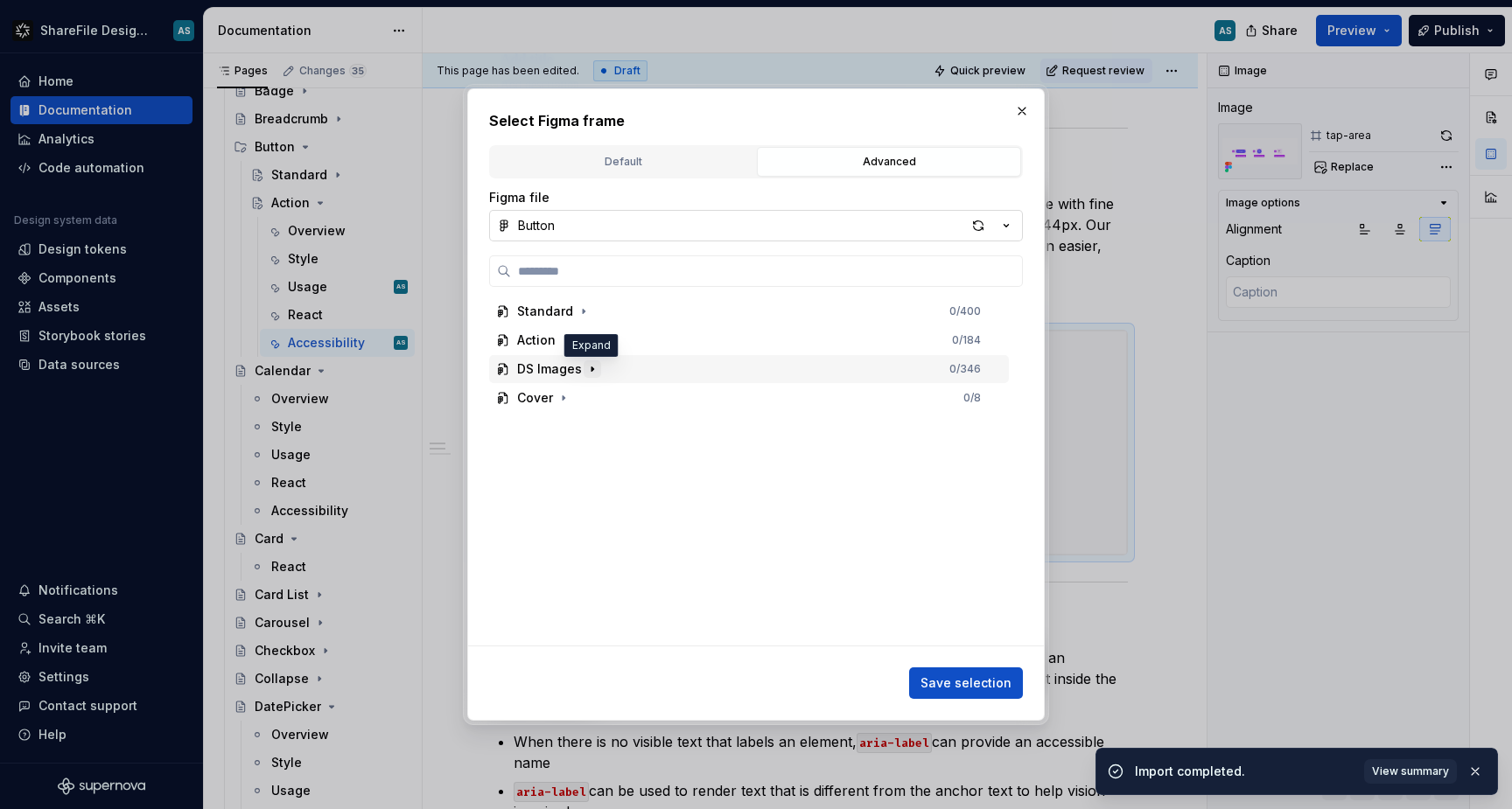
click at [593, 372] on icon "button" at bounding box center [593, 369] width 14 height 14
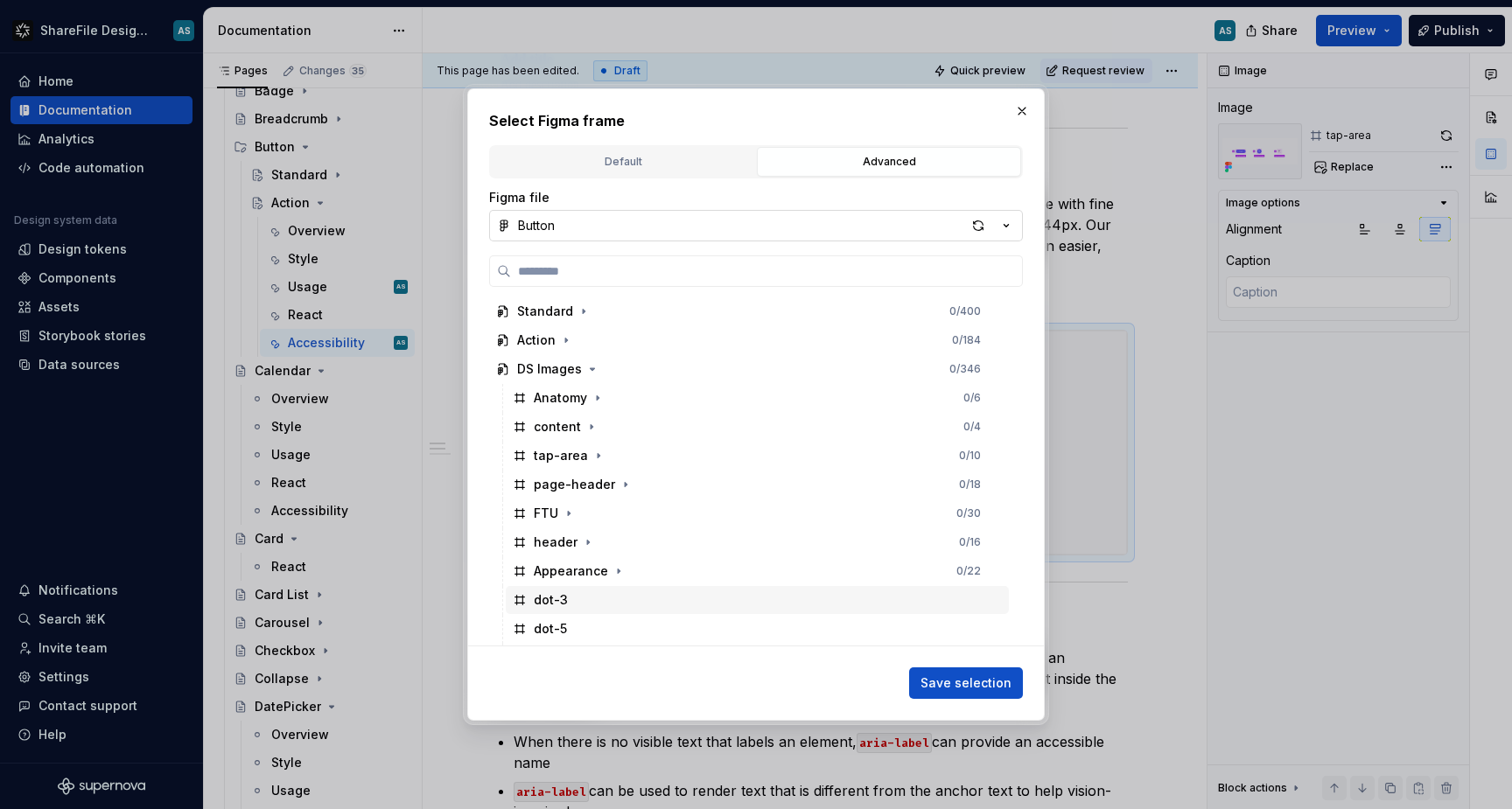
type textarea "*"
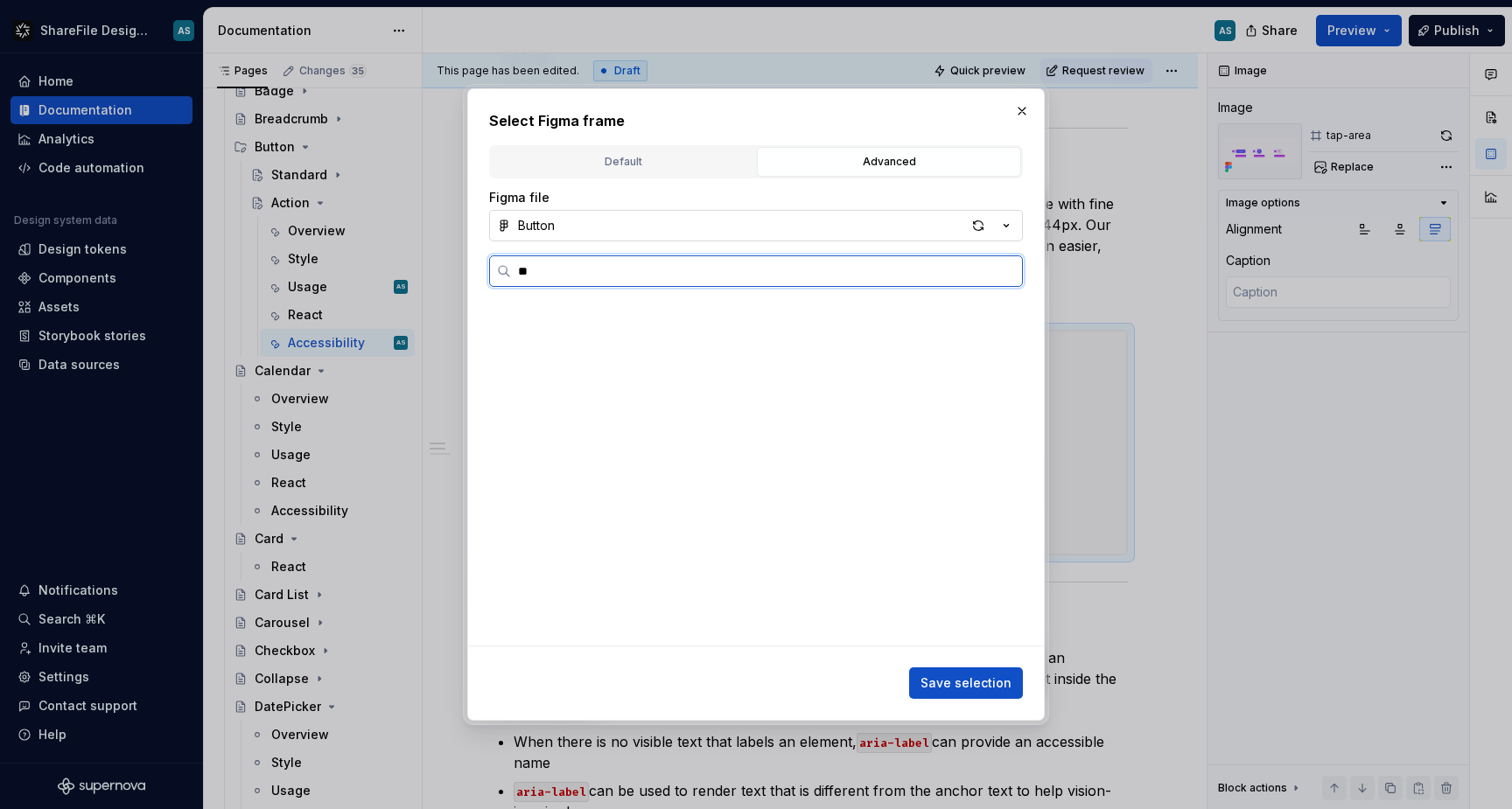
scroll to position [0, 4]
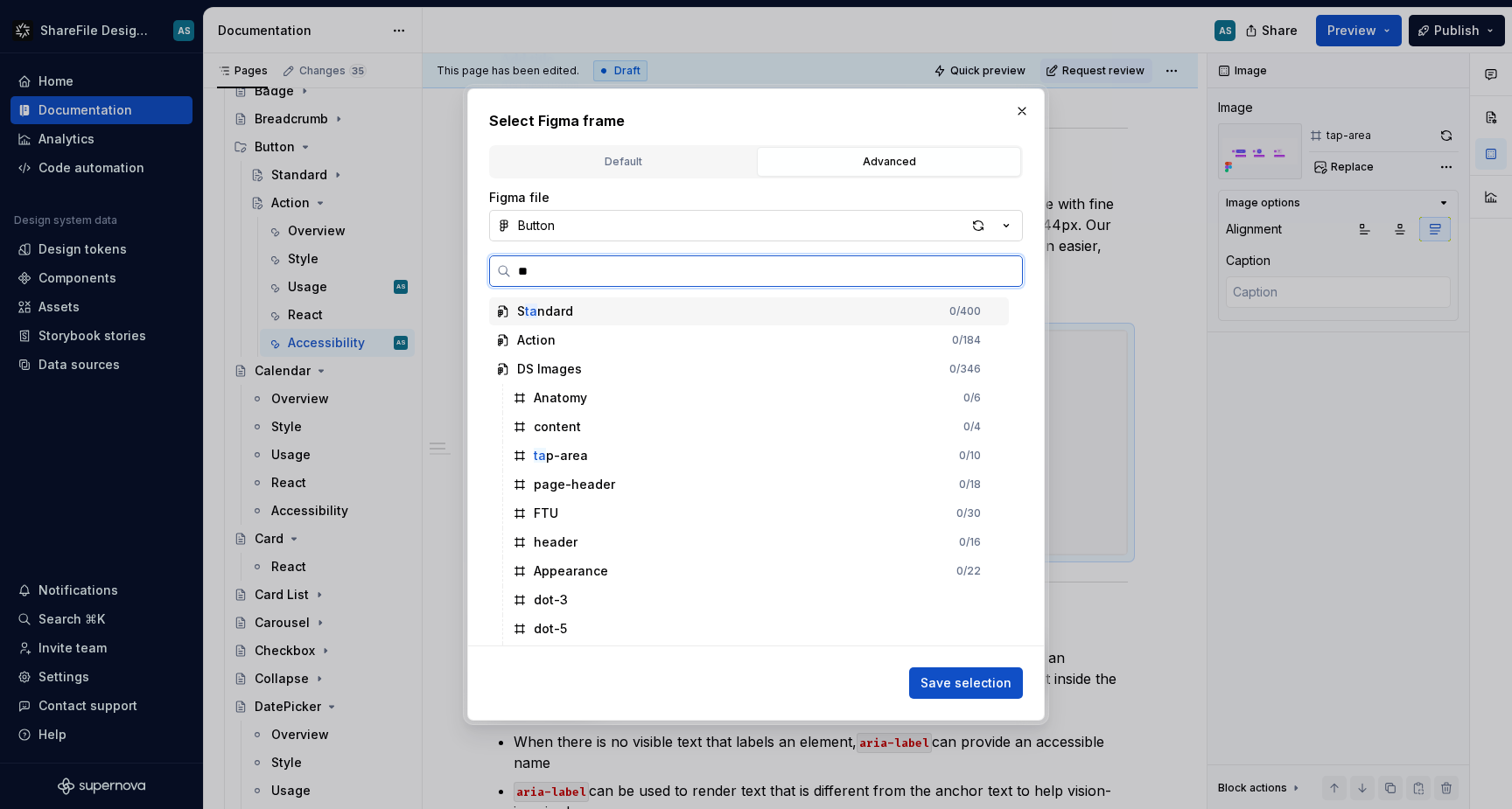
type input "***"
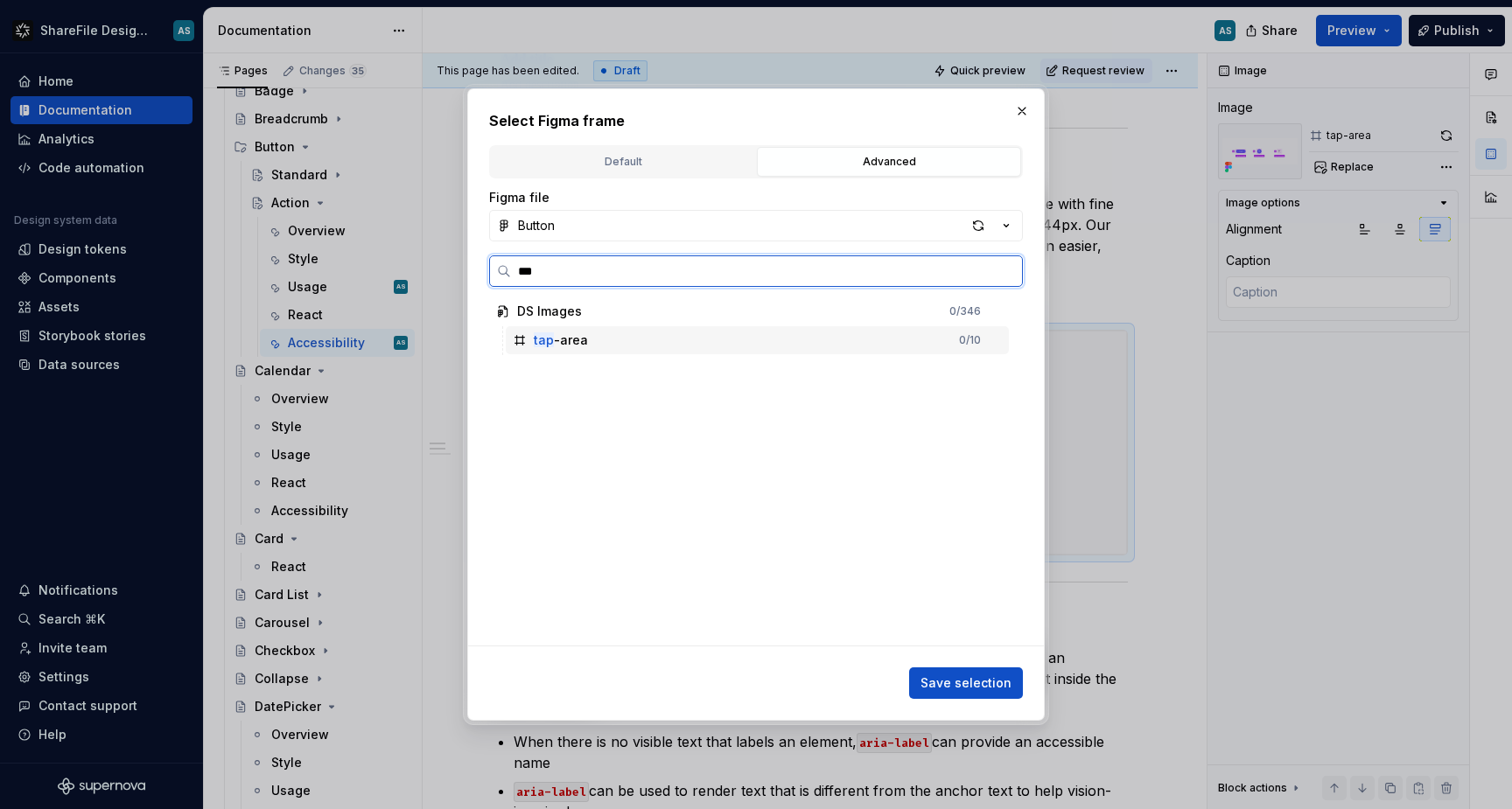
click at [554, 341] on div "tap -area" at bounding box center [560, 340] width 54 height 17
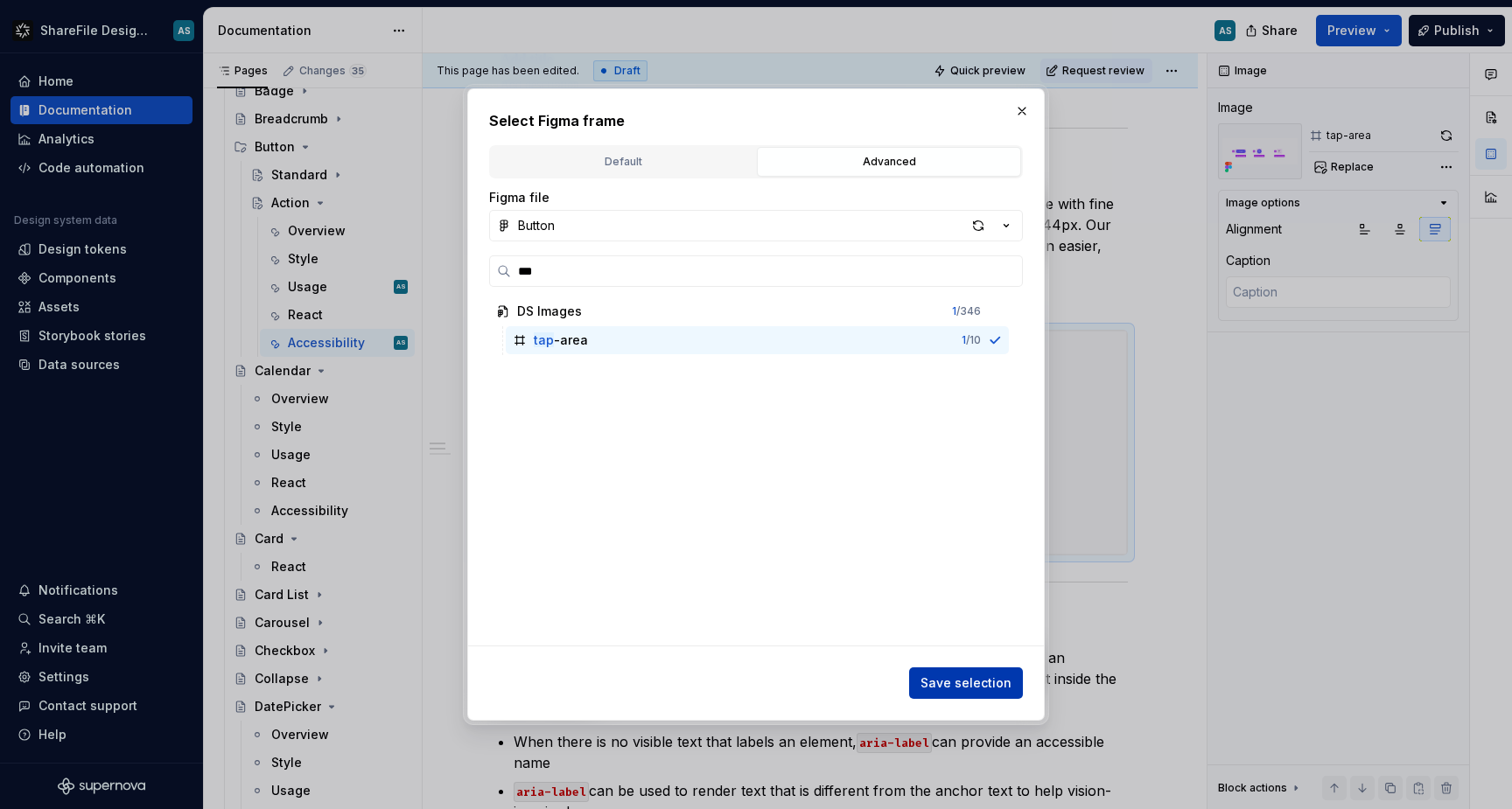
click at [992, 686] on span "Save selection" at bounding box center [966, 683] width 91 height 17
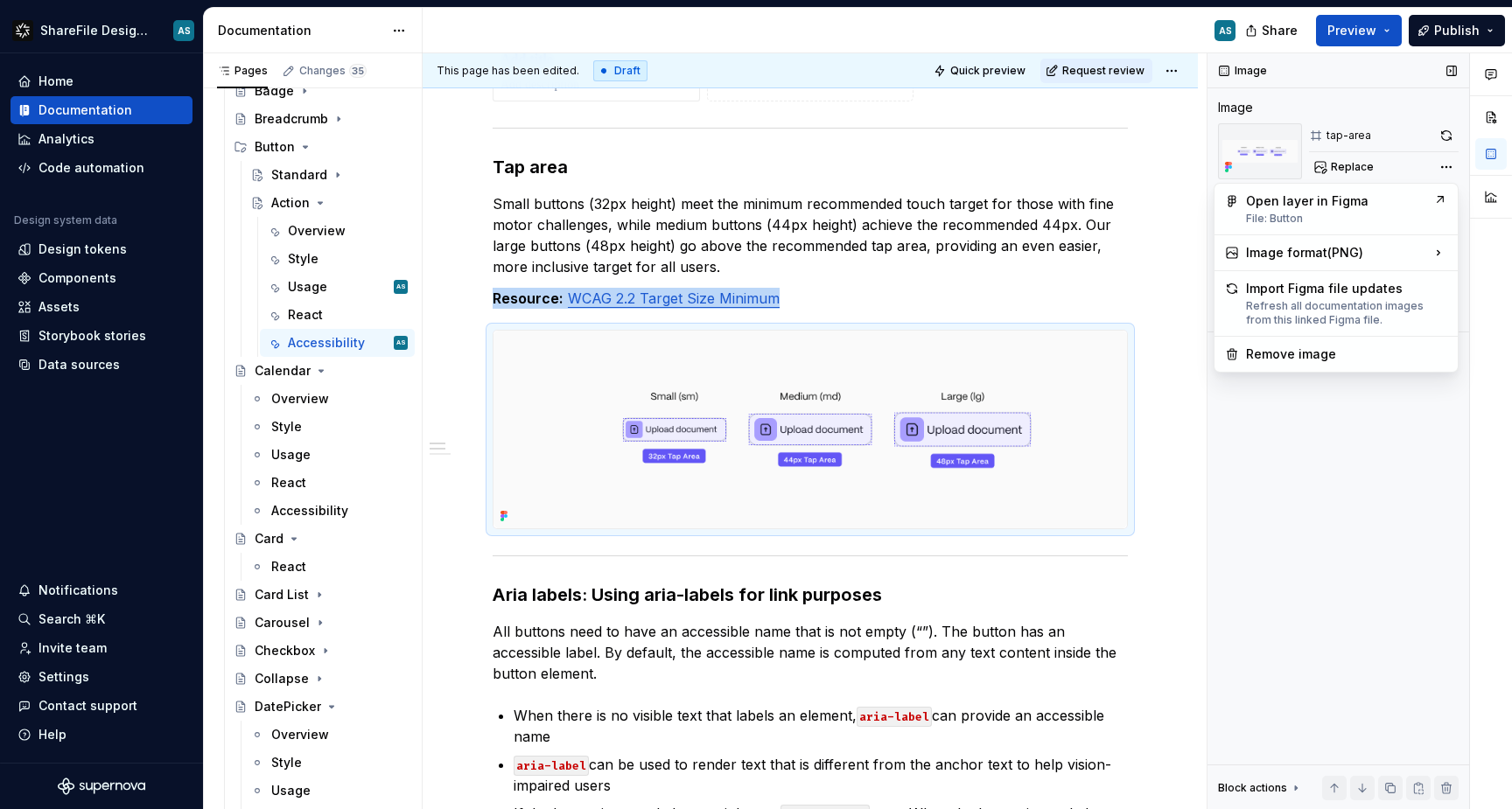
click at [1445, 167] on div "Comments Open comments No comments yet Select ‘Comment’ from the block context …" at bounding box center [1360, 432] width 305 height 757
click at [1143, 310] on div "SVG Use if image from Figma is pixelated." at bounding box center [1118, 310] width 194 height 33
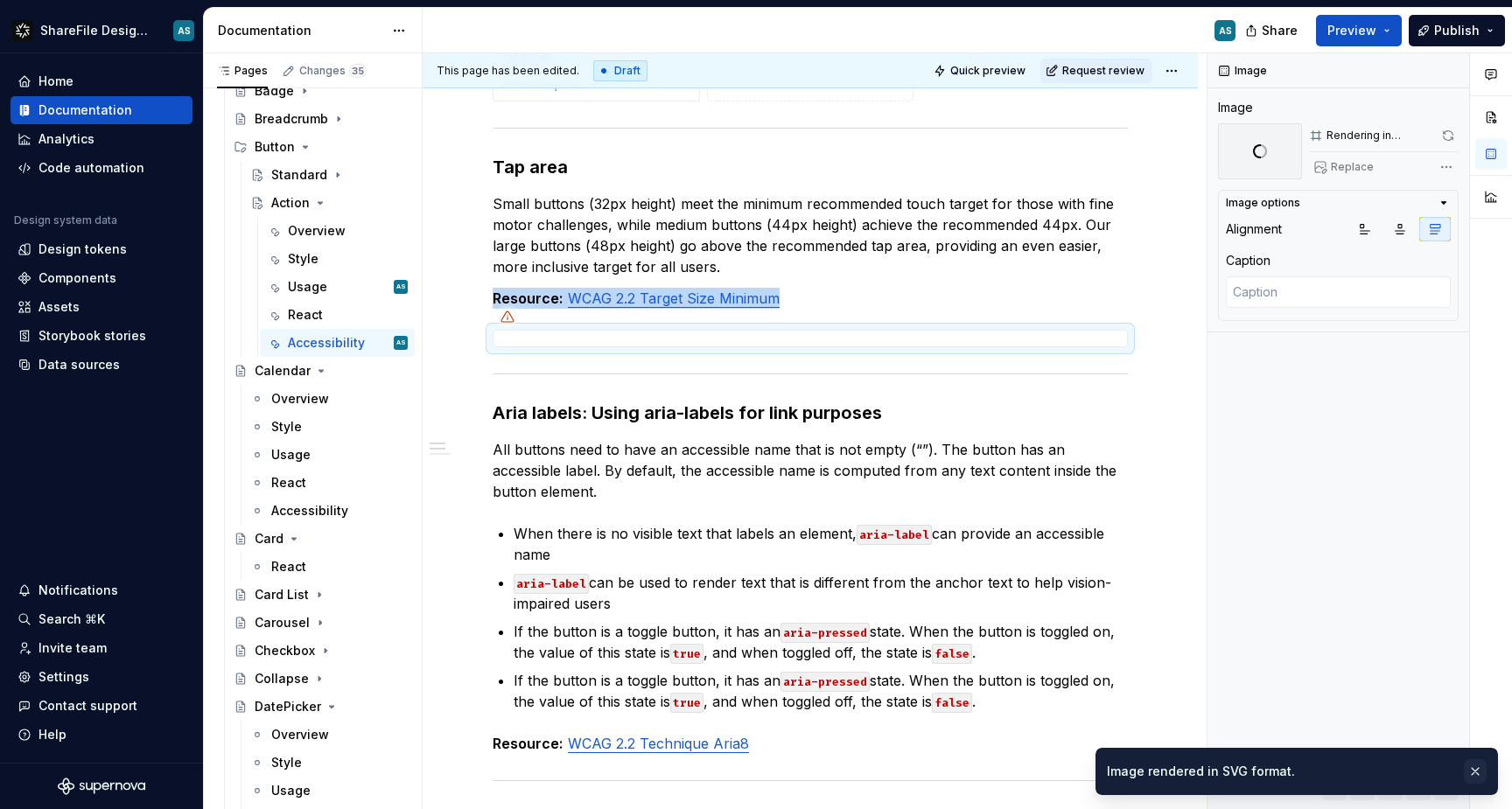
click at [1477, 774] on button "button" at bounding box center [1475, 771] width 23 height 24
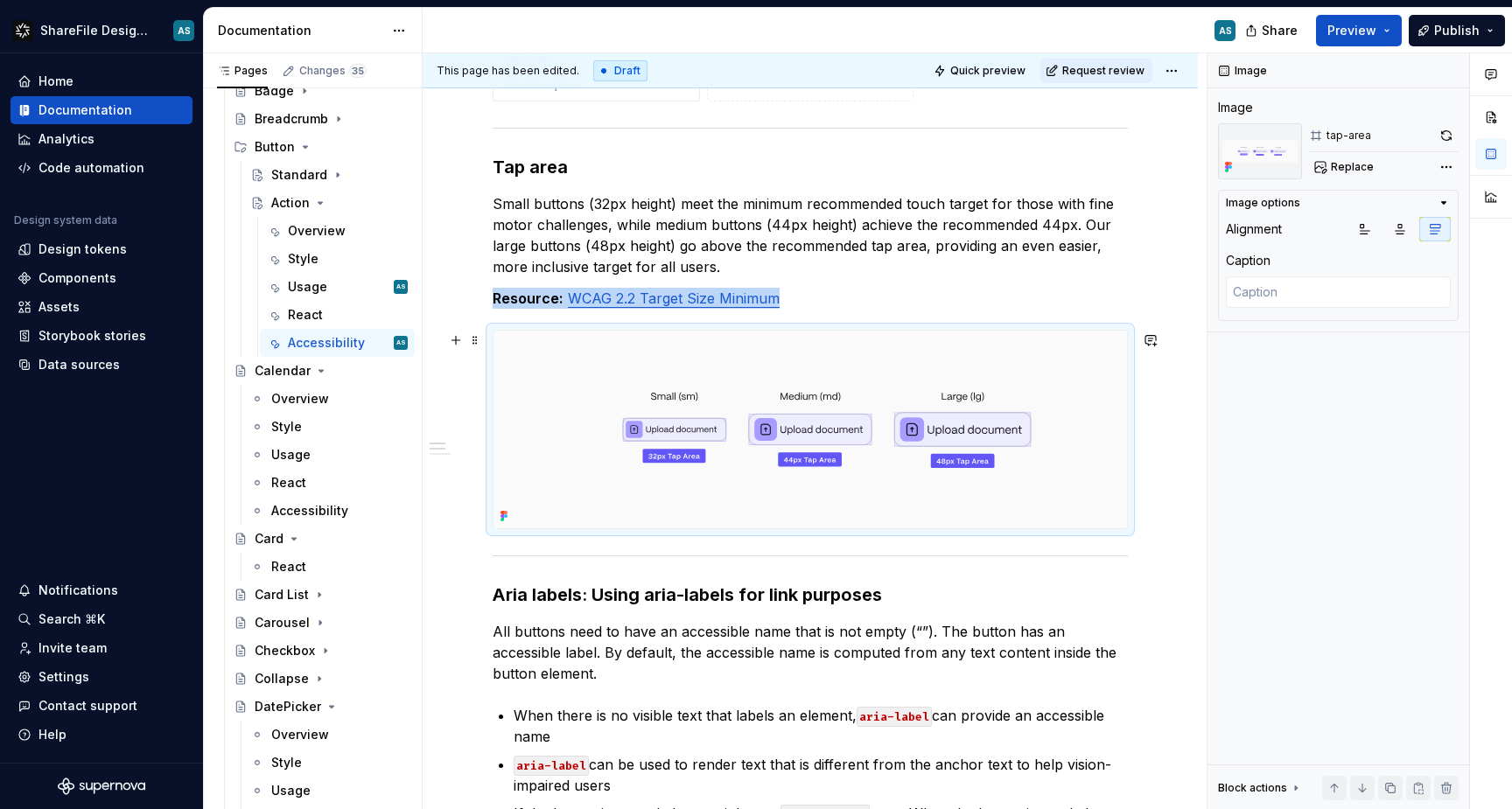
click at [1092, 359] on img at bounding box center [810, 430] width 633 height 198
click at [1455, 138] on button "button" at bounding box center [1446, 135] width 24 height 24
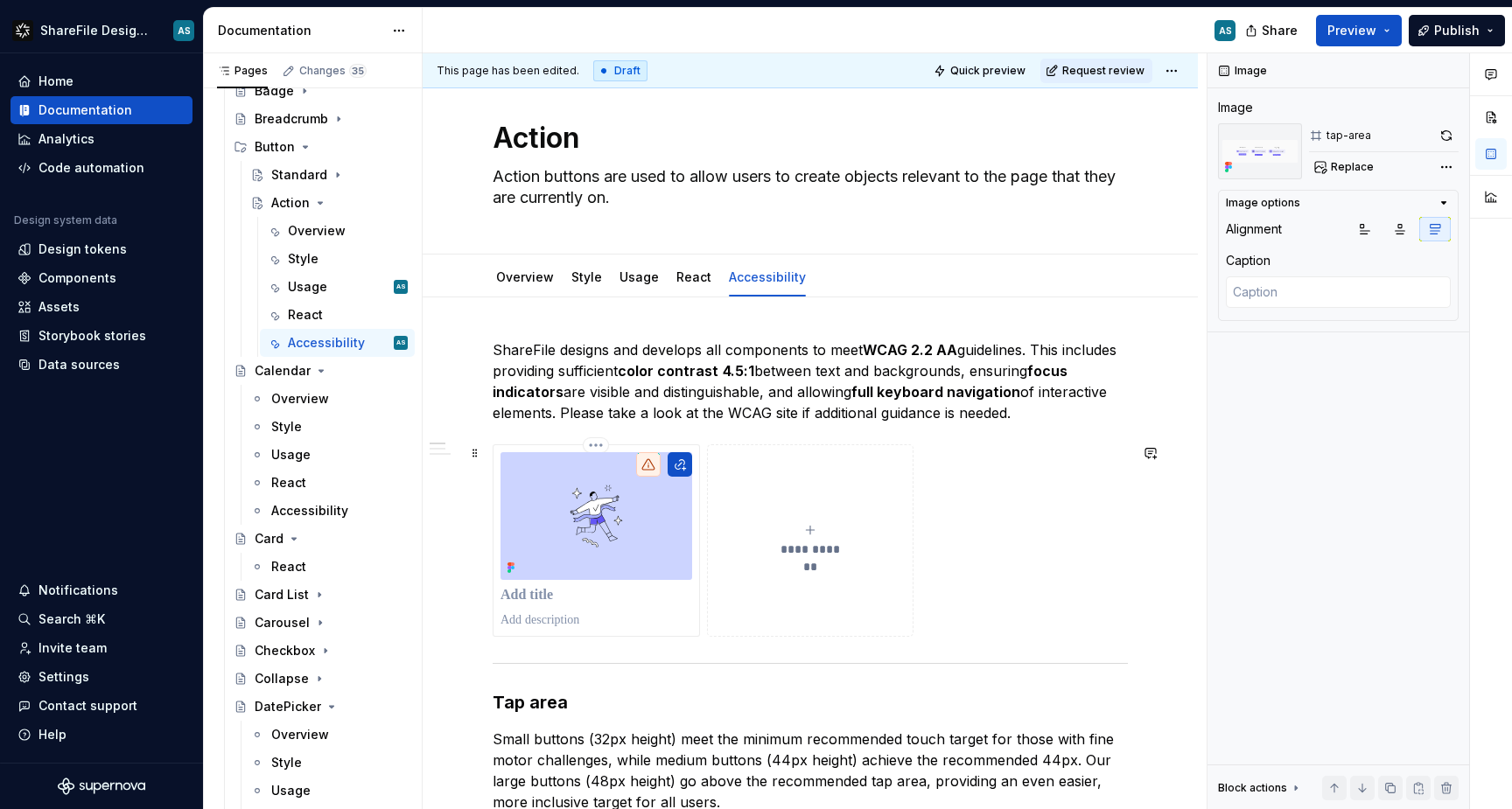
scroll to position [0, 0]
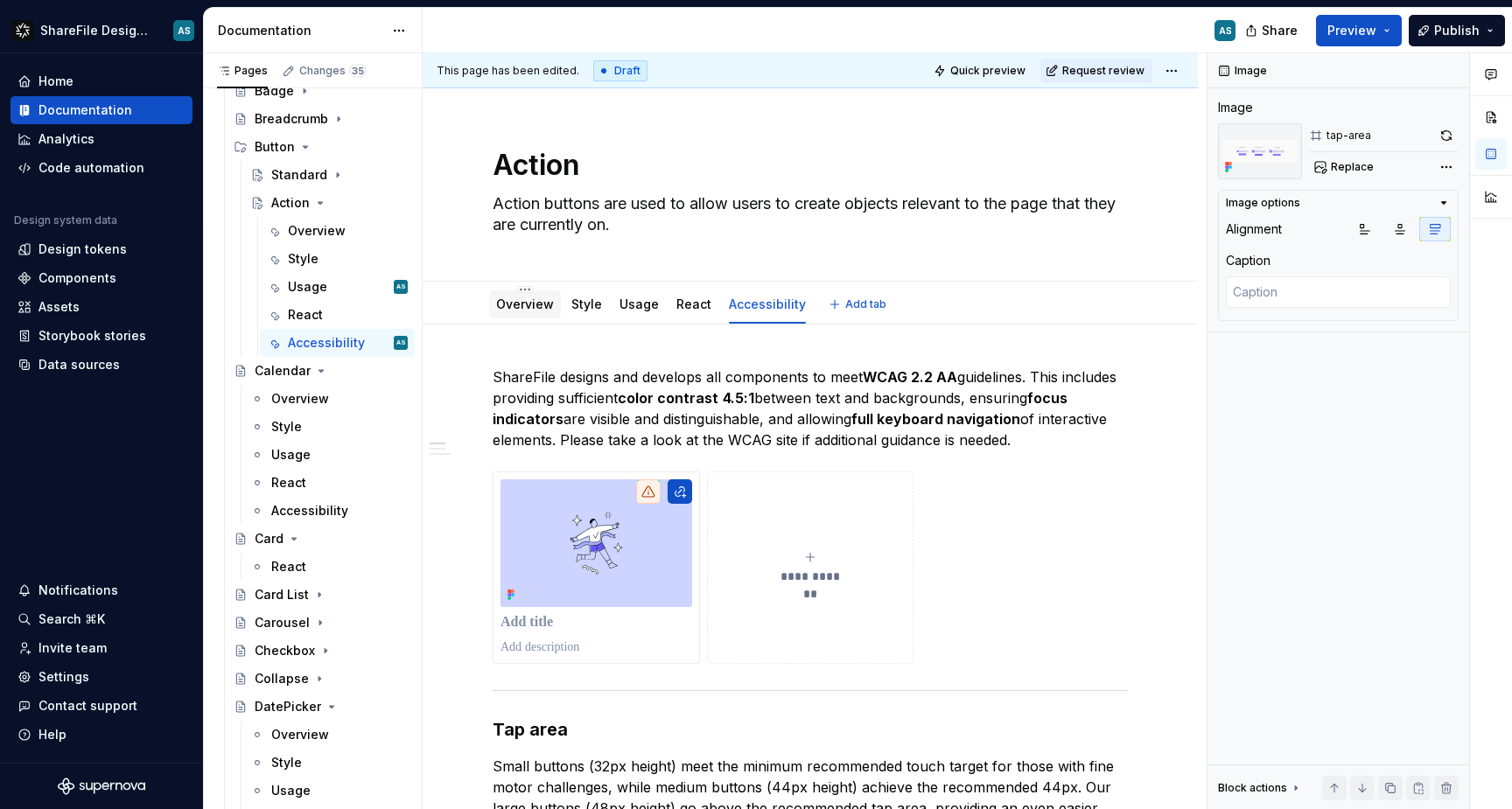
click at [524, 302] on link "Overview" at bounding box center [525, 304] width 58 height 15
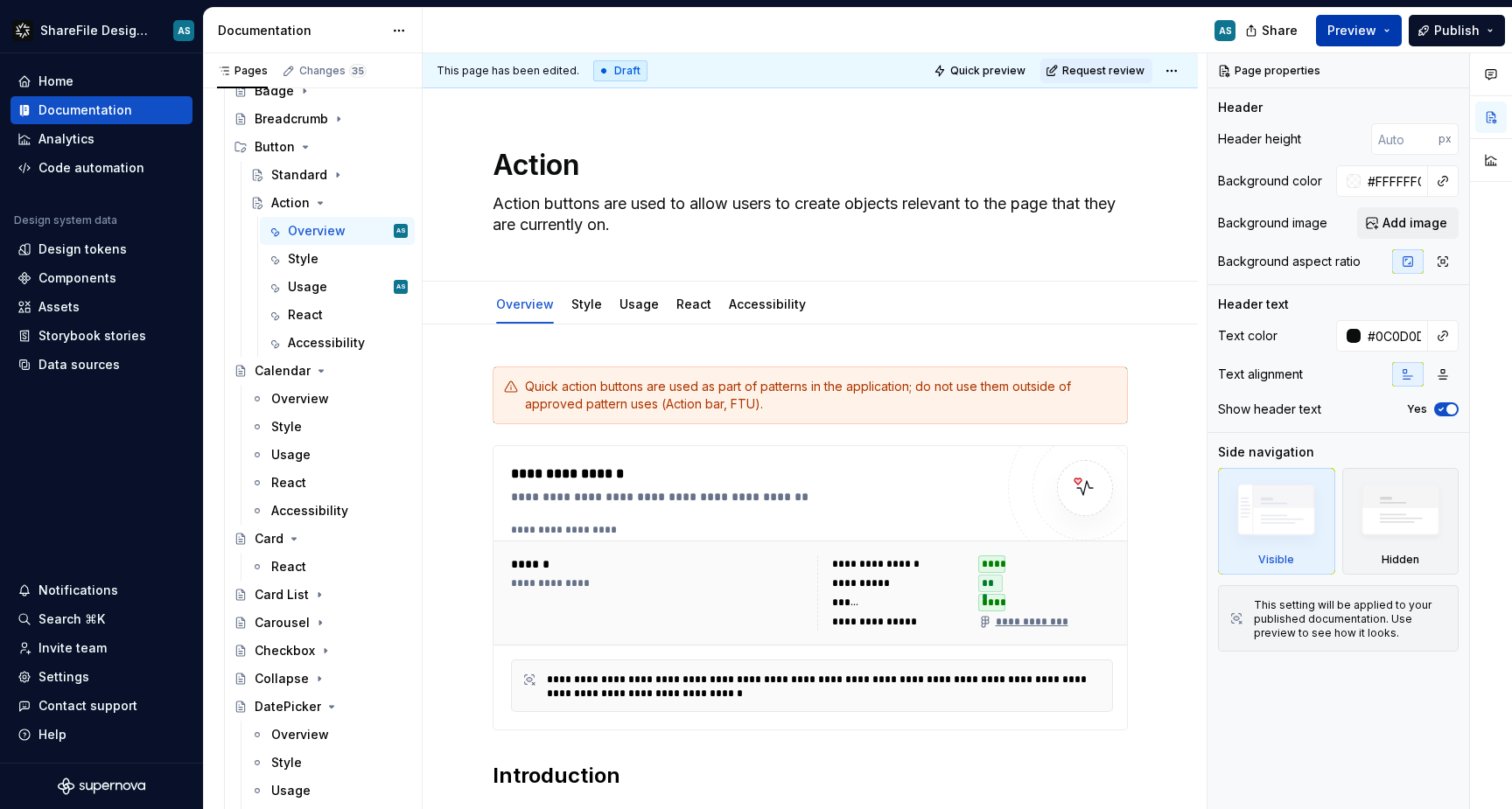
click at [1392, 23] on button "Preview" at bounding box center [1359, 31] width 86 height 32
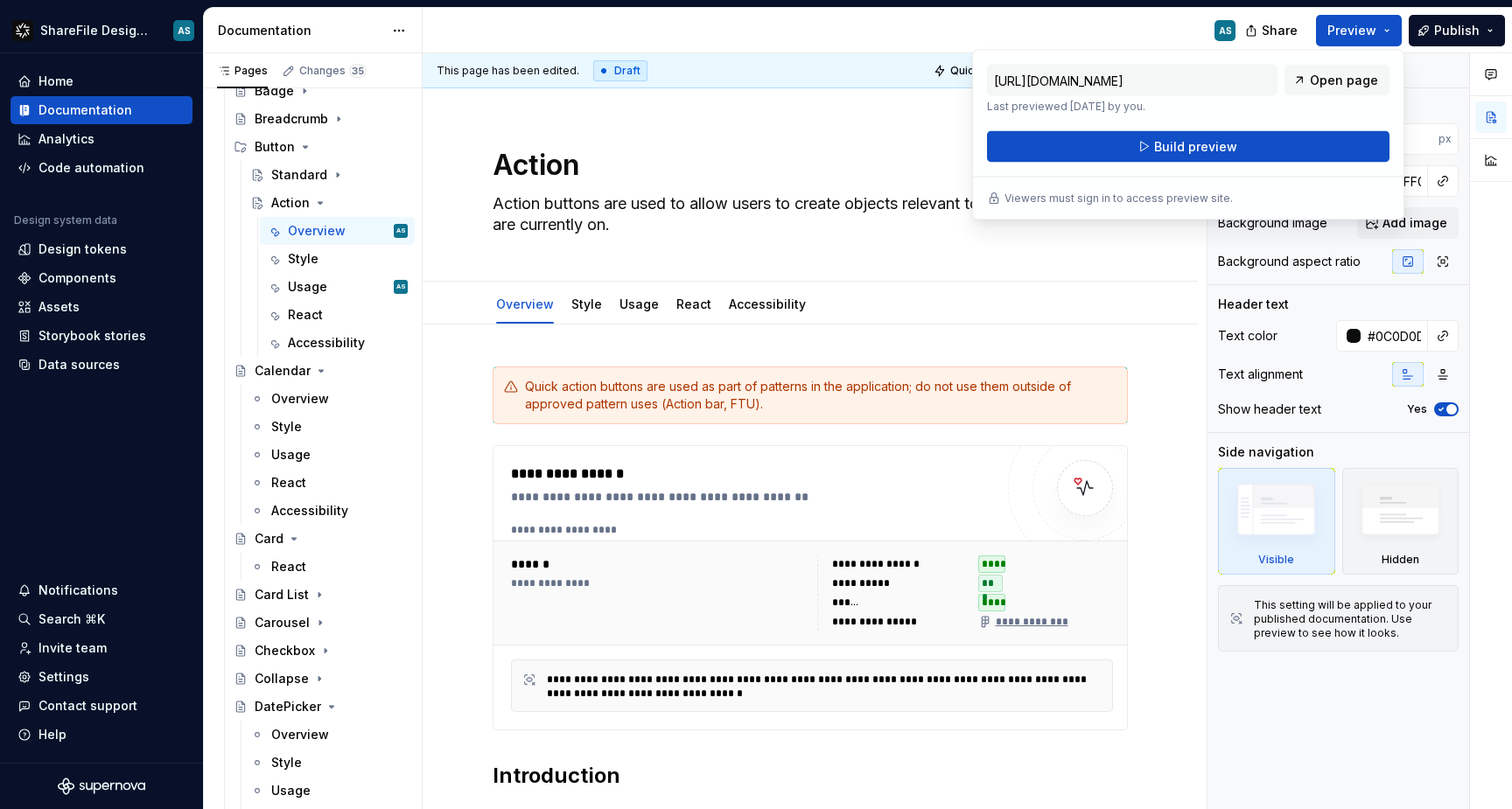
type textarea "*"
